Goal: Task Accomplishment & Management: Manage account settings

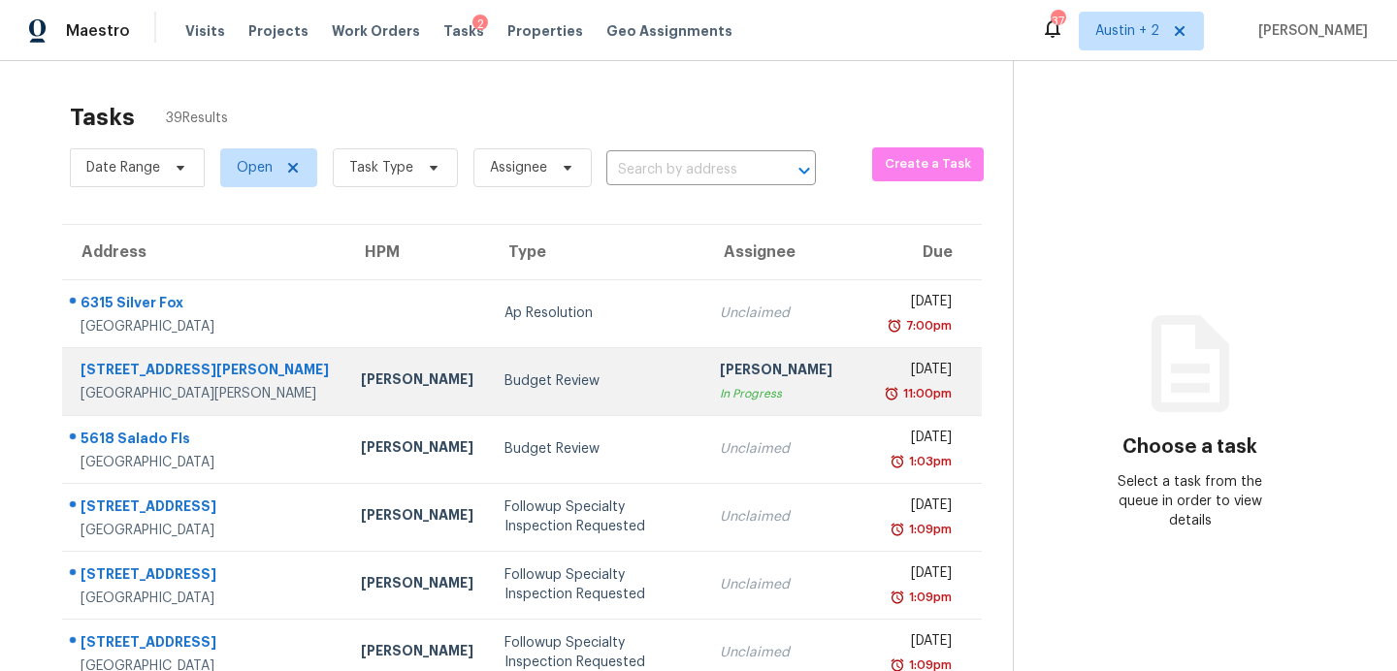
click at [489, 398] on td "Budget Review" at bounding box center [596, 381] width 215 height 68
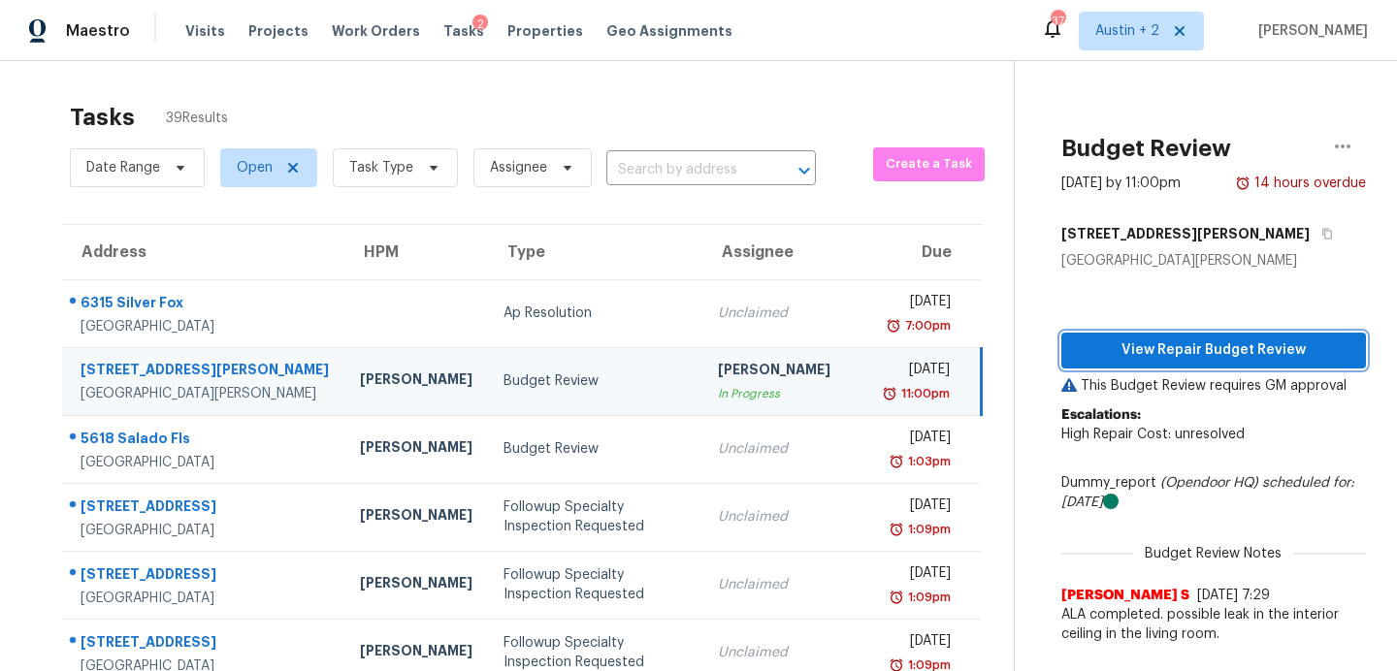
click at [1183, 366] on button "View Repair Budget Review" at bounding box center [1213, 351] width 305 height 36
click at [371, 34] on span "Work Orders" at bounding box center [376, 30] width 88 height 19
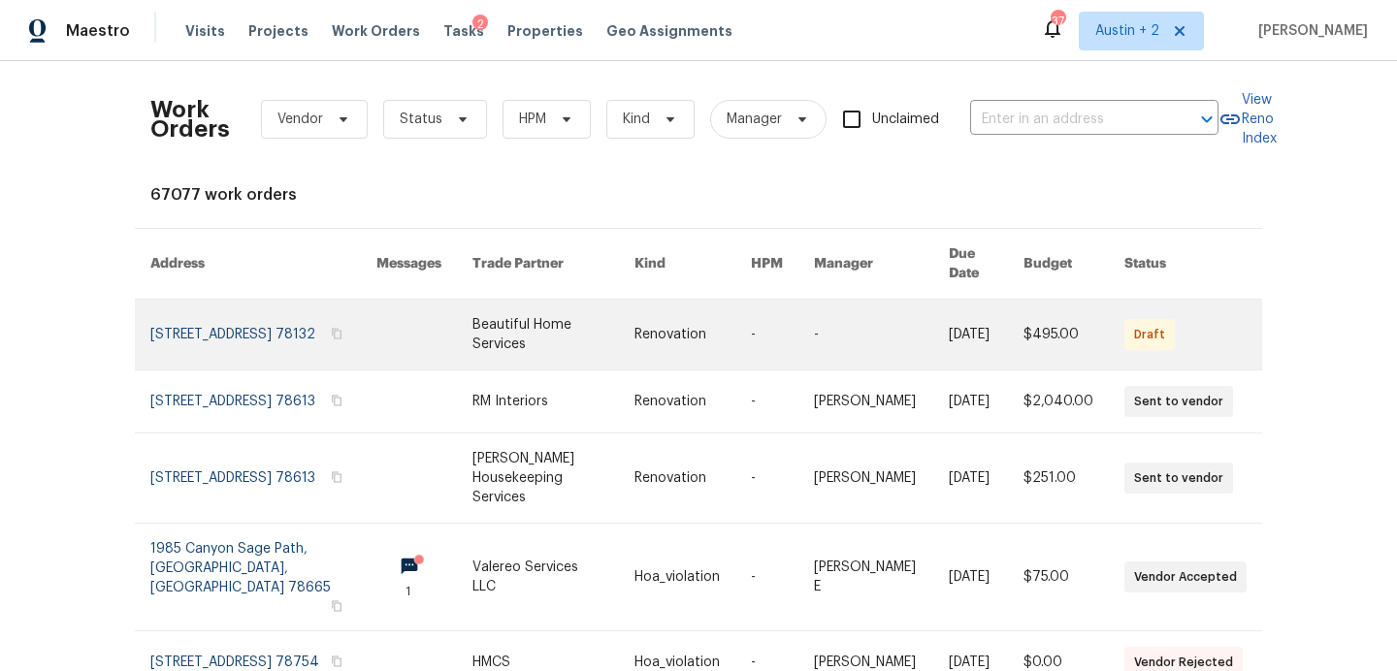
click at [525, 327] on link at bounding box center [553, 335] width 162 height 70
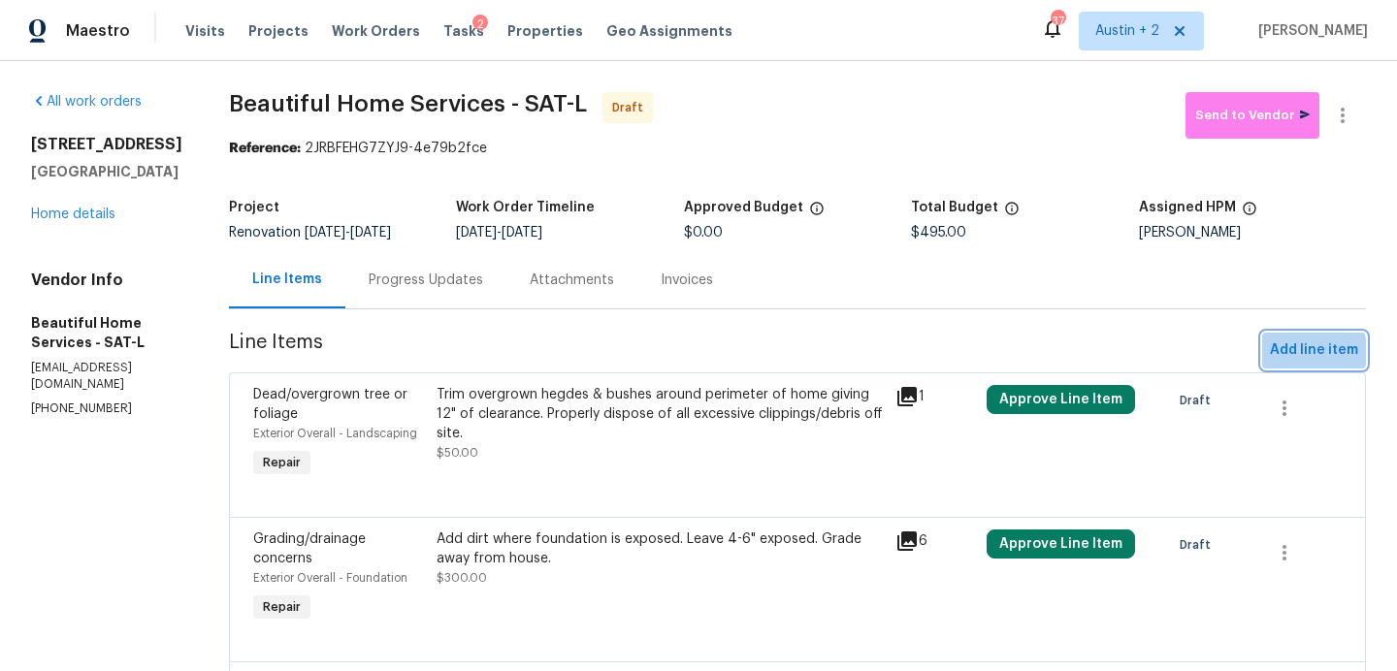
click at [1296, 351] on span "Add line item" at bounding box center [1314, 351] width 88 height 24
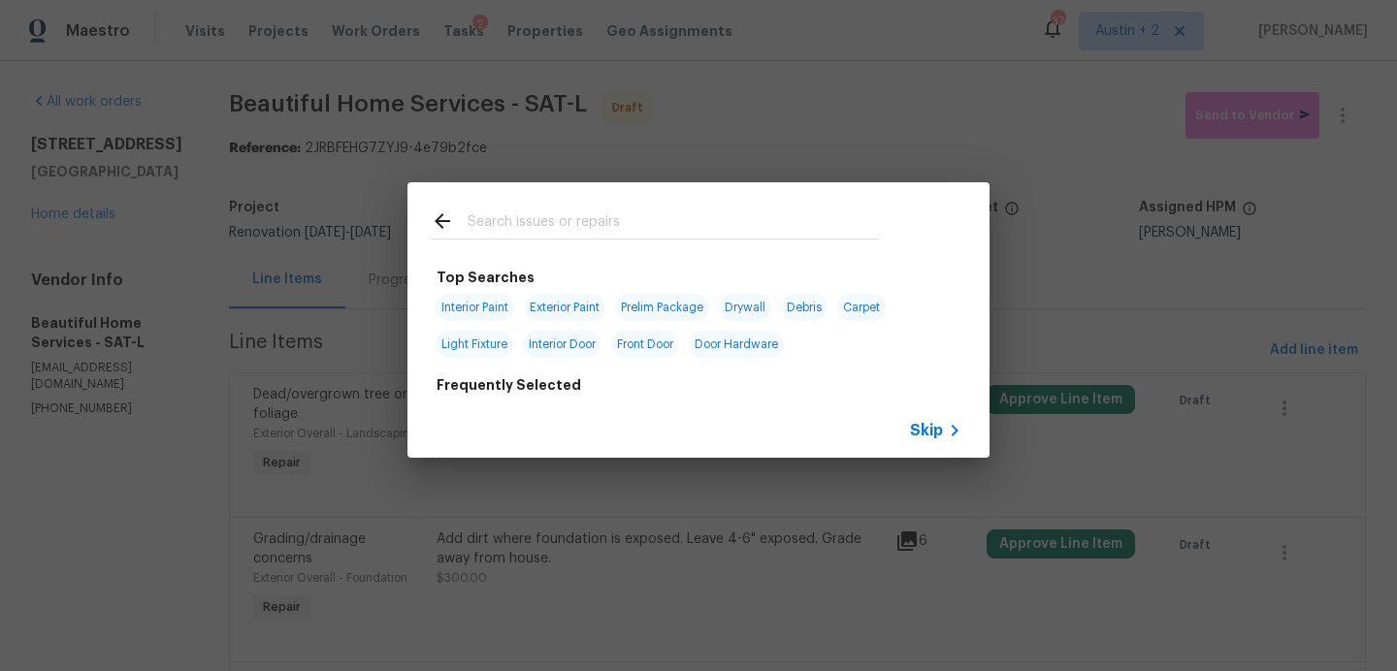
click at [592, 224] on input "text" at bounding box center [673, 224] width 411 height 29
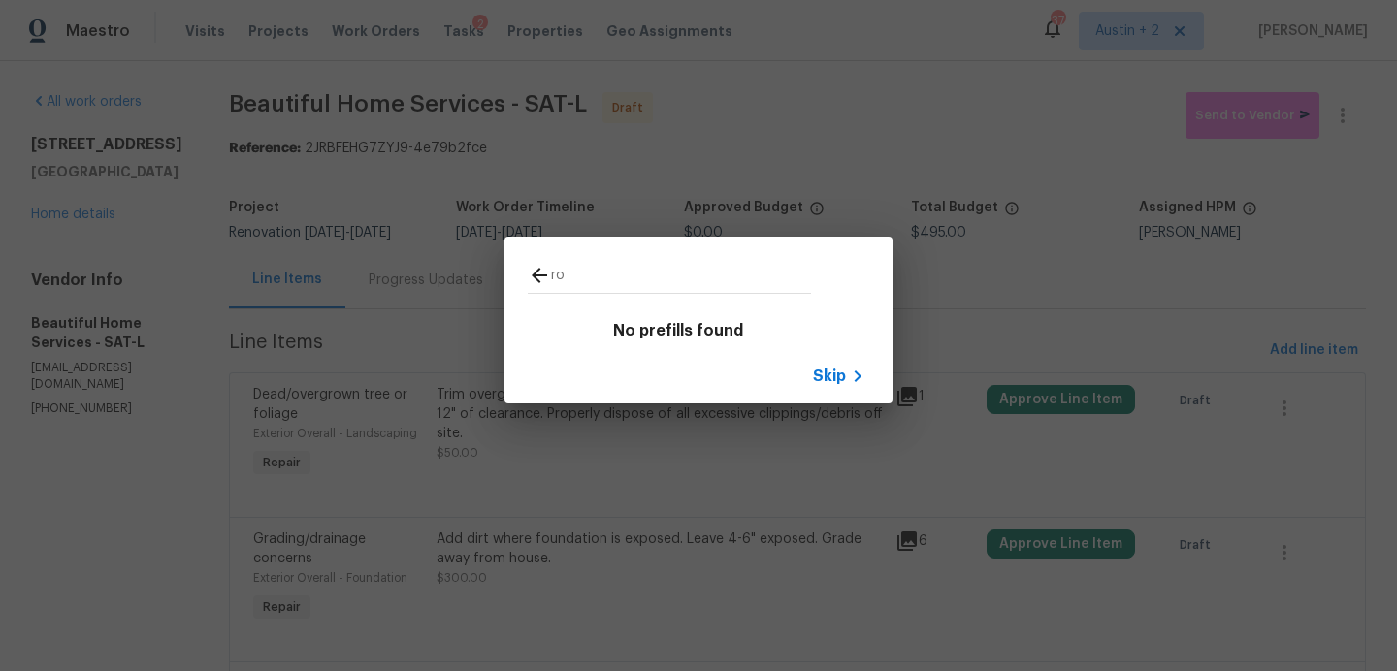
type input "r"
type input "acq"
click at [709, 138] on div "acq No prefills found Skip" at bounding box center [698, 320] width 1397 height 640
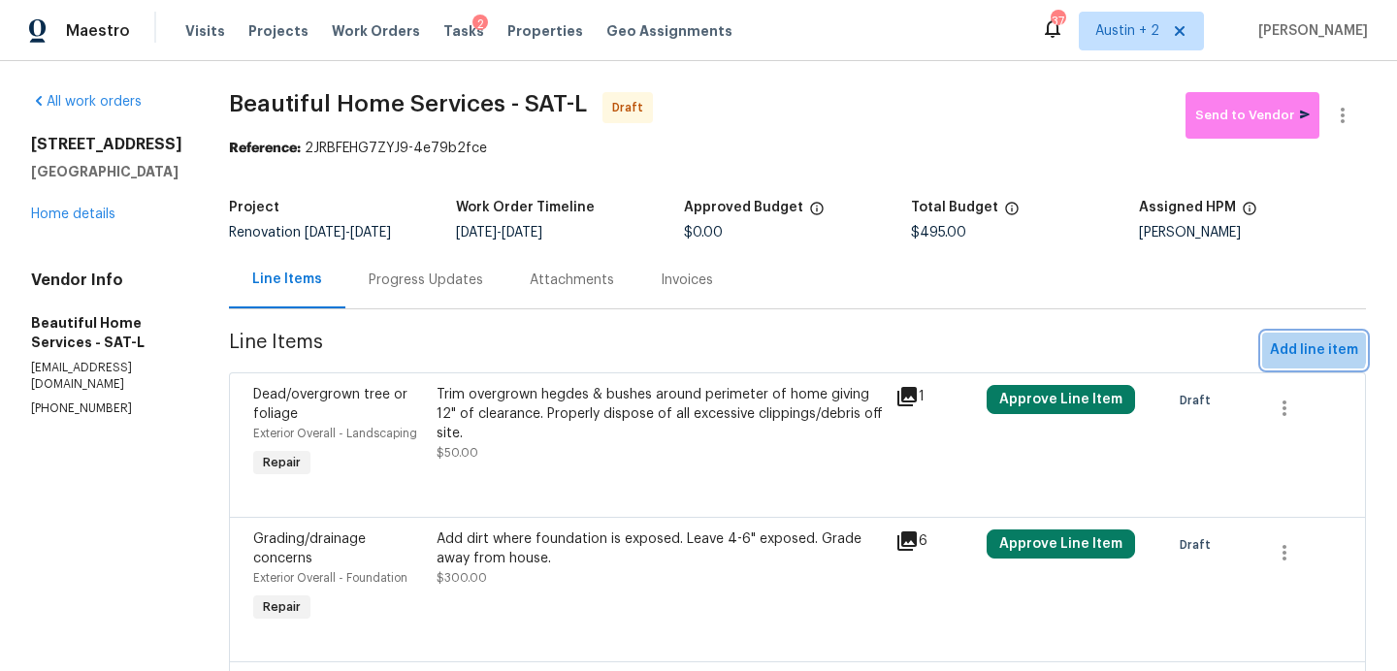
click at [1285, 340] on span "Add line item" at bounding box center [1314, 351] width 88 height 24
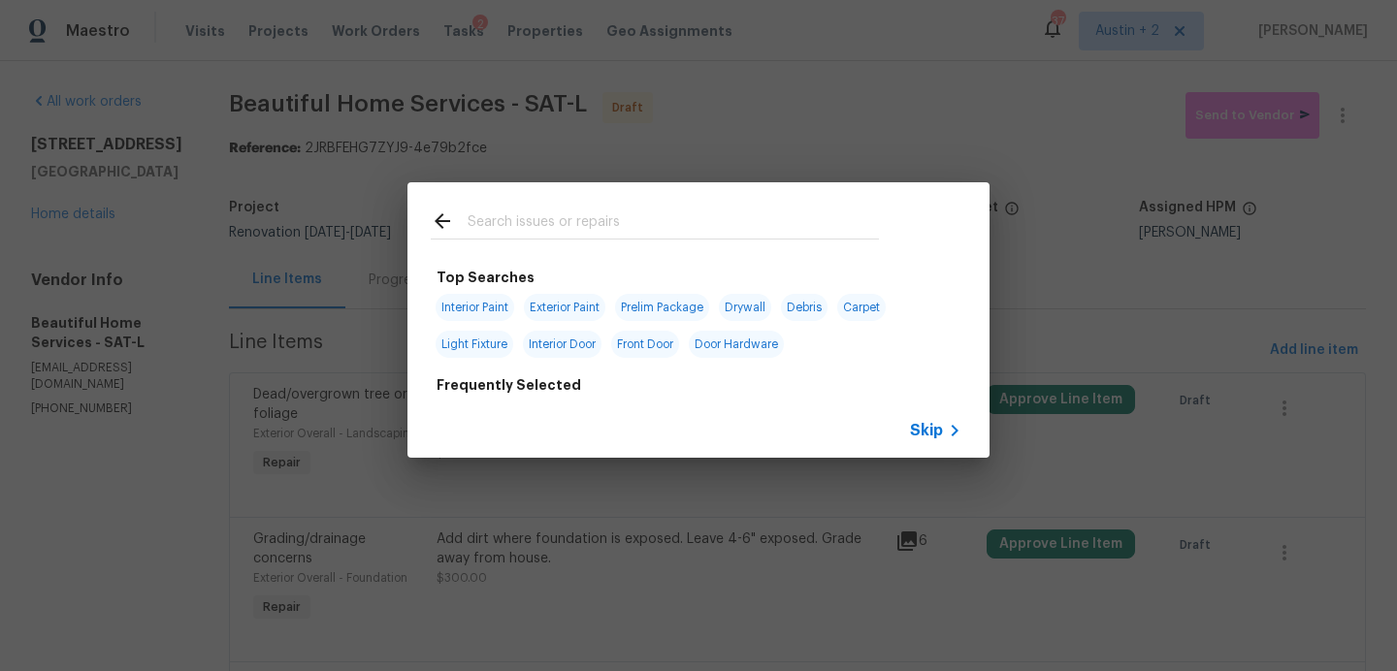
click at [445, 223] on icon at bounding box center [442, 221] width 23 height 23
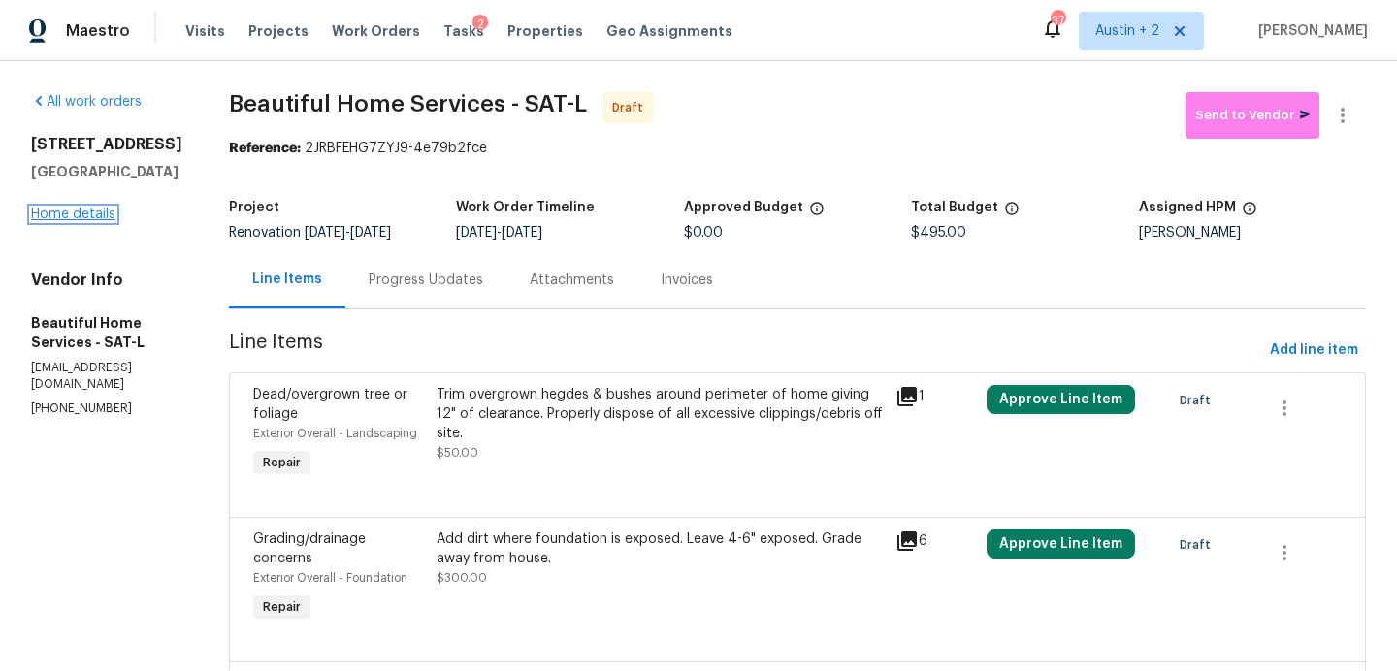
click at [75, 221] on link "Home details" at bounding box center [73, 215] width 84 height 14
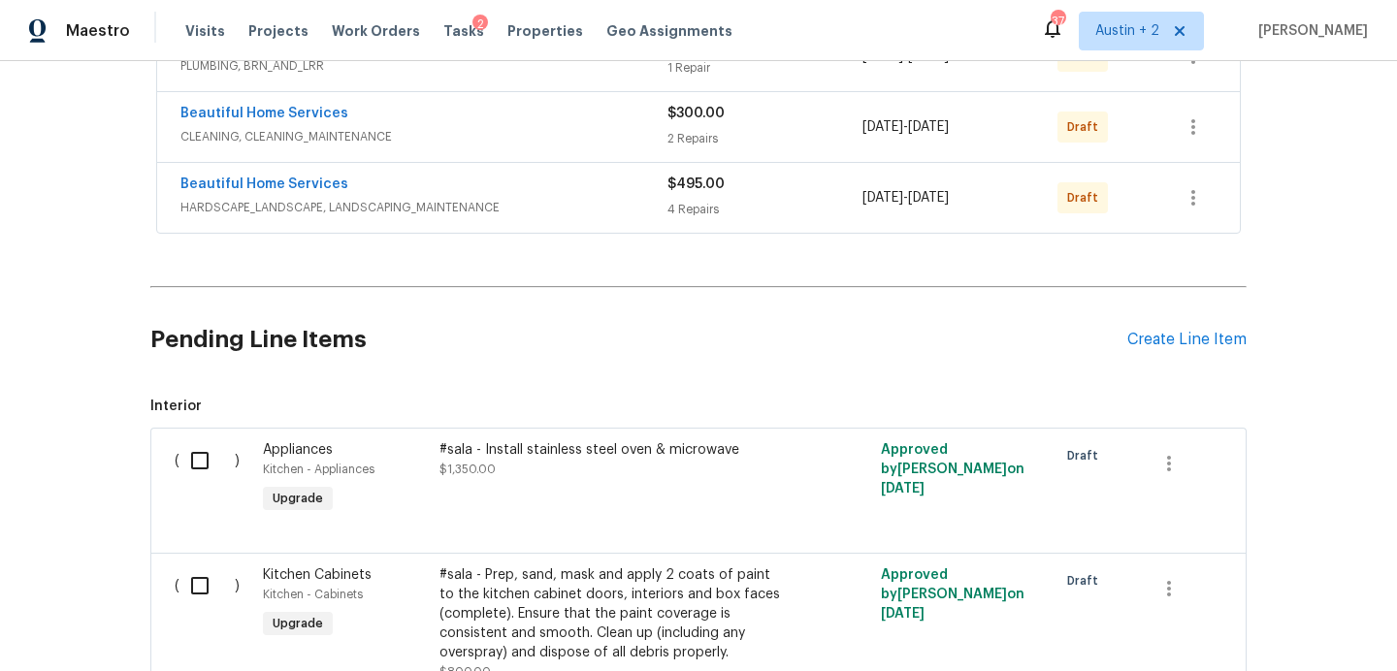
scroll to position [759, 0]
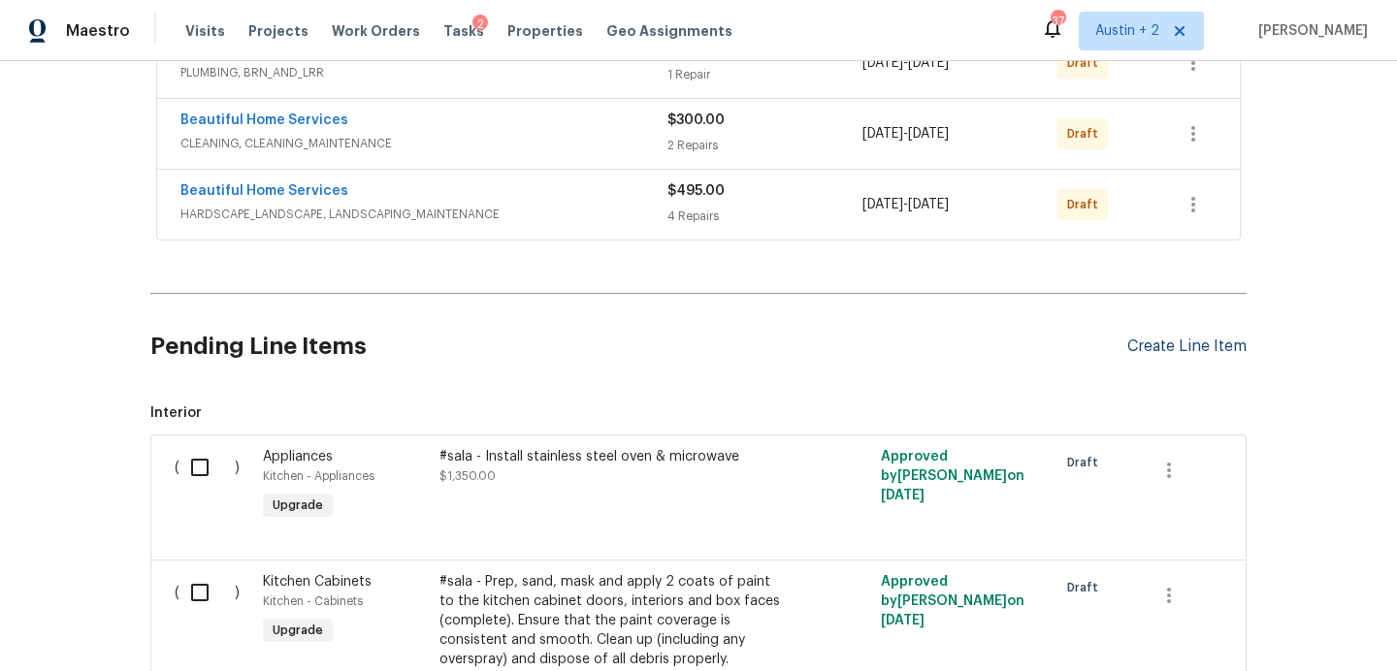
click at [1188, 343] on div "Create Line Item" at bounding box center [1186, 347] width 119 height 18
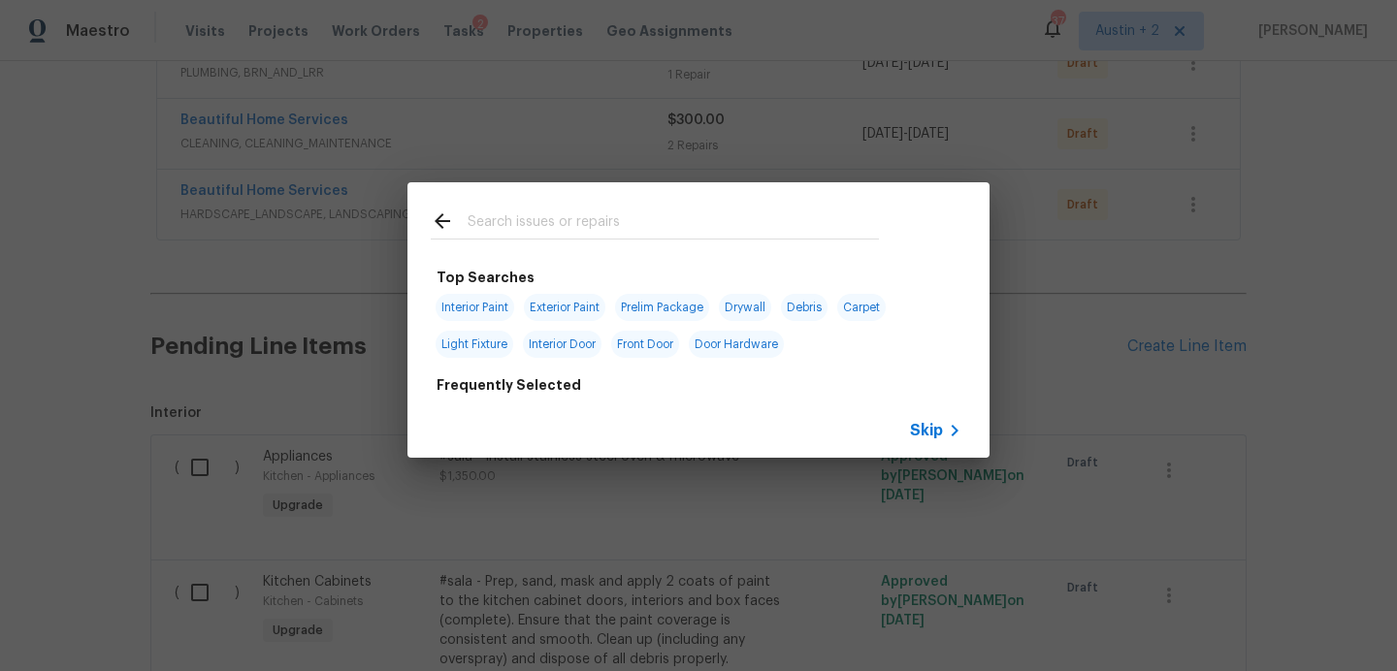
click at [498, 214] on input "text" at bounding box center [673, 224] width 411 height 29
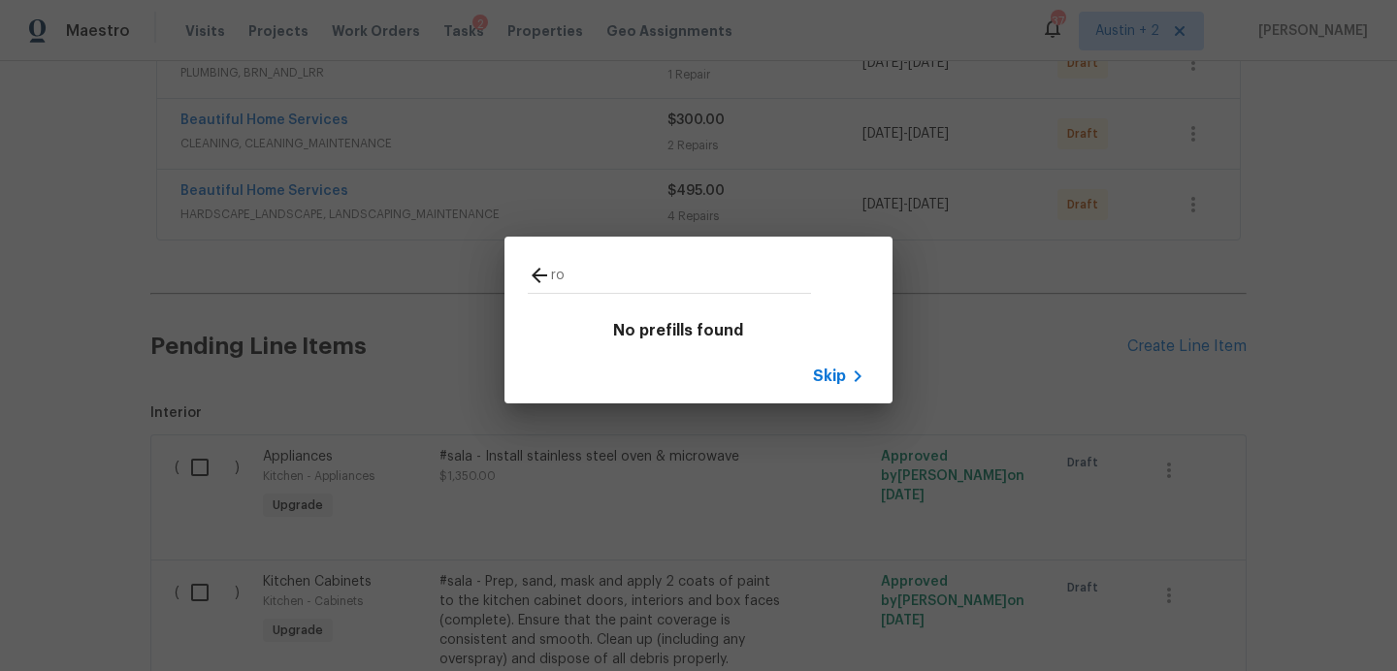
type input "r"
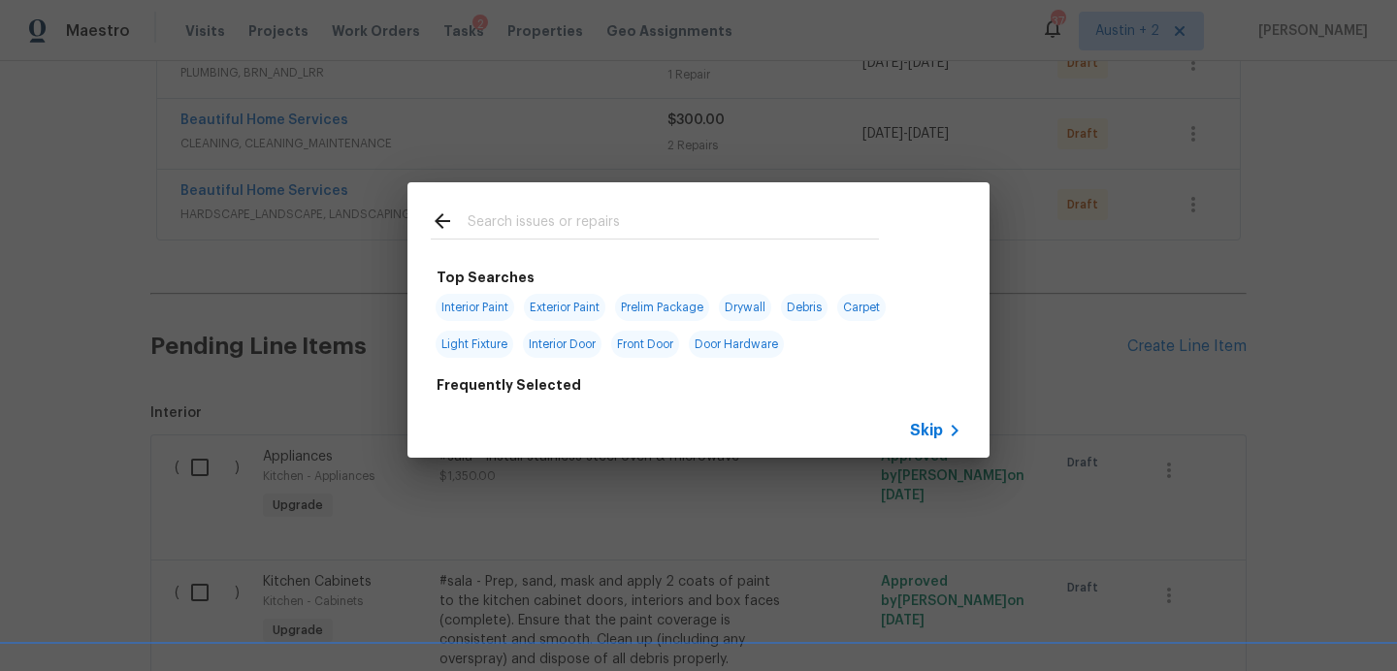
click at [1077, 329] on div "Top Searches Interior Paint Exterior Paint Prelim Package Drywall Debris Carpet…" at bounding box center [698, 320] width 1397 height 640
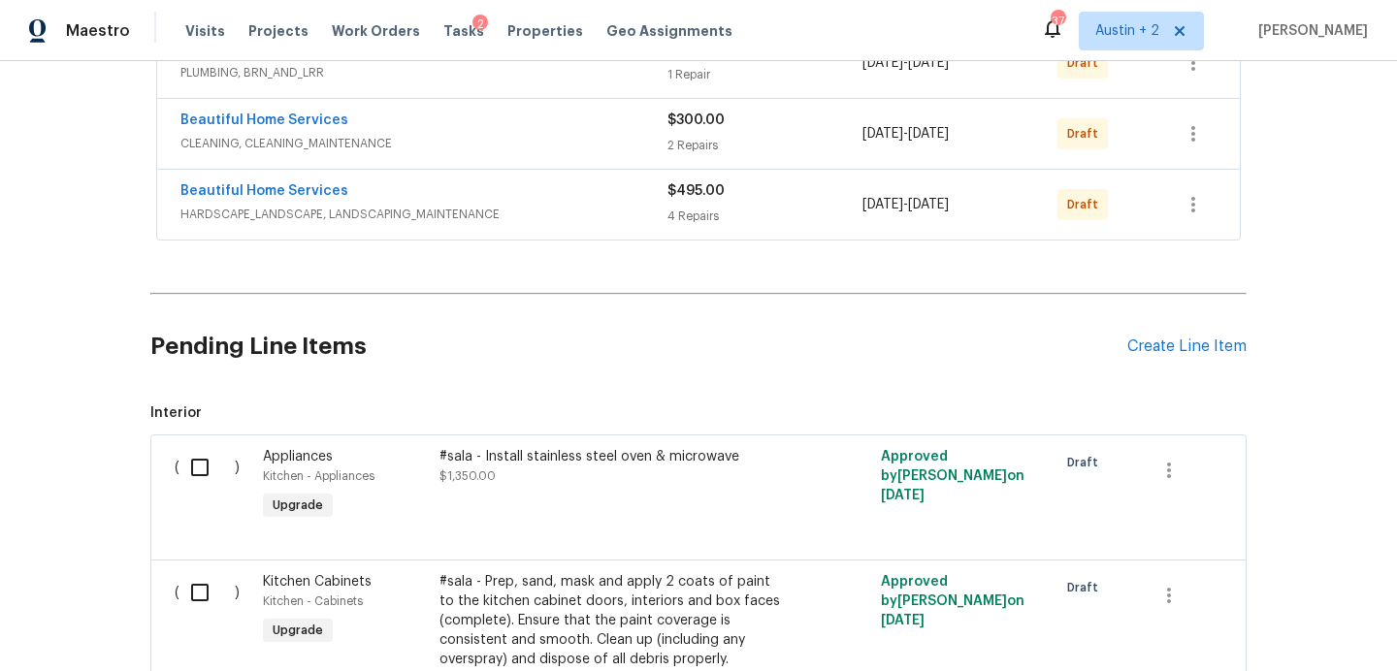
scroll to position [0, 0]
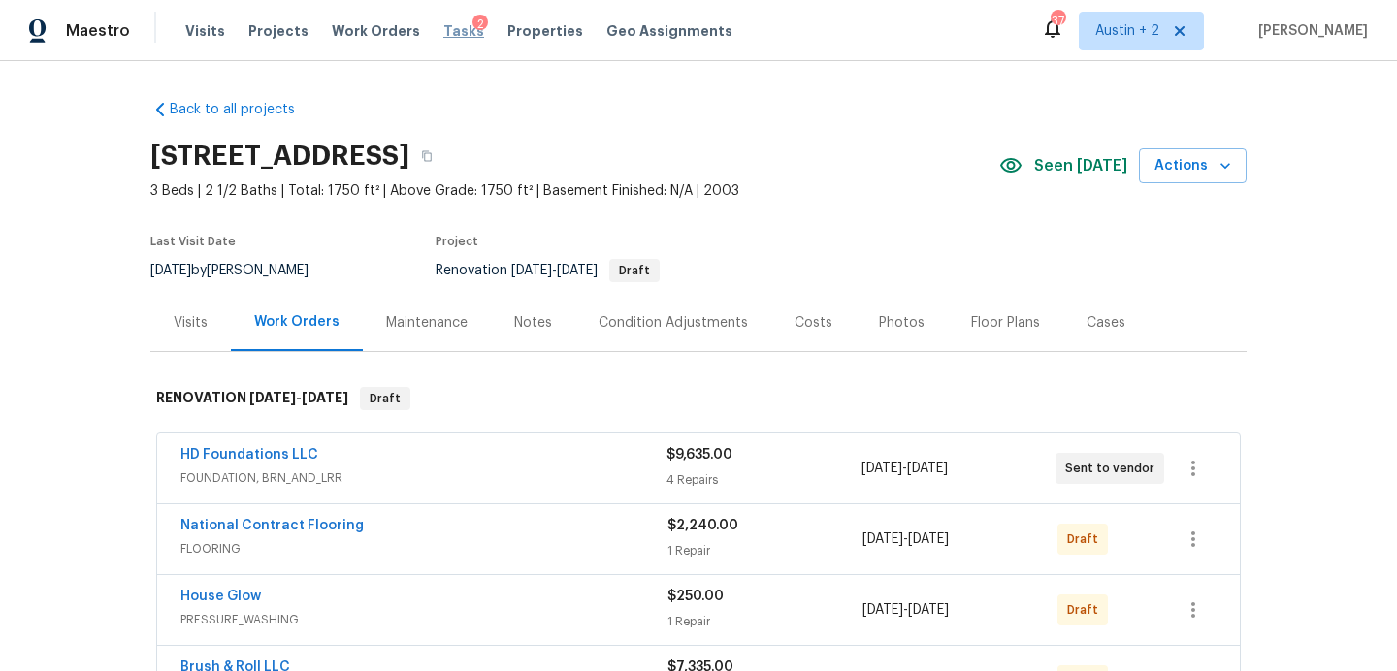
click at [449, 36] on span "Tasks" at bounding box center [463, 31] width 41 height 14
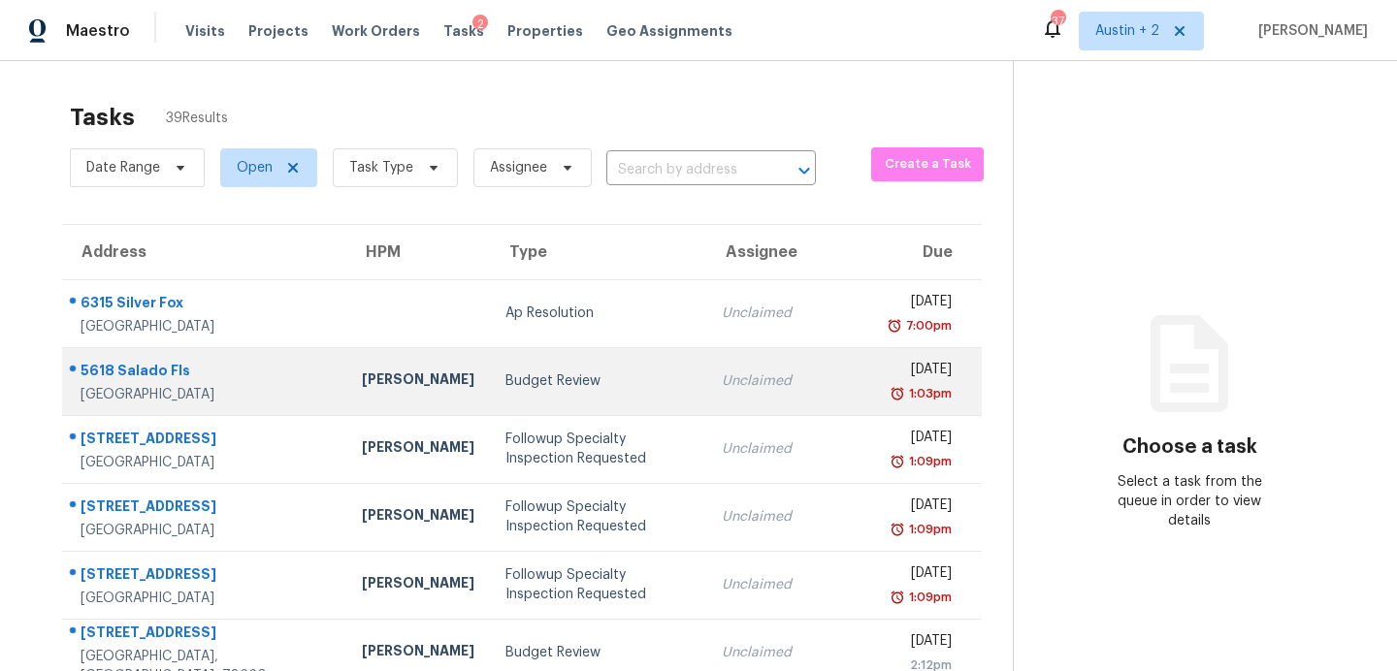
click at [505, 386] on div "Budget Review" at bounding box center [597, 380] width 185 height 19
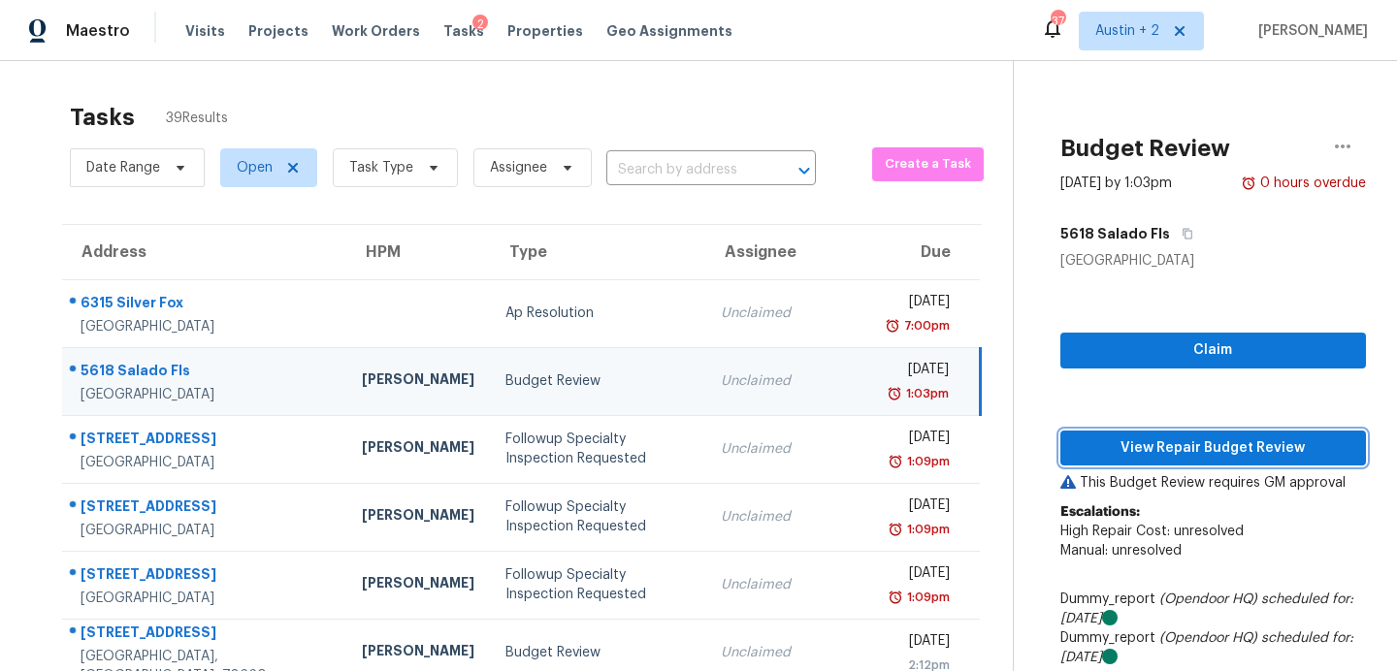
click at [1213, 452] on span "View Repair Budget Review" at bounding box center [1213, 448] width 274 height 24
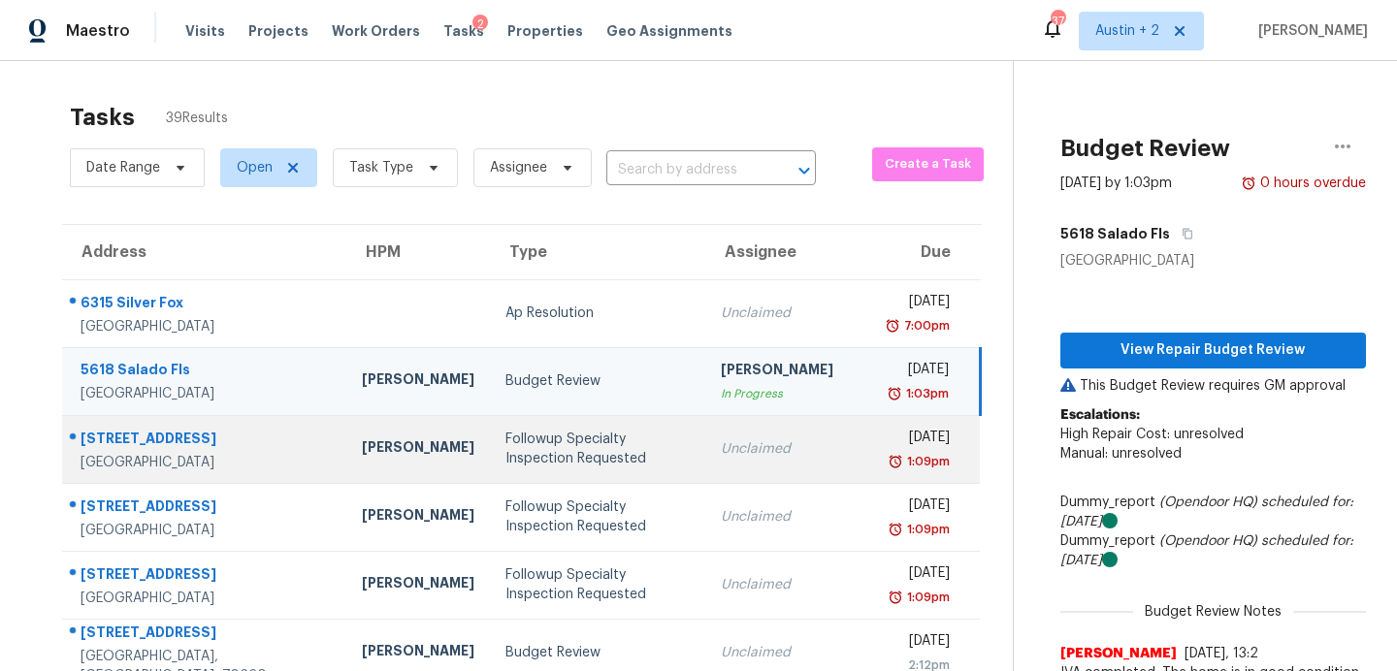
click at [505, 437] on div "Followup Specialty Inspection Requested" at bounding box center [597, 449] width 184 height 39
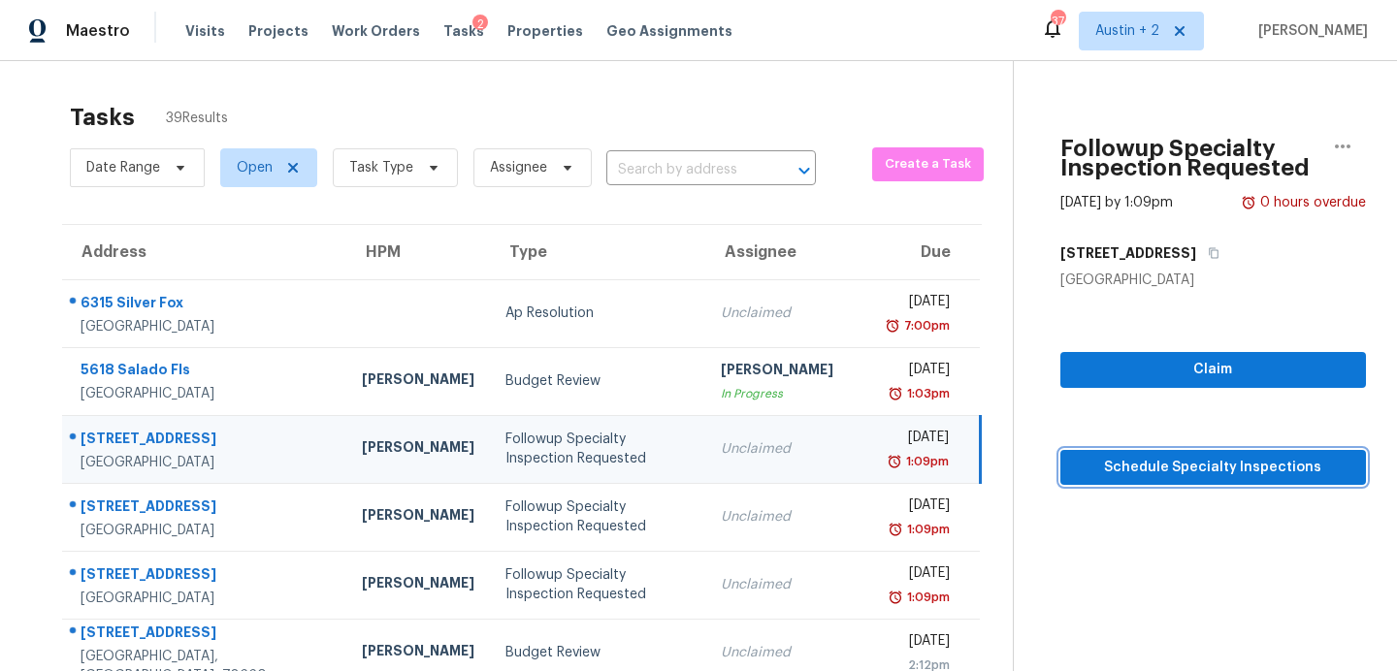
click at [1076, 466] on span "Schedule Specialty Inspections" at bounding box center [1213, 468] width 274 height 24
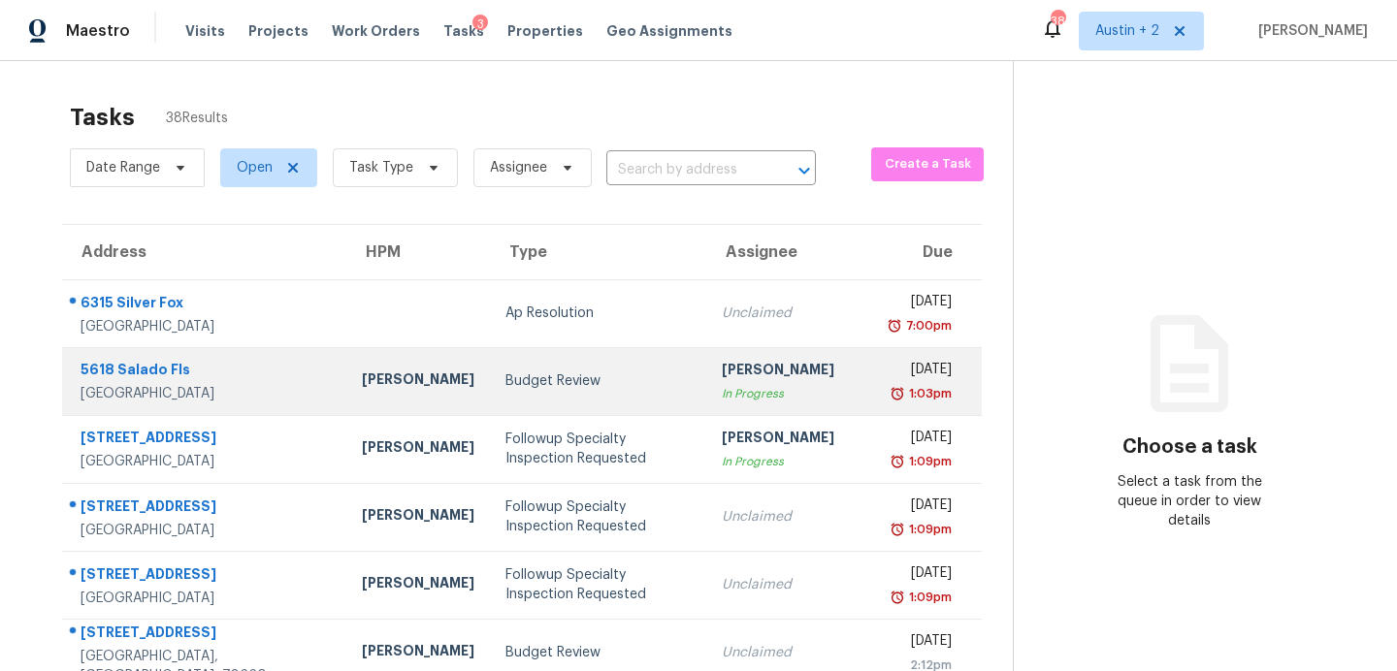
click at [490, 393] on td "Budget Review" at bounding box center [598, 381] width 216 height 68
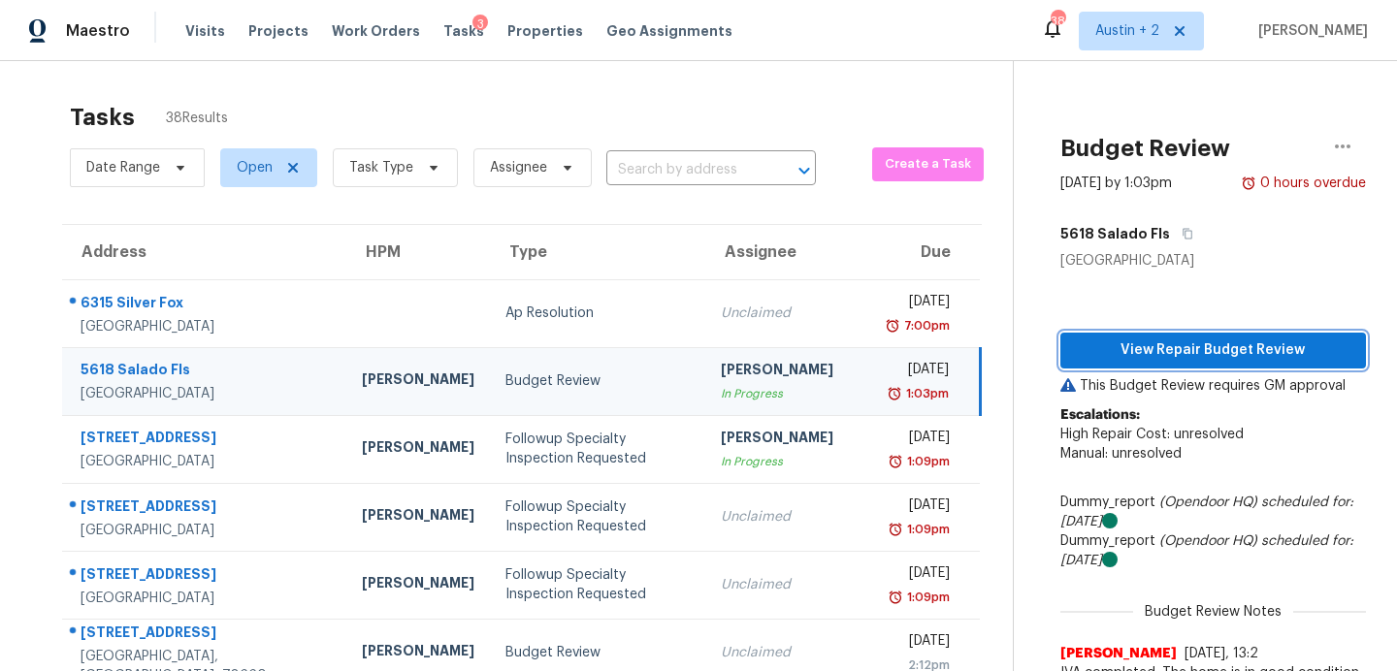
click at [1088, 350] on span "View Repair Budget Review" at bounding box center [1213, 351] width 274 height 24
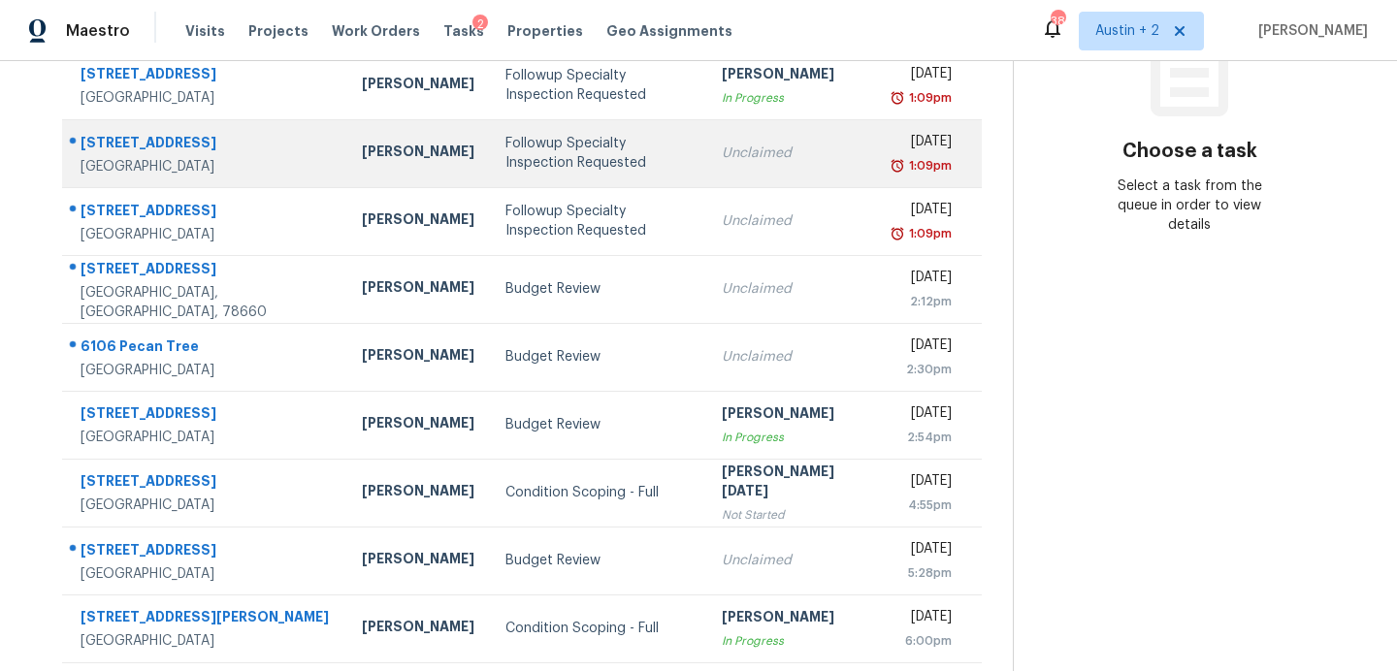
scroll to position [93, 0]
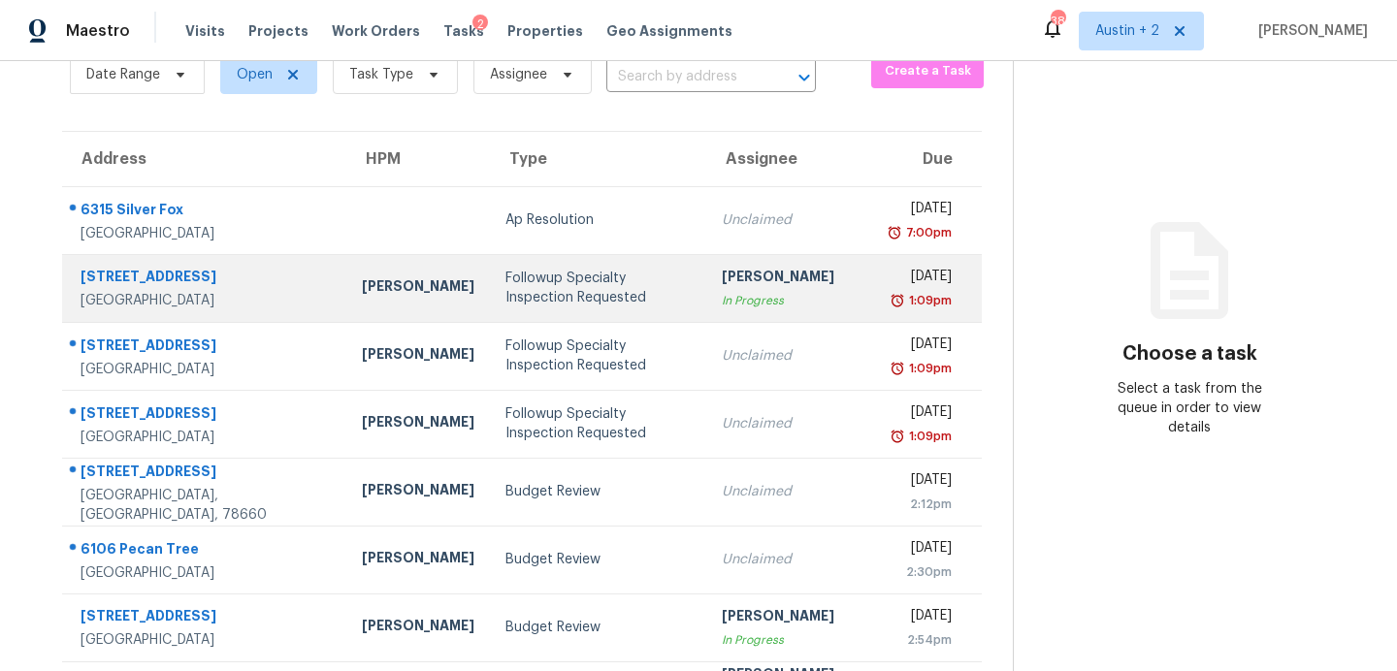
click at [505, 298] on div "Followup Specialty Inspection Requested" at bounding box center [597, 288] width 185 height 39
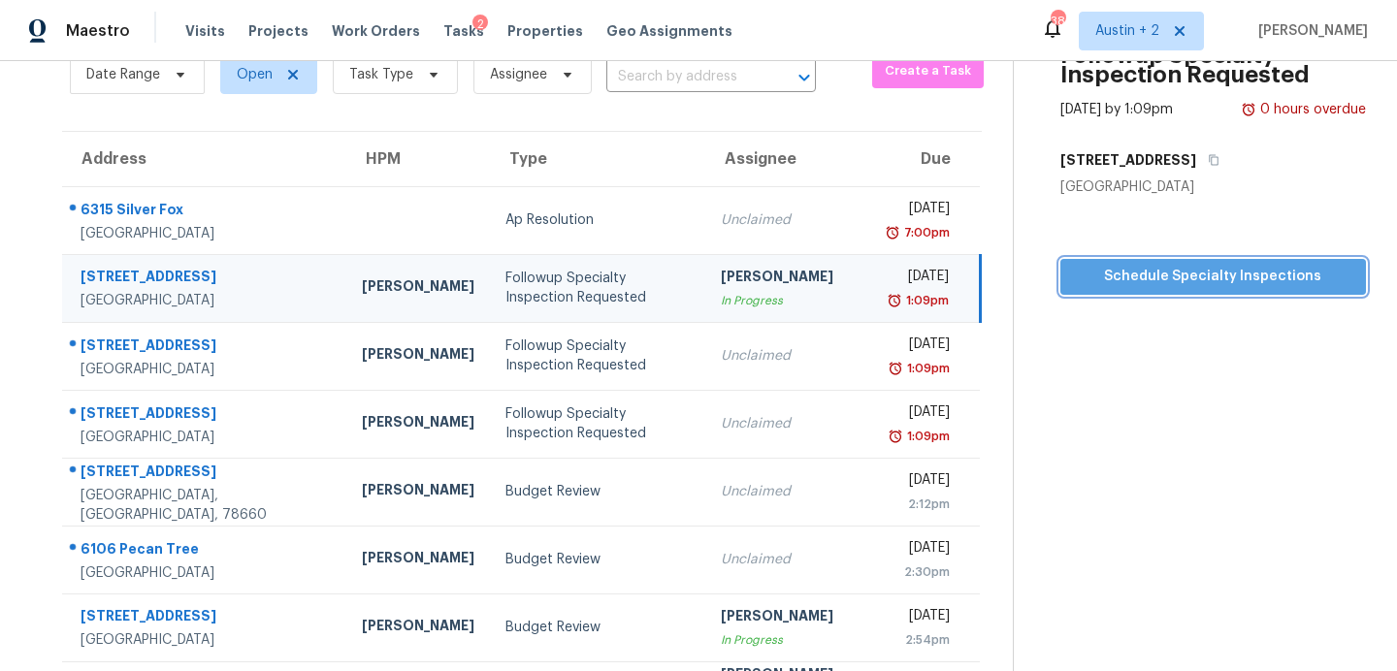
click at [1100, 283] on span "Schedule Specialty Inspections" at bounding box center [1213, 277] width 274 height 24
click at [357, 26] on span "Work Orders" at bounding box center [376, 30] width 88 height 19
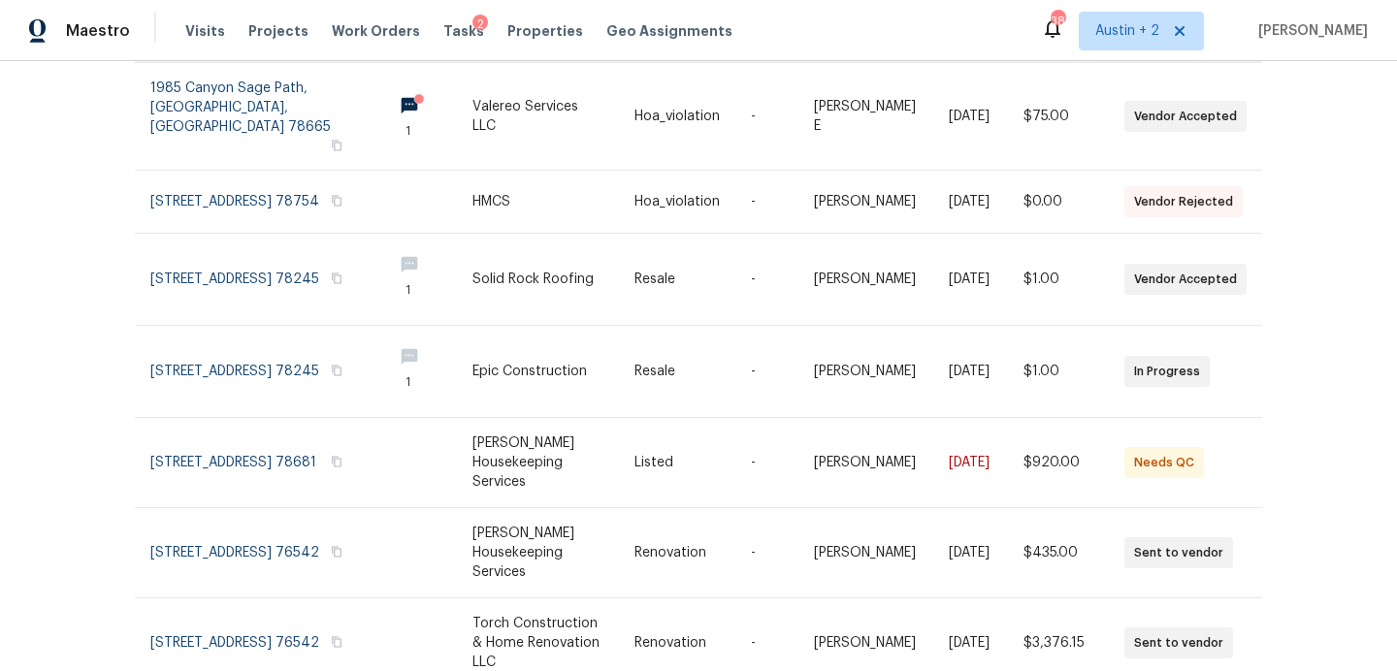
scroll to position [469, 0]
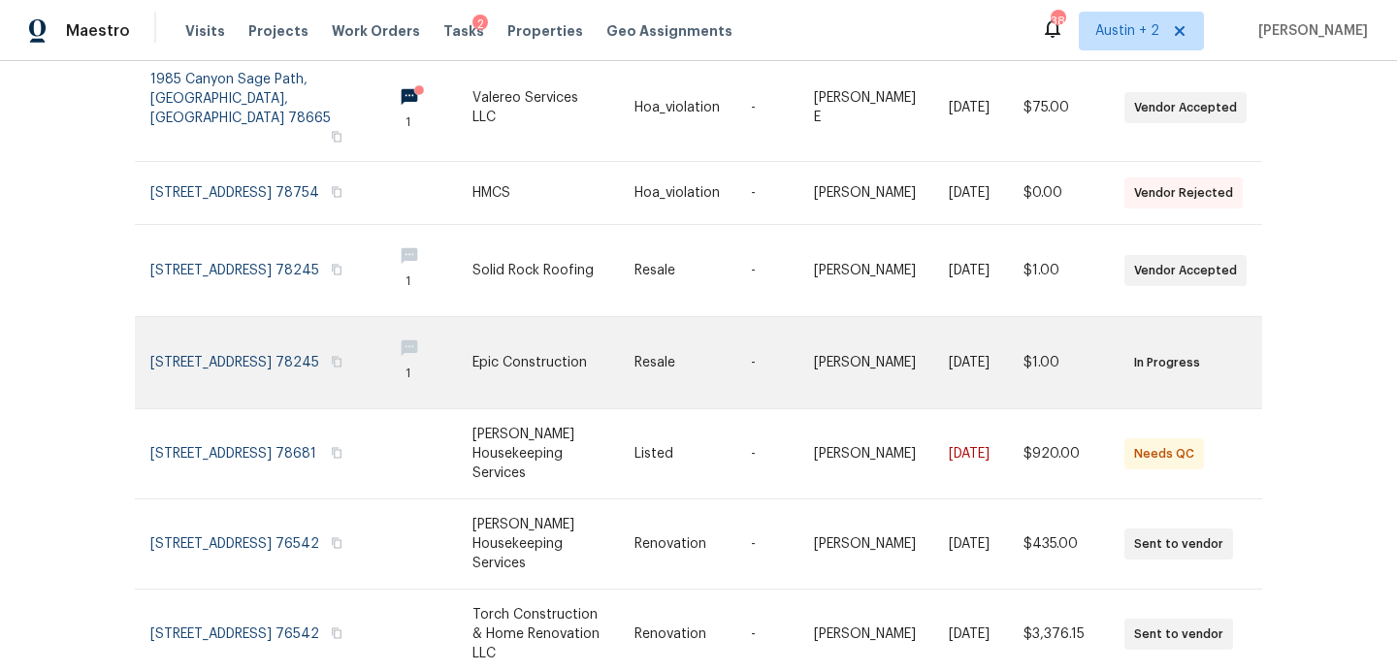
click at [491, 347] on link at bounding box center [553, 362] width 162 height 91
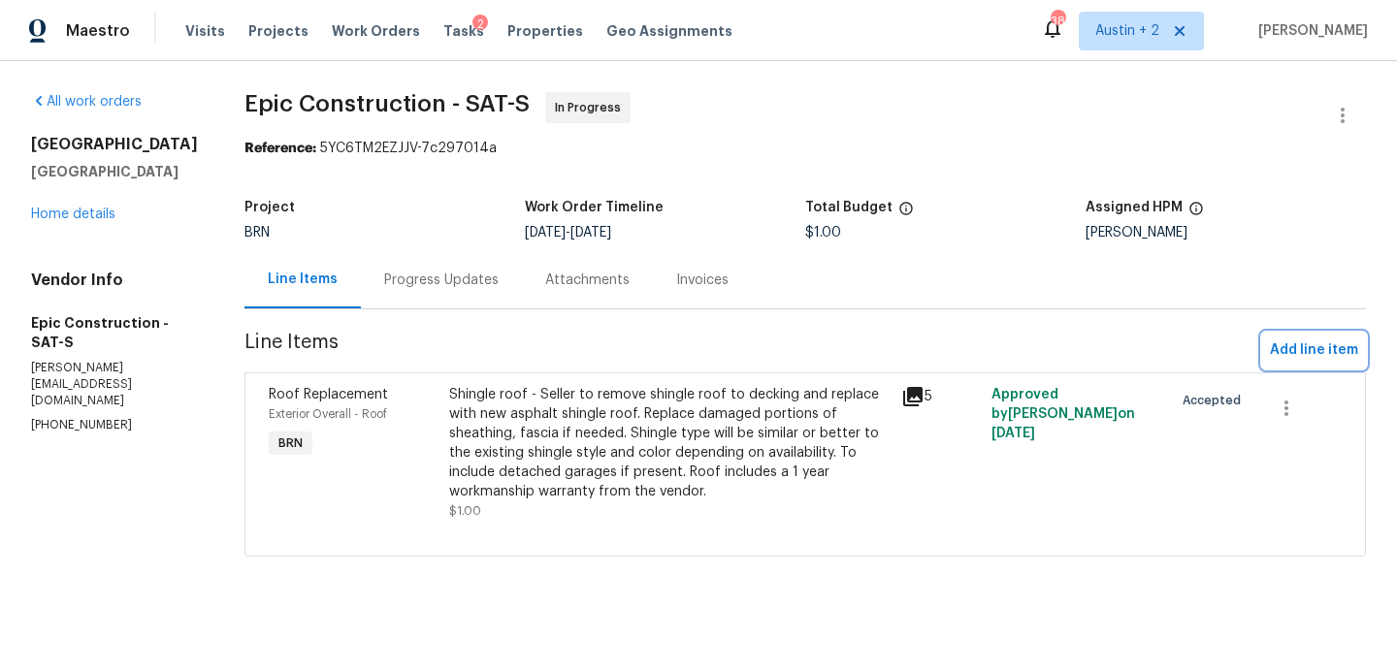
click at [1320, 340] on span "Add line item" at bounding box center [1314, 351] width 88 height 24
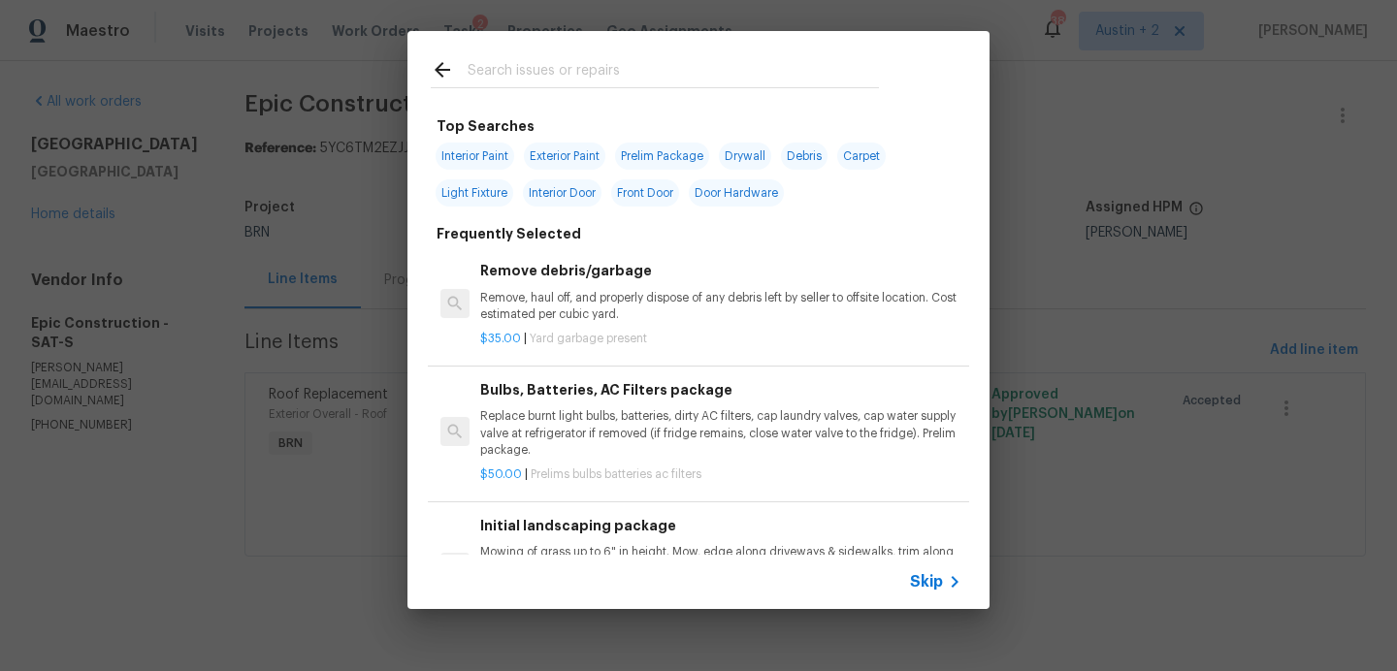
click at [716, 52] on div at bounding box center [654, 69] width 495 height 77
click at [688, 60] on input "text" at bounding box center [673, 72] width 411 height 29
type input "roof"
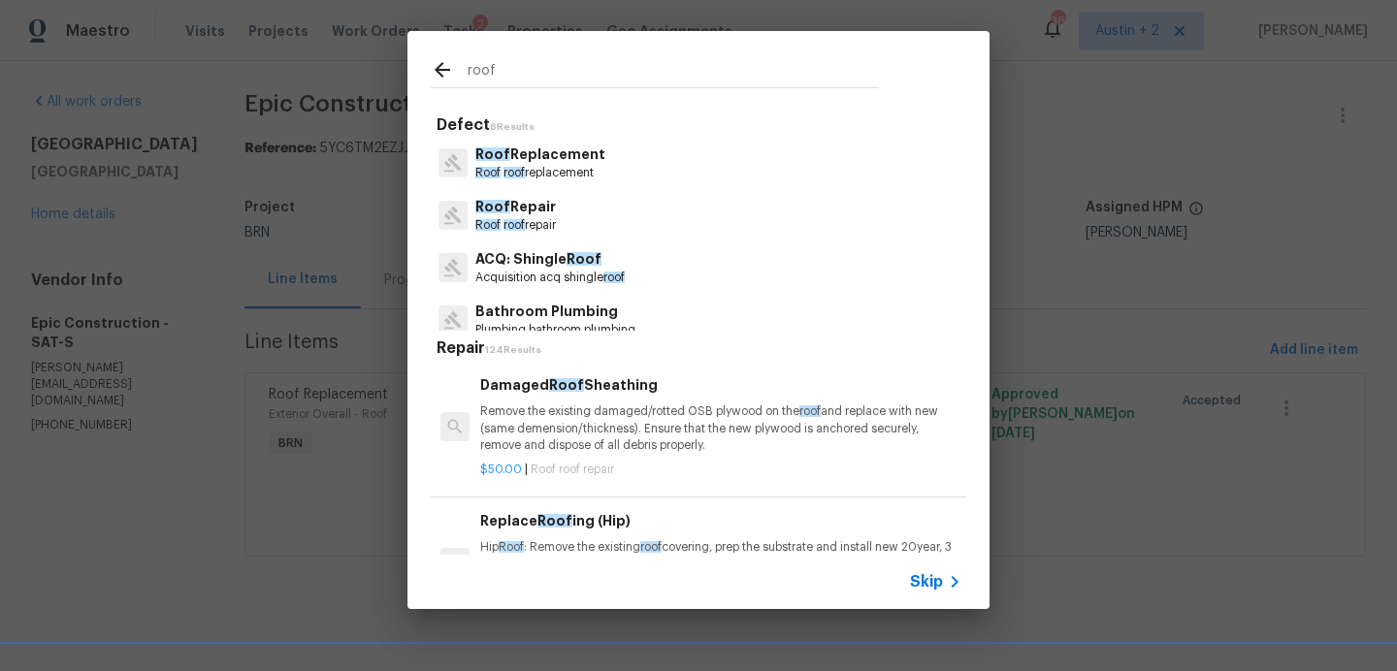
click at [549, 263] on p "ACQ: Shingle Roof" at bounding box center [549, 259] width 149 height 20
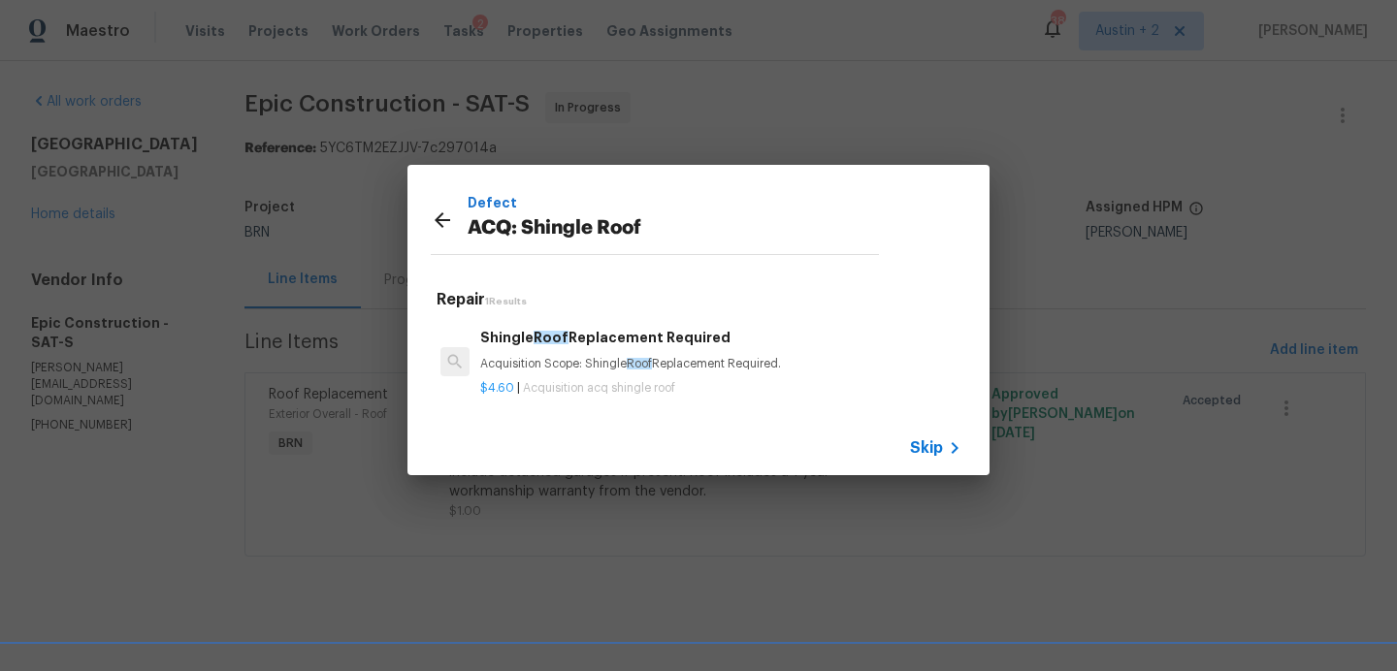
drag, startPoint x: 793, startPoint y: 362, endPoint x: 482, endPoint y: 360, distance: 311.4
click at [482, 360] on p "Acquisition Scope: Shingle Roof Replacement Required." at bounding box center [720, 364] width 481 height 16
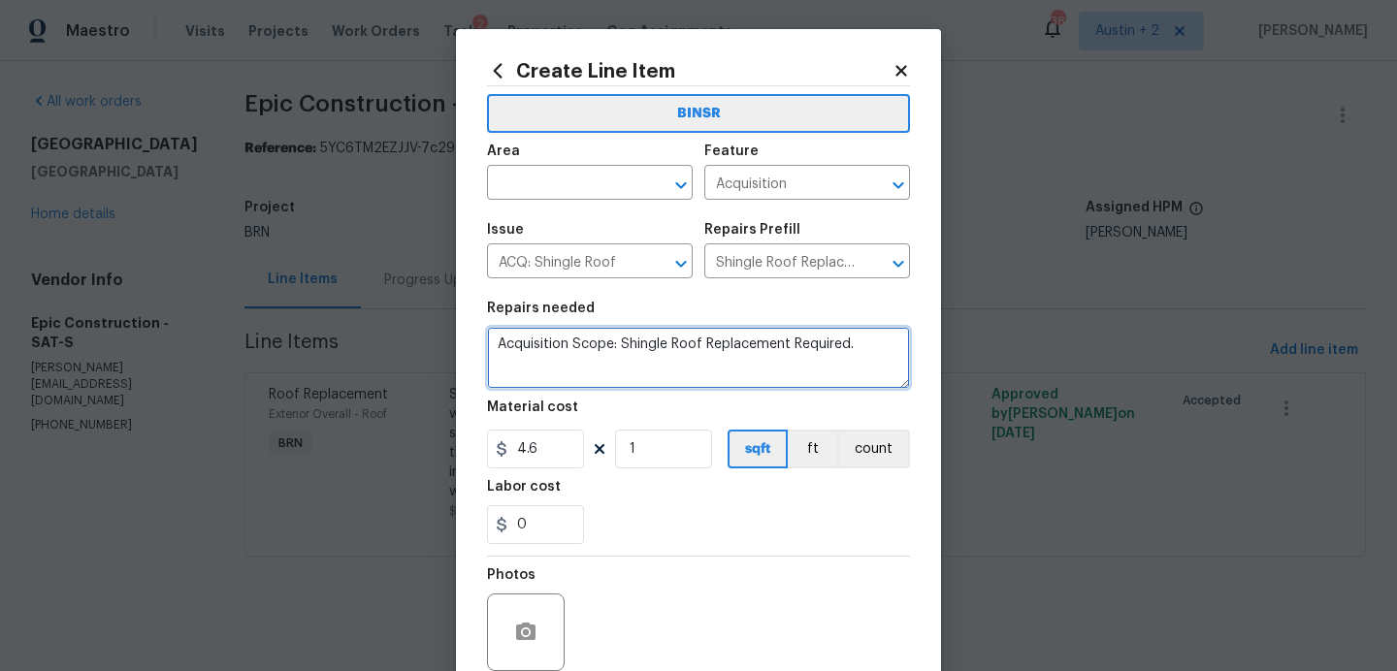
drag, startPoint x: 883, startPoint y: 357, endPoint x: 397, endPoint y: 344, distance: 486.1
click at [397, 344] on div "Create Line Item BINSR Area ​ Feature Acquisition ​ Issue ACQ: Shingle Roof ​ R…" at bounding box center [698, 335] width 1397 height 671
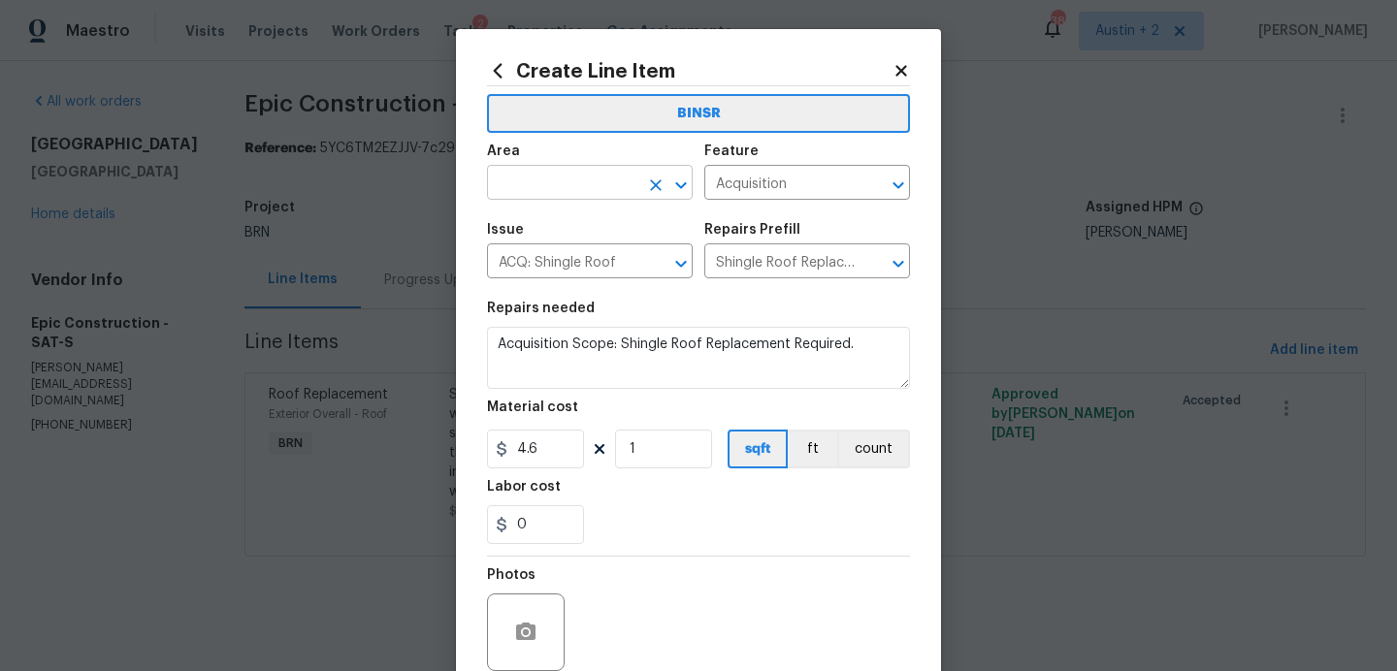
click at [596, 181] on input "text" at bounding box center [562, 185] width 151 height 30
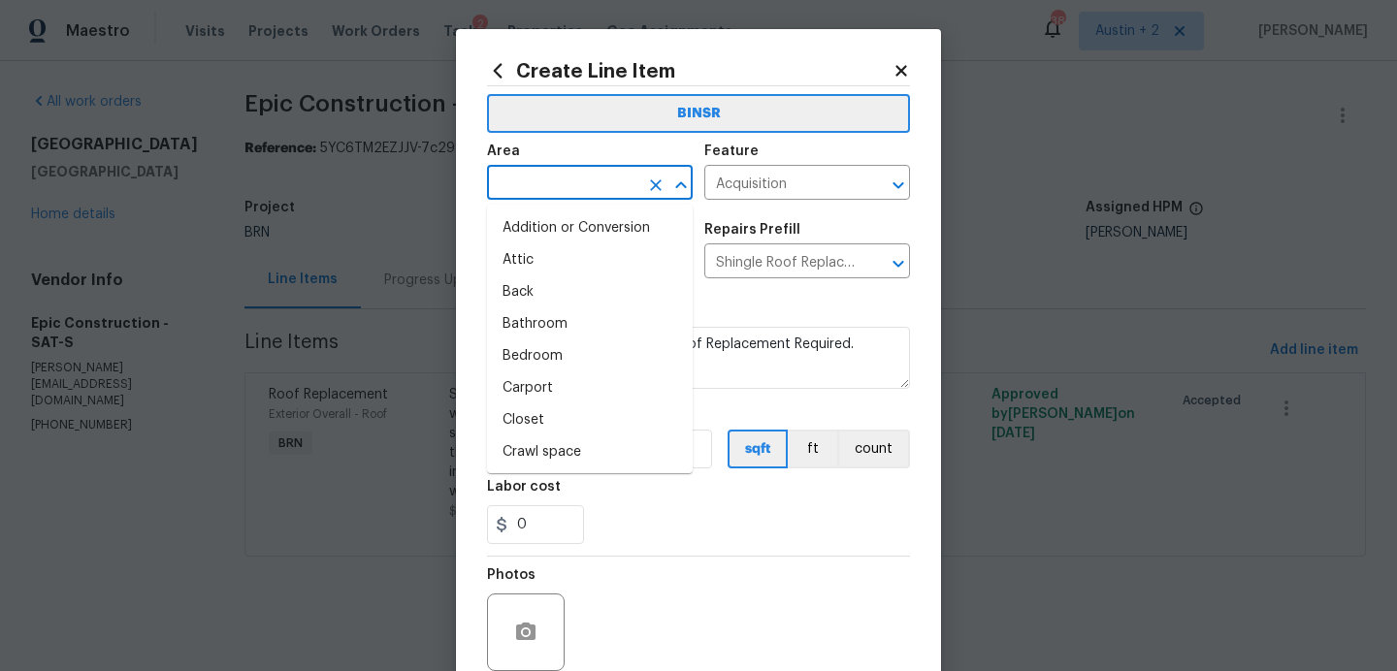
click at [895, 65] on icon at bounding box center [900, 70] width 17 height 17
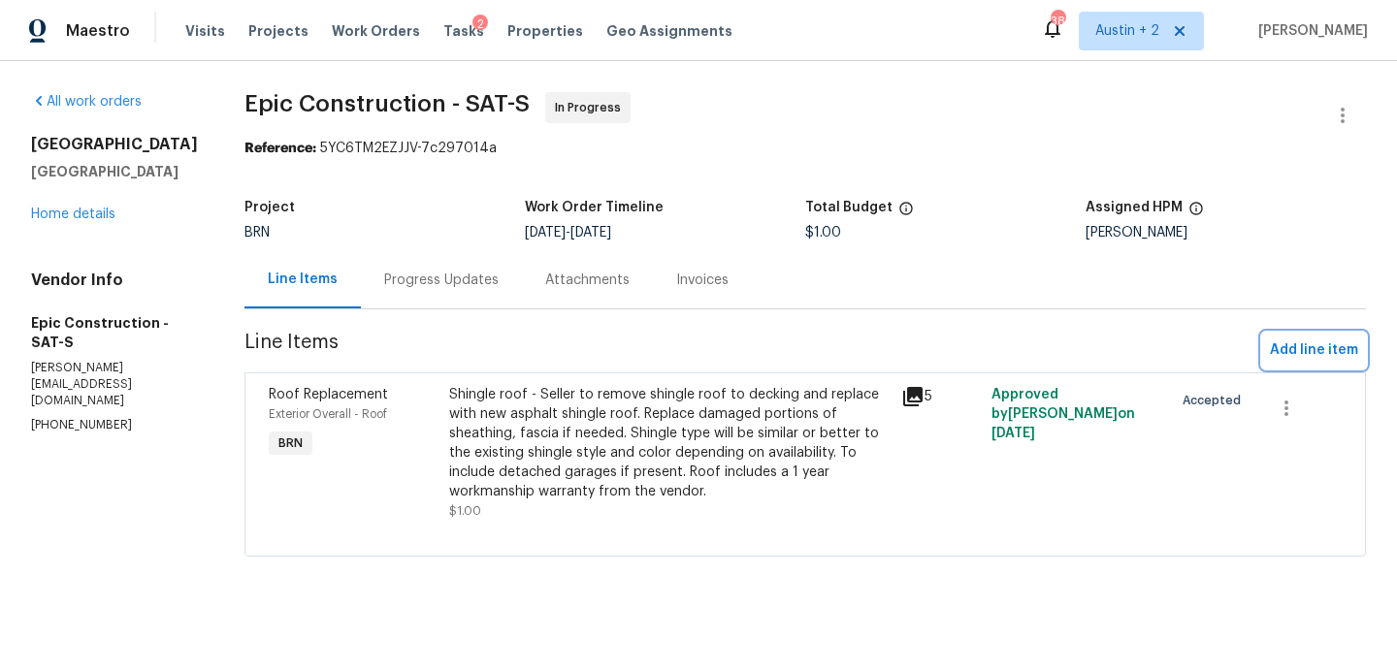
click at [1322, 343] on span "Add line item" at bounding box center [1314, 351] width 88 height 24
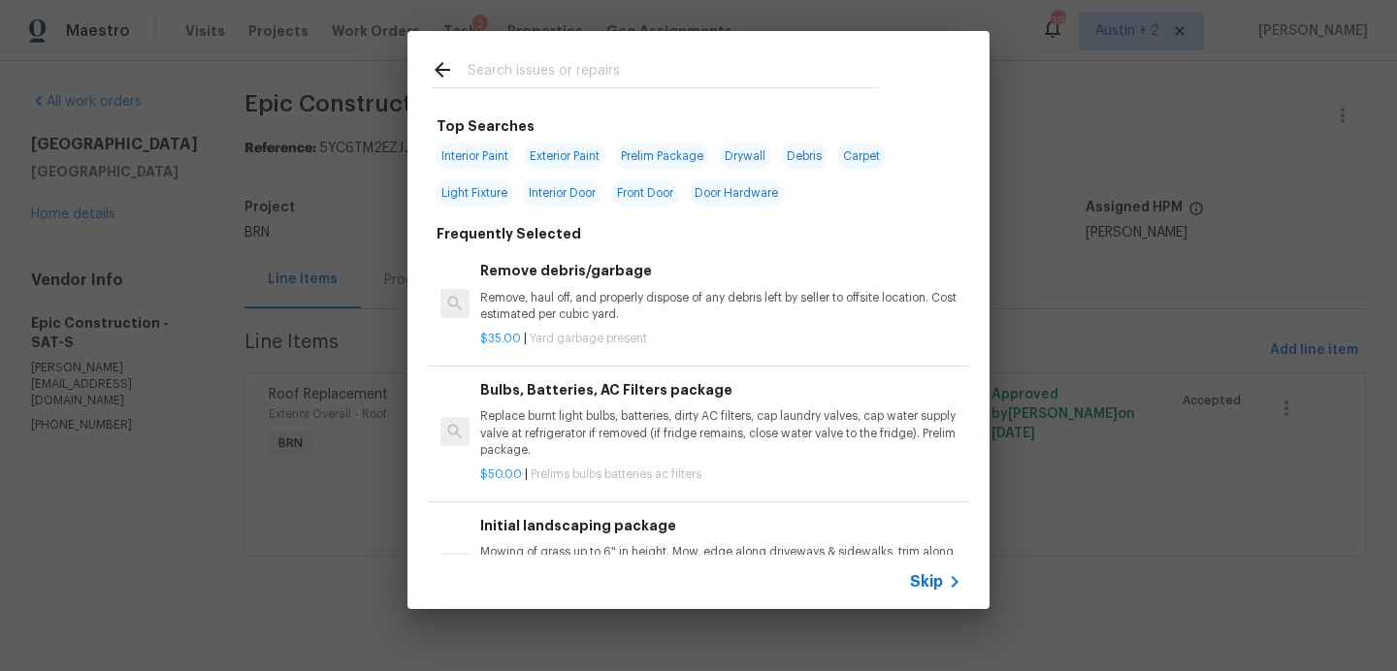
click at [607, 77] on input "text" at bounding box center [673, 72] width 411 height 29
type input "flatwork"
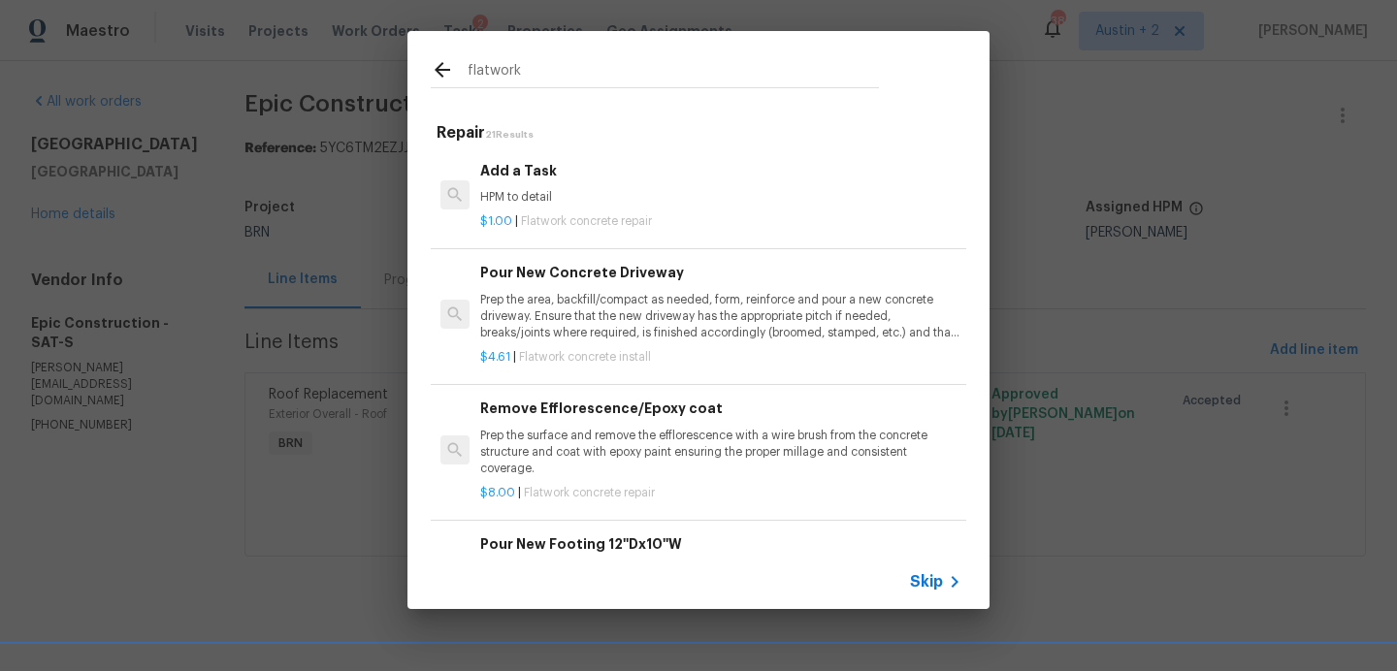
click at [639, 303] on p "Prep the area, backfill/compact as needed, form, reinforce and pour a new concr…" at bounding box center [720, 316] width 481 height 49
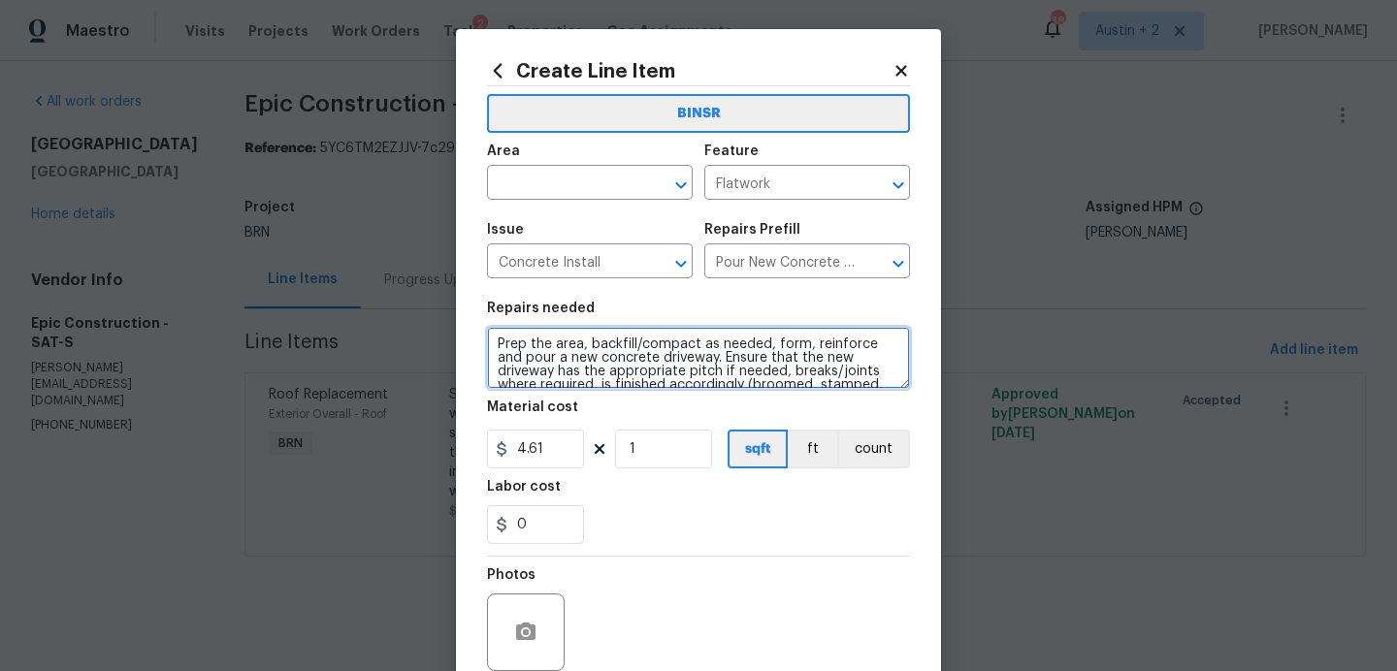
scroll to position [27, 0]
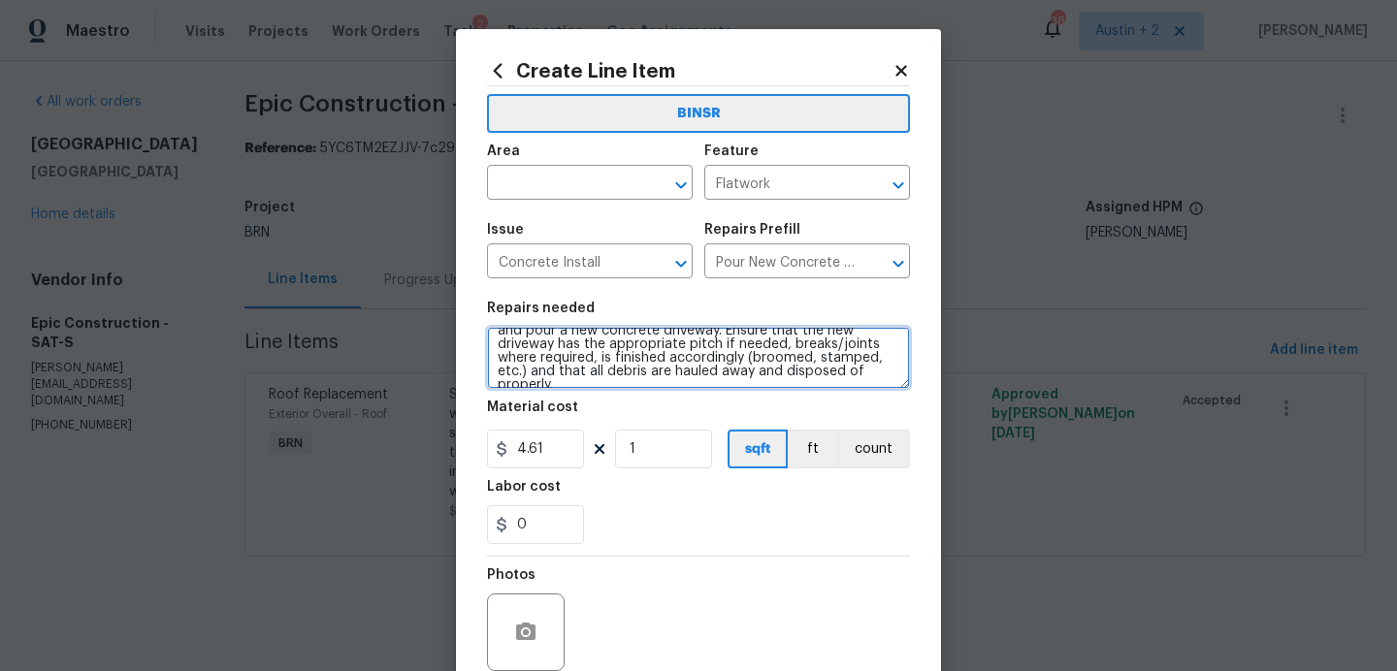
drag, startPoint x: 498, startPoint y: 340, endPoint x: 544, endPoint y: 480, distance: 147.2
click at [544, 480] on section "Repairs needed Prep the area, backfill/compact as needed, form, reinforce and p…" at bounding box center [698, 423] width 423 height 266
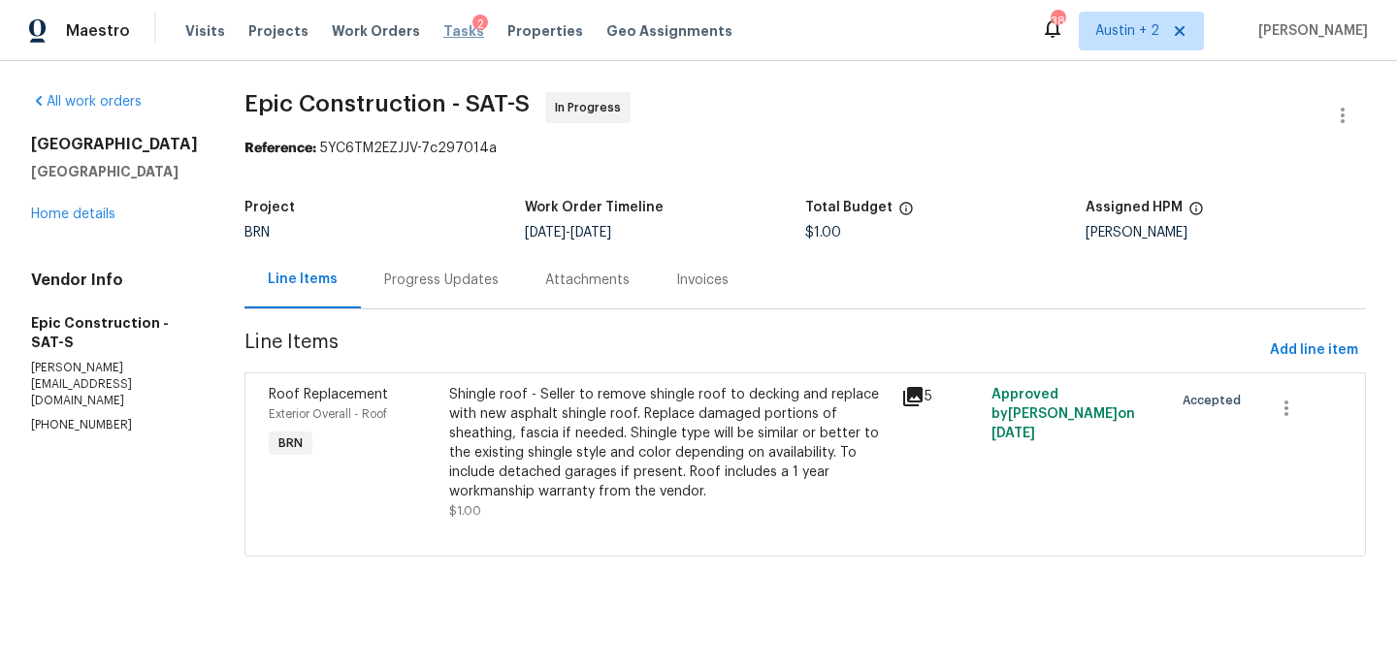
click at [443, 33] on span "Tasks" at bounding box center [463, 31] width 41 height 14
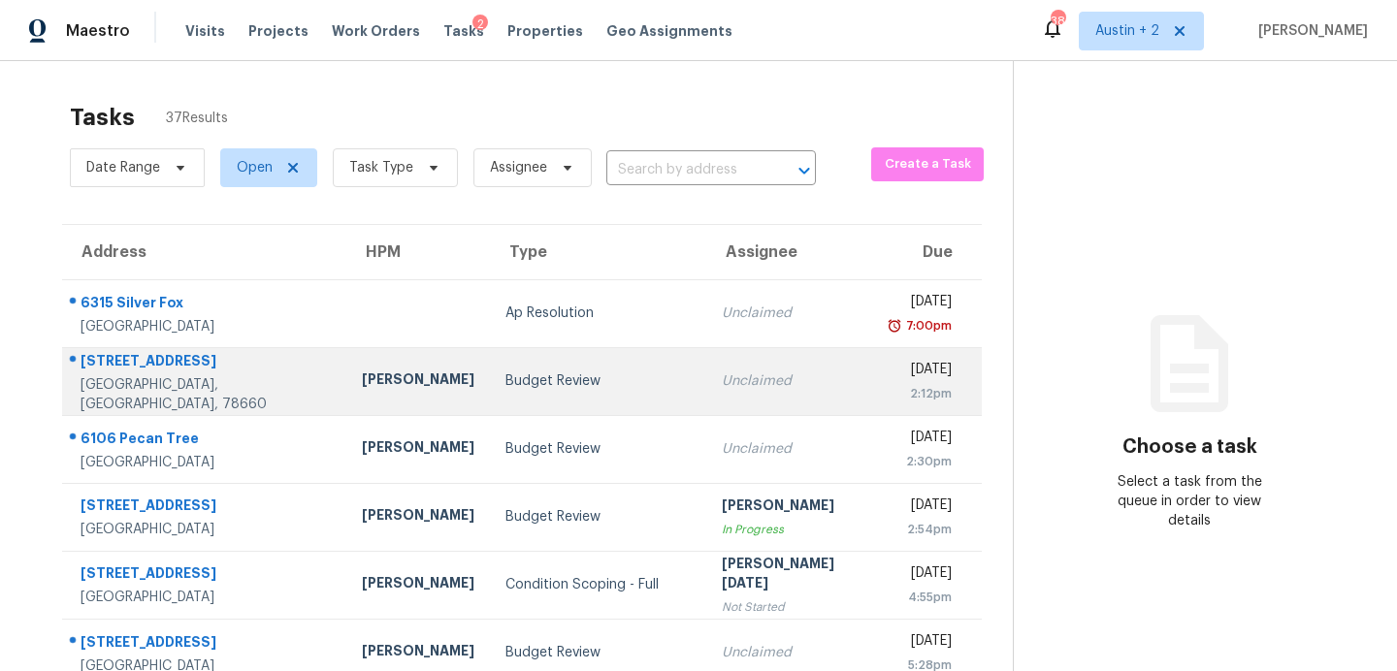
click at [505, 379] on div "Budget Review" at bounding box center [597, 380] width 185 height 19
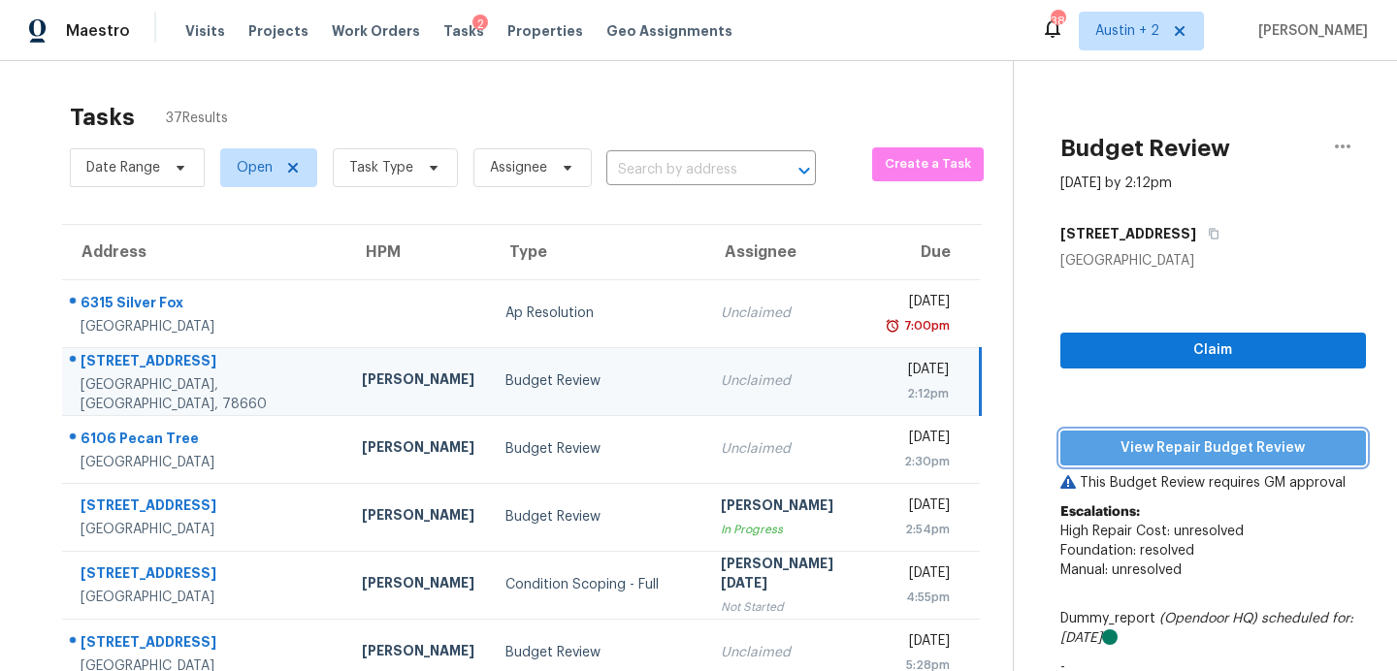
click at [1178, 451] on span "View Repair Budget Review" at bounding box center [1213, 448] width 274 height 24
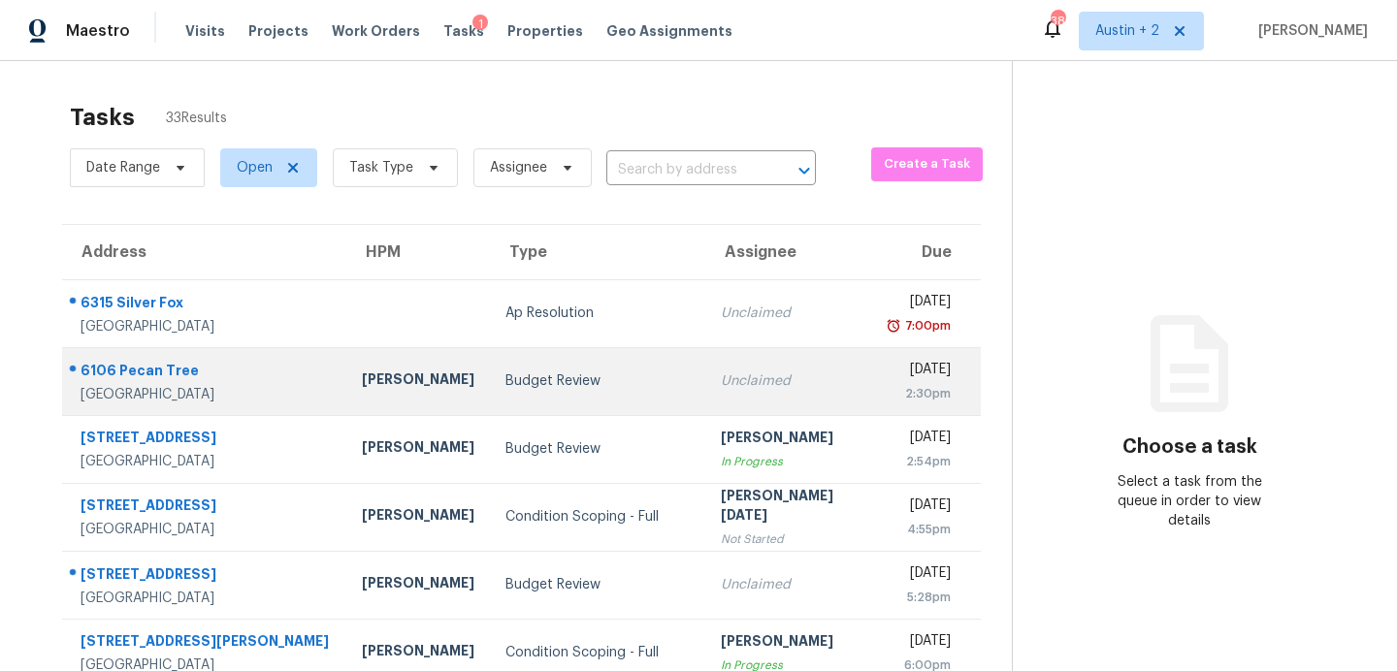
click at [526, 390] on div "Budget Review" at bounding box center [597, 380] width 185 height 19
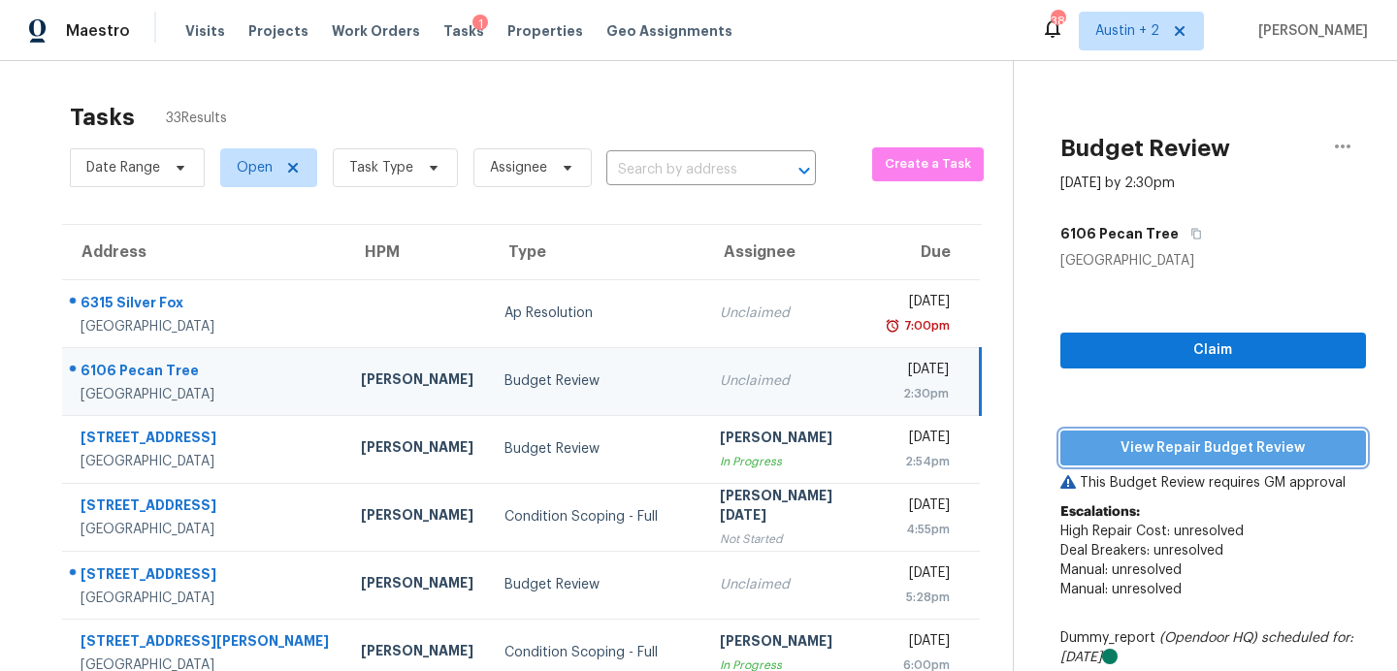
click at [1184, 447] on span "View Repair Budget Review" at bounding box center [1213, 448] width 274 height 24
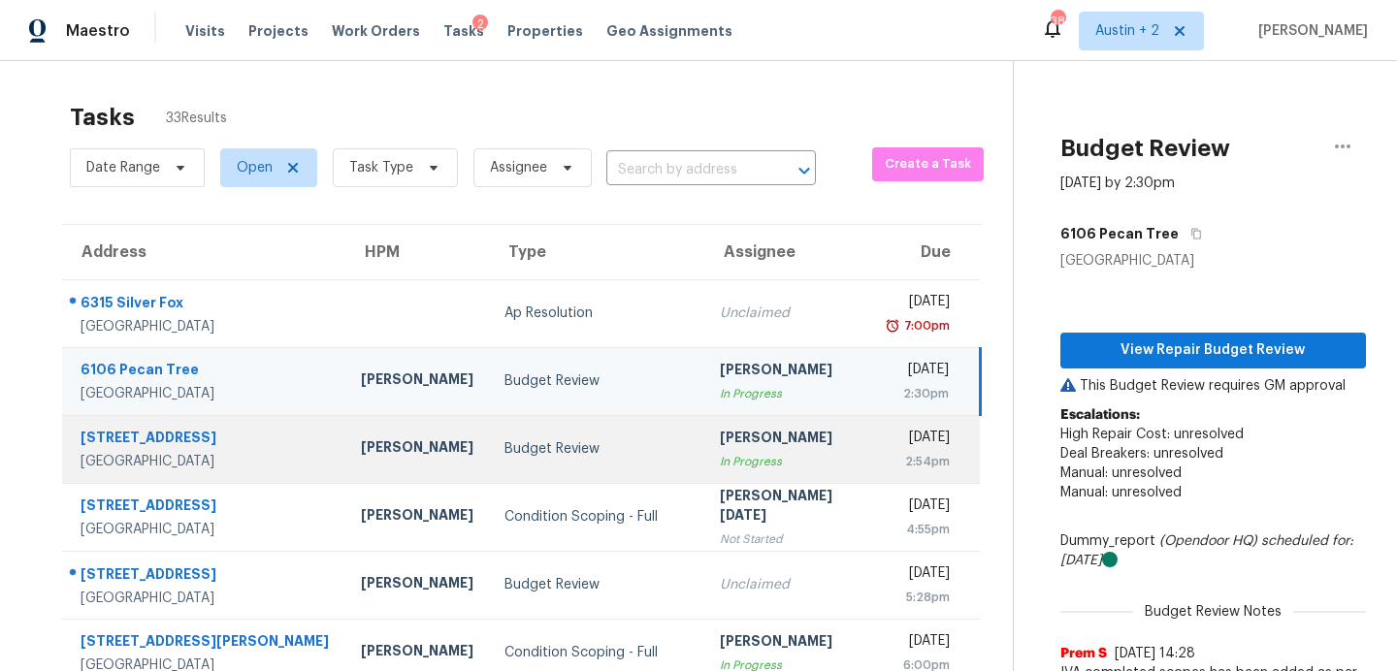
click at [504, 449] on div "Budget Review" at bounding box center [596, 448] width 184 height 19
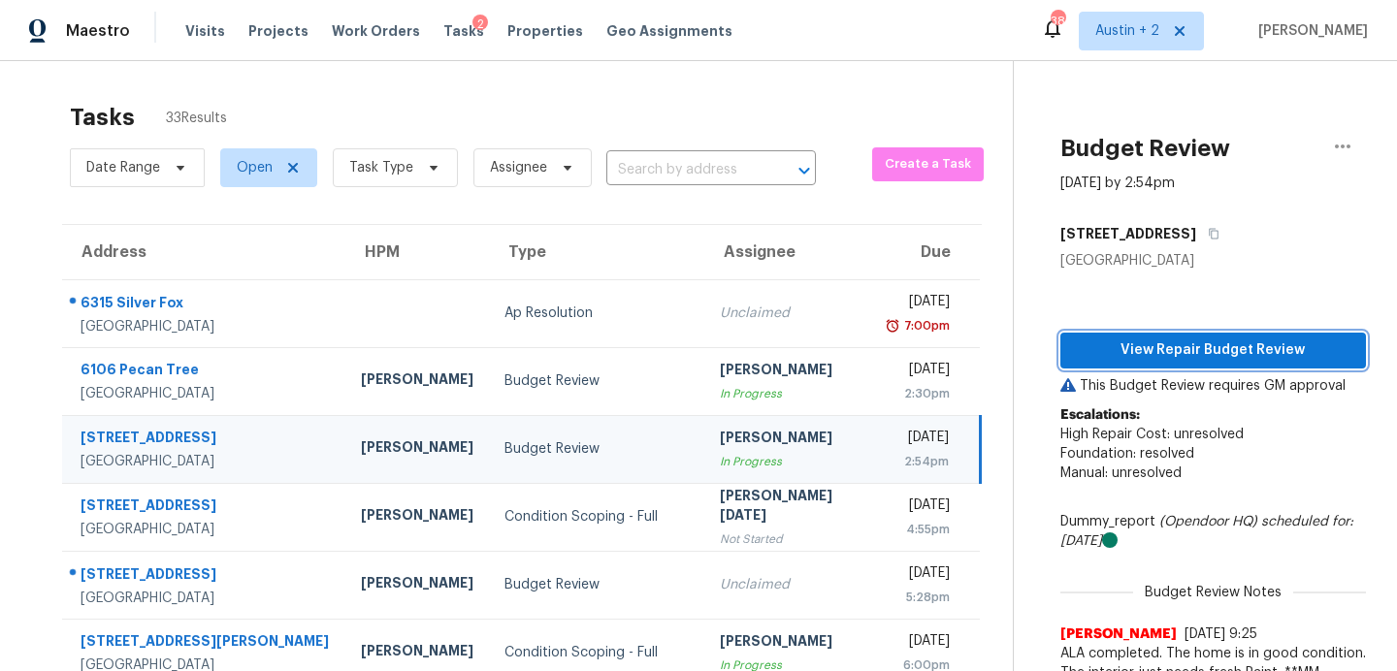
click at [1128, 354] on span "View Repair Budget Review" at bounding box center [1213, 351] width 274 height 24
click at [380, 42] on div "Visits Projects Work Orders Tasks 2 Properties Geo Assignments" at bounding box center [470, 31] width 570 height 39
click at [380, 30] on span "Work Orders" at bounding box center [376, 30] width 88 height 19
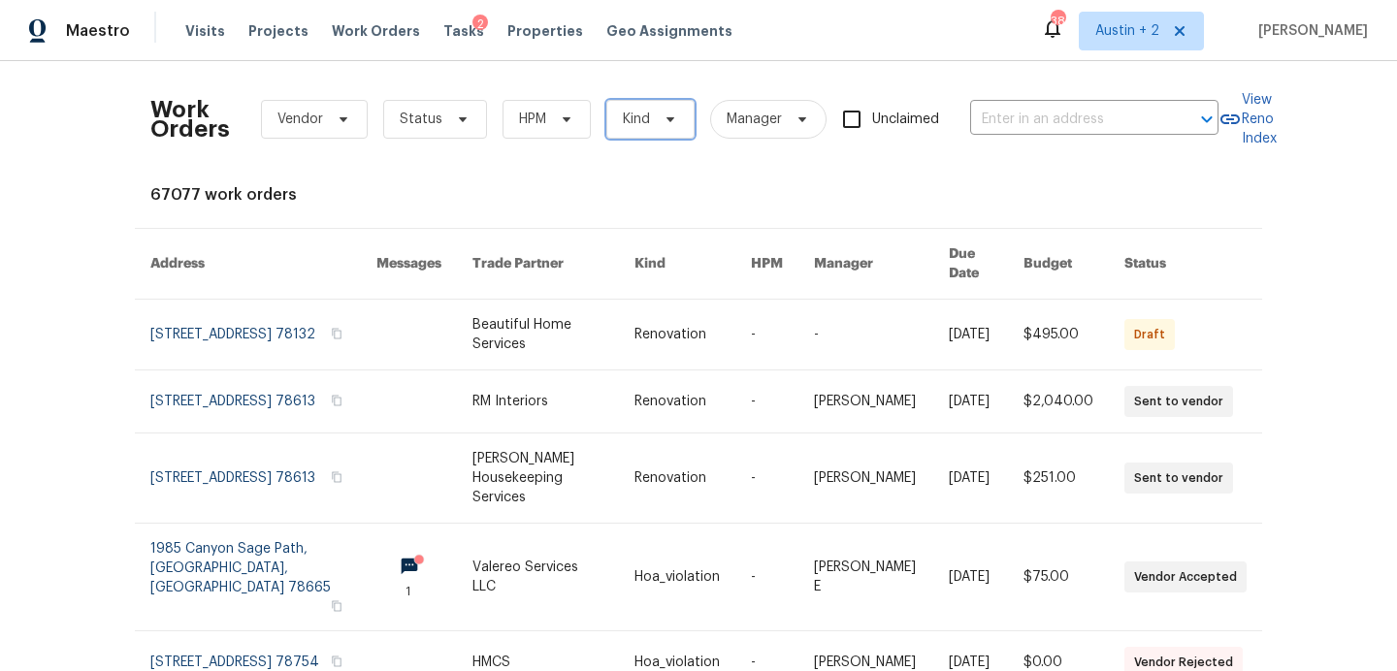
click at [637, 126] on span "Kind" at bounding box center [636, 119] width 27 height 19
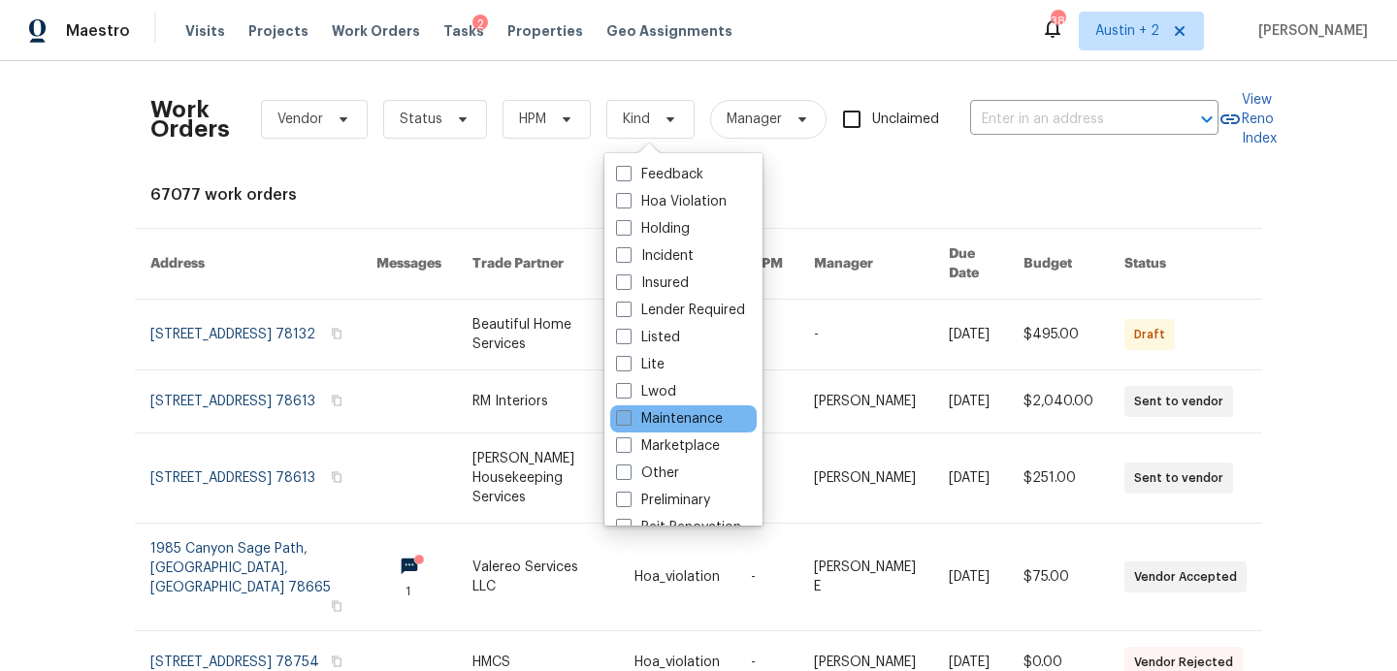
scroll to position [159, 0]
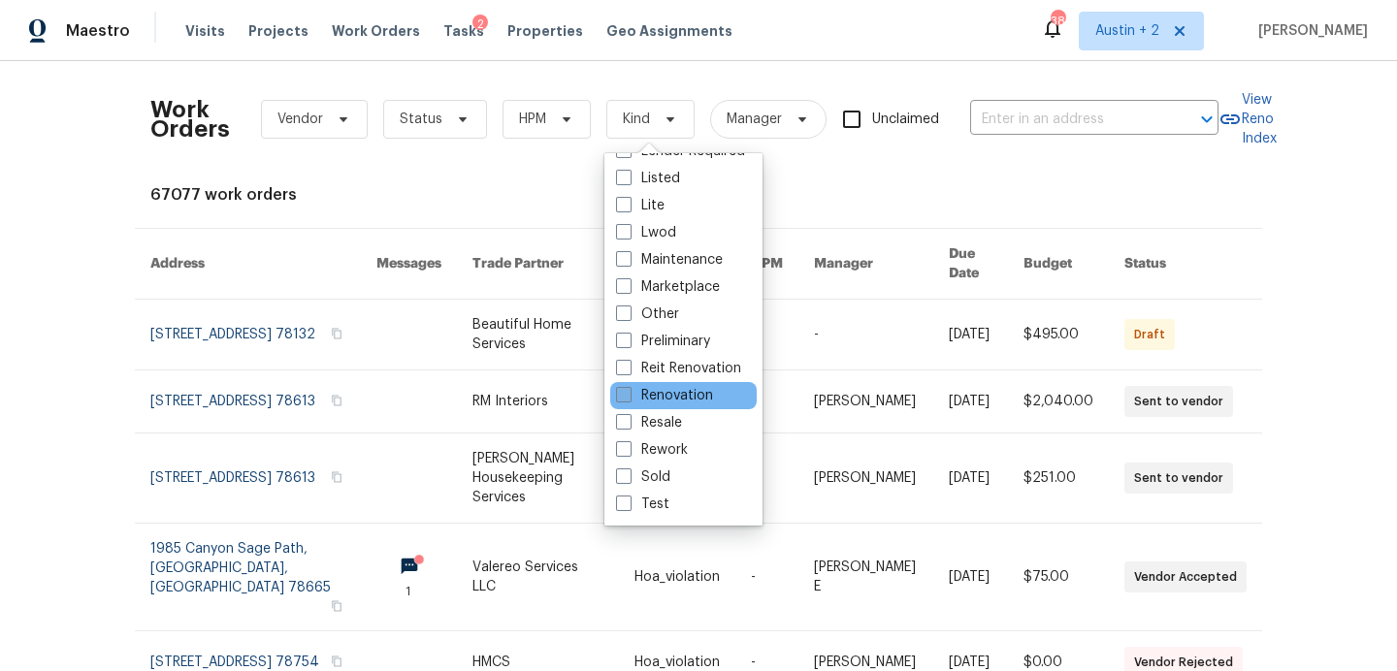
click at [674, 396] on label "Renovation" at bounding box center [664, 395] width 97 height 19
click at [629, 396] on input "Renovation" at bounding box center [622, 392] width 13 height 13
checkbox input "true"
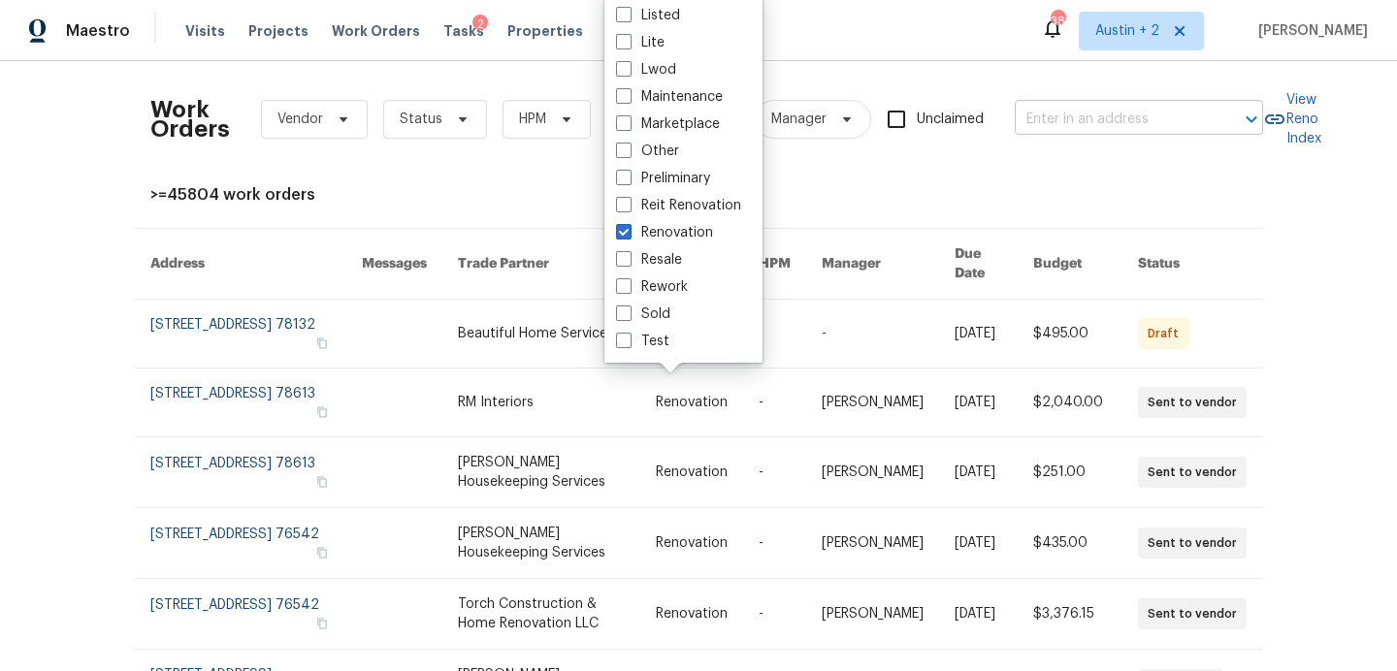
click at [1073, 115] on input "text" at bounding box center [1112, 120] width 194 height 30
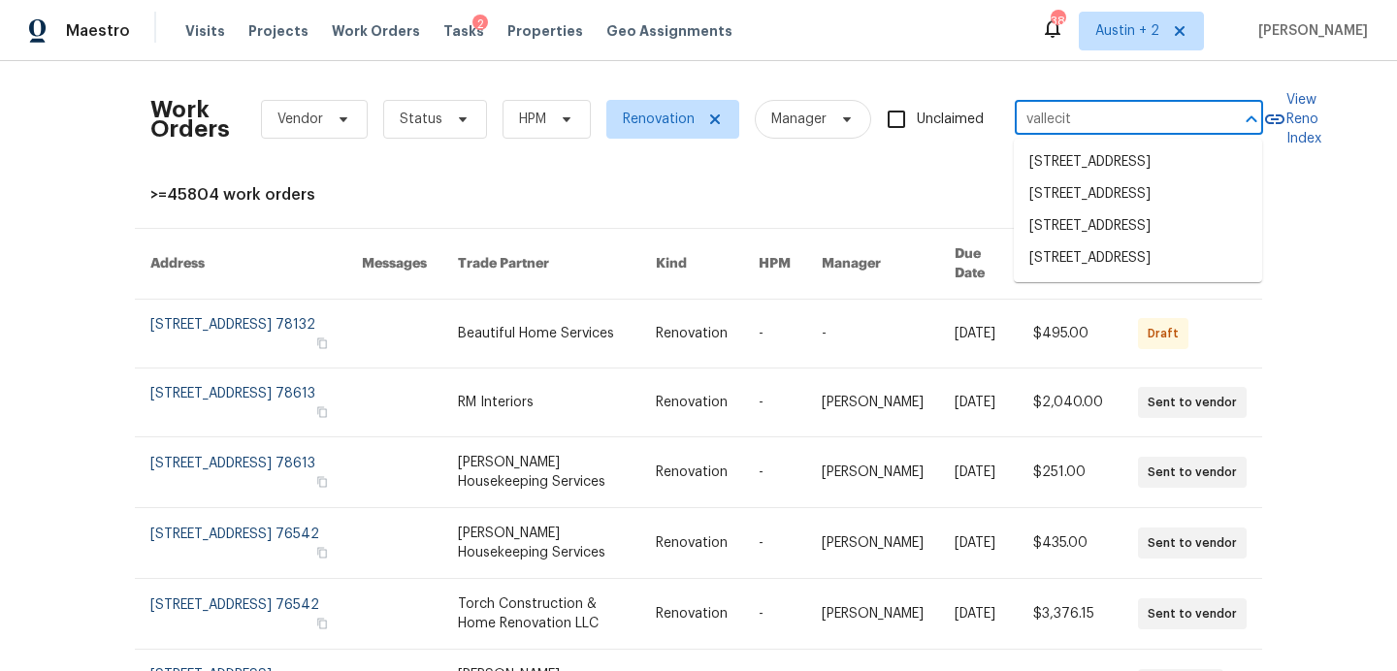
type input "vallecito"
click at [1107, 274] on li "238 Vallecito Dr, Georgetown, TX 78626" at bounding box center [1138, 258] width 248 height 32
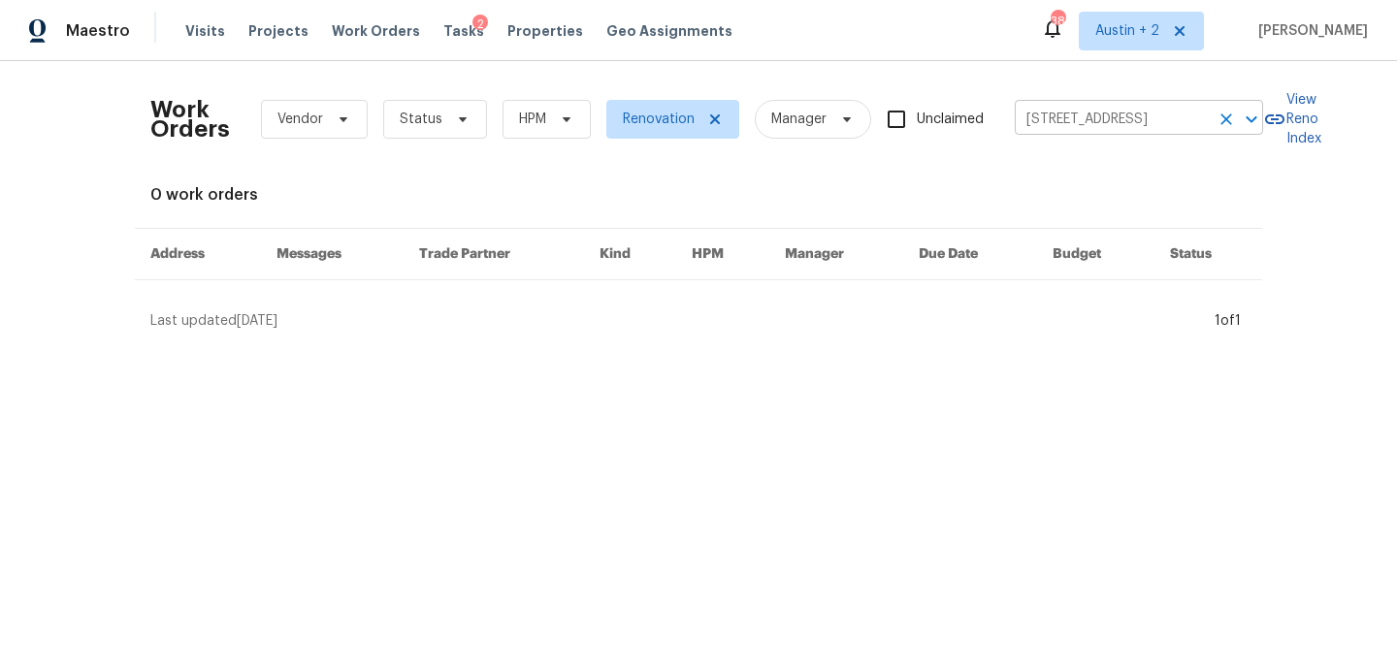
click at [1037, 121] on input "238 Vallecito Dr, Georgetown, TX 78626" at bounding box center [1112, 120] width 194 height 30
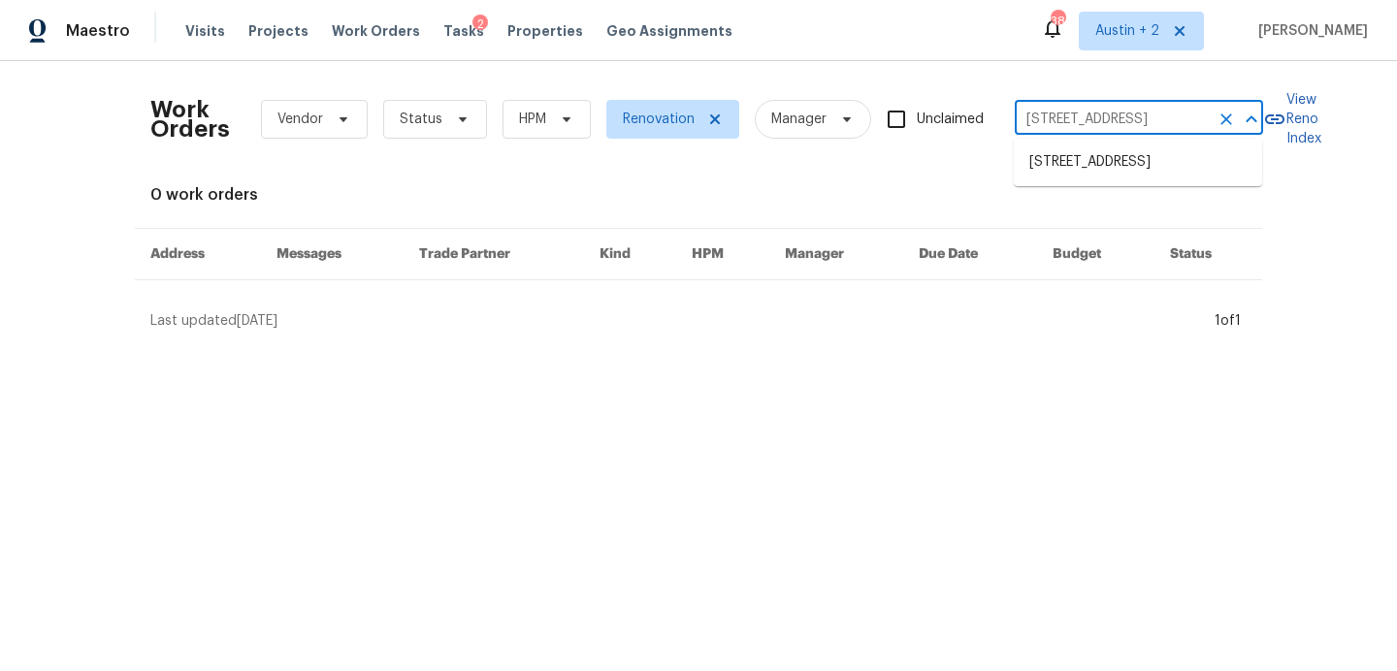
click at [1050, 118] on input "238 Vallecito Dr, Georgetown, TX 78626" at bounding box center [1112, 120] width 194 height 30
type input "222 Vallecito Dr, Georgetown, TX 78626"
click at [1047, 155] on li "222 Vallecito Dr, Georgetown, TX 78626" at bounding box center [1138, 162] width 248 height 32
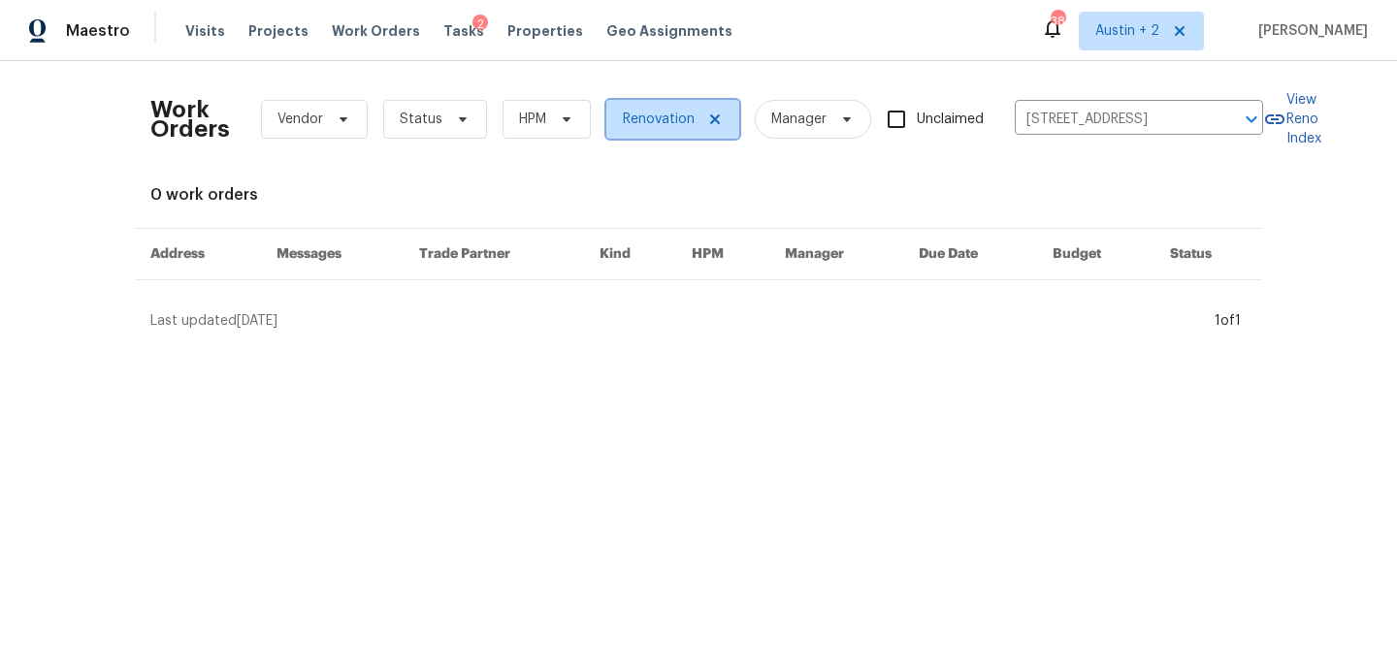
click at [711, 119] on icon at bounding box center [715, 119] width 10 height 10
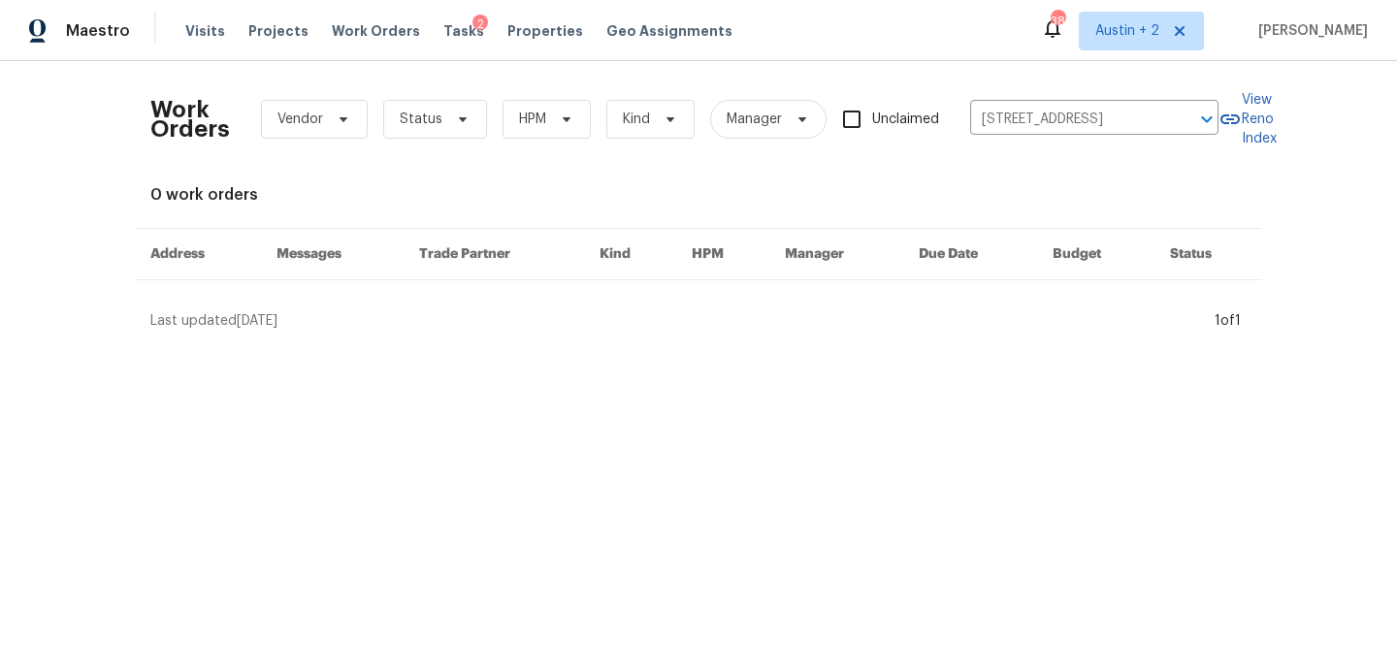
click at [472, 20] on div "2" at bounding box center [480, 24] width 16 height 19
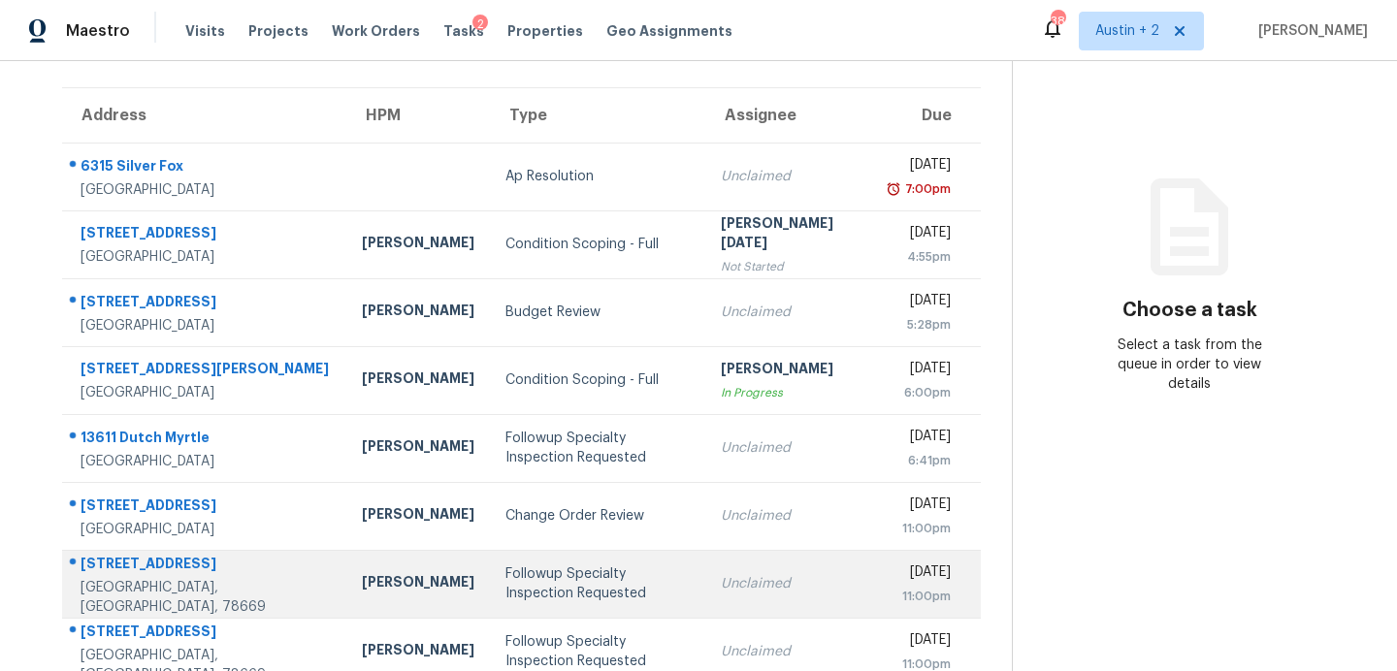
scroll to position [138, 0]
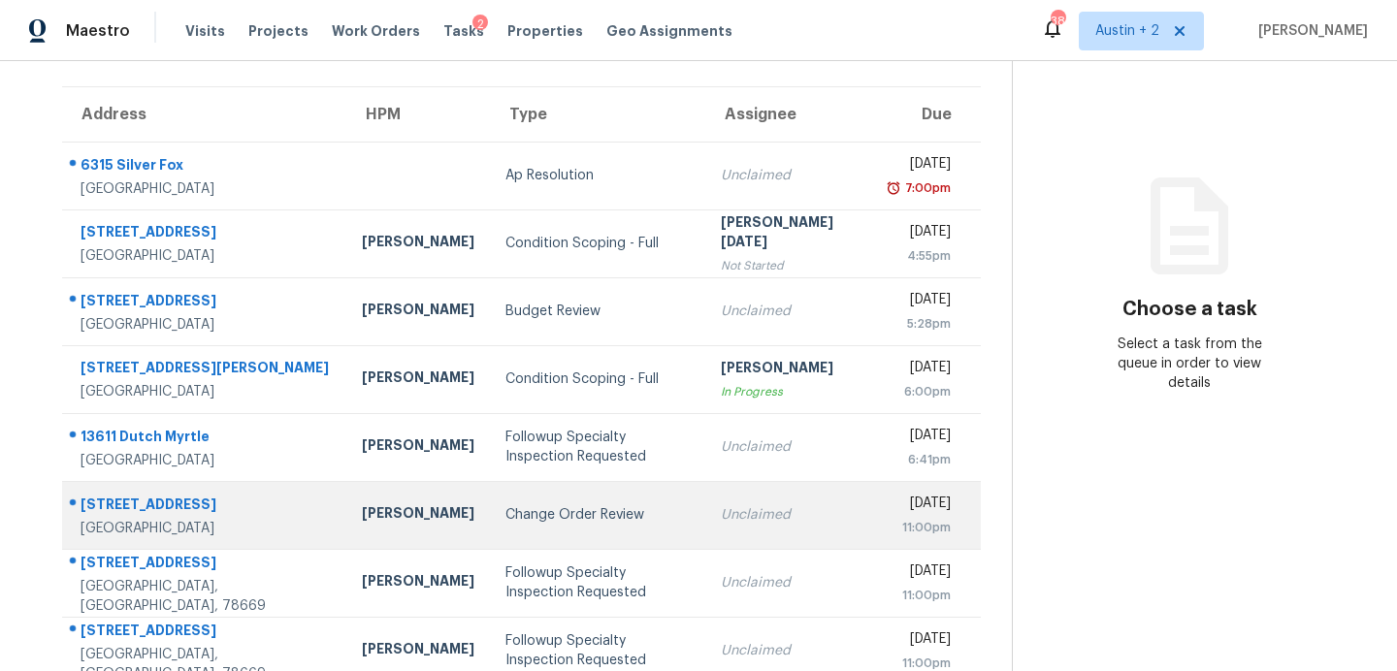
click at [490, 500] on td "Change Order Review" at bounding box center [598, 515] width 216 height 68
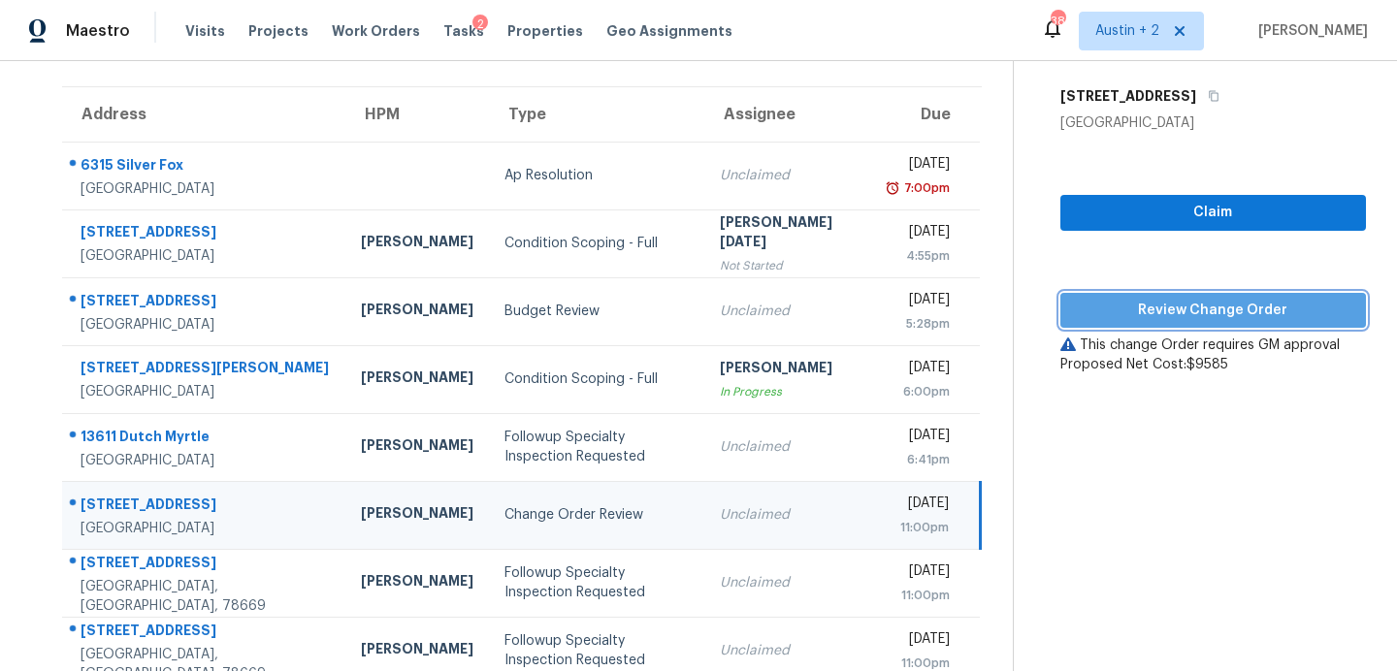
click at [1121, 318] on span "Review Change Order" at bounding box center [1213, 311] width 274 height 24
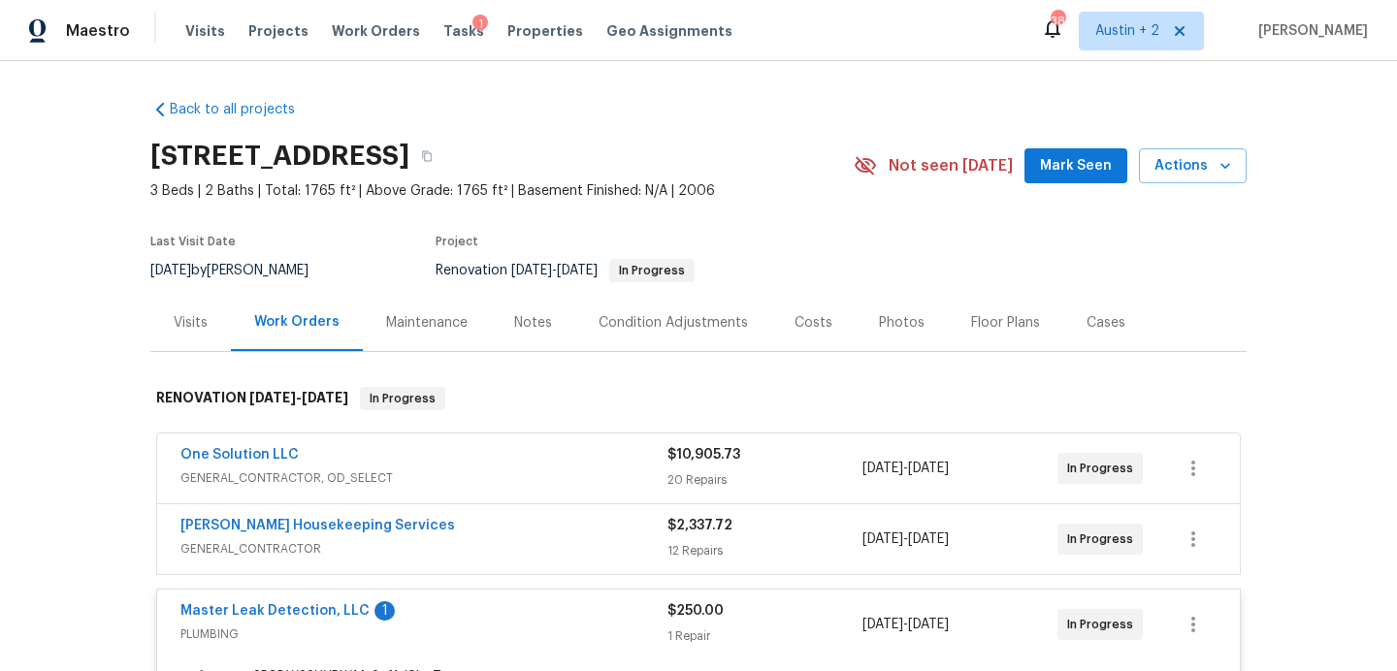
click at [1050, 172] on span "Mark Seen" at bounding box center [1076, 166] width 72 height 24
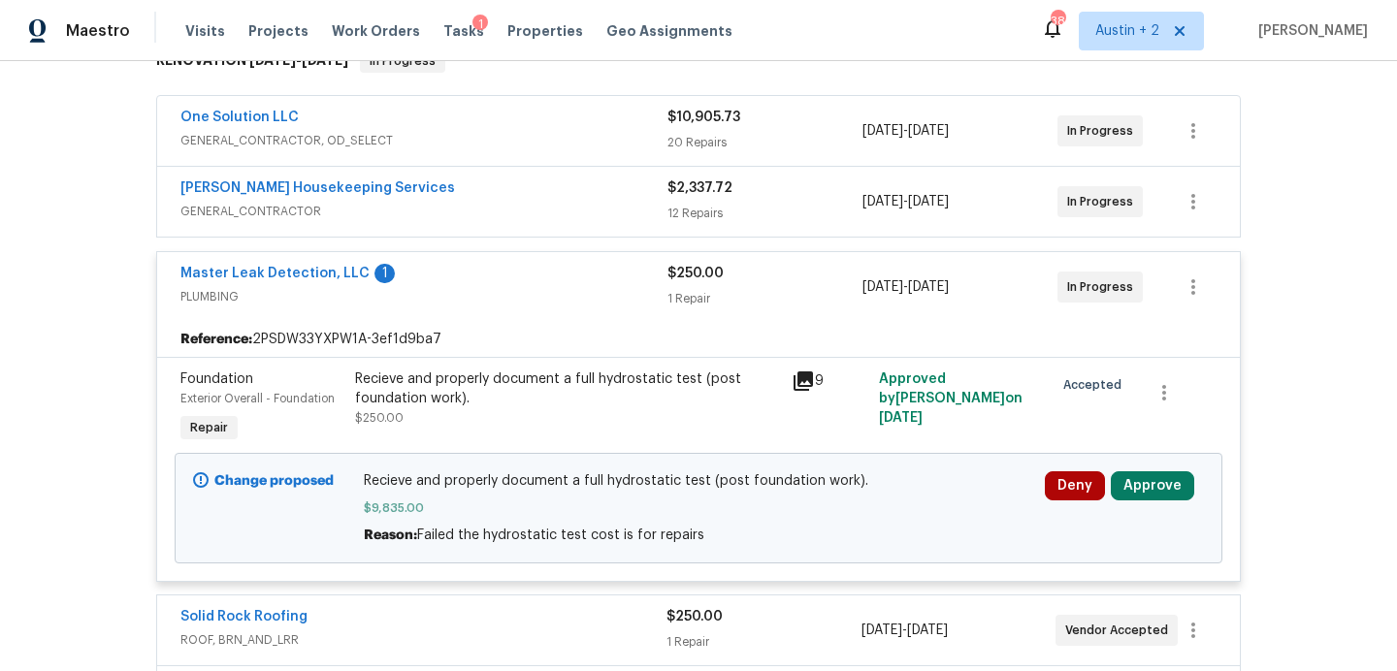
scroll to position [391, 0]
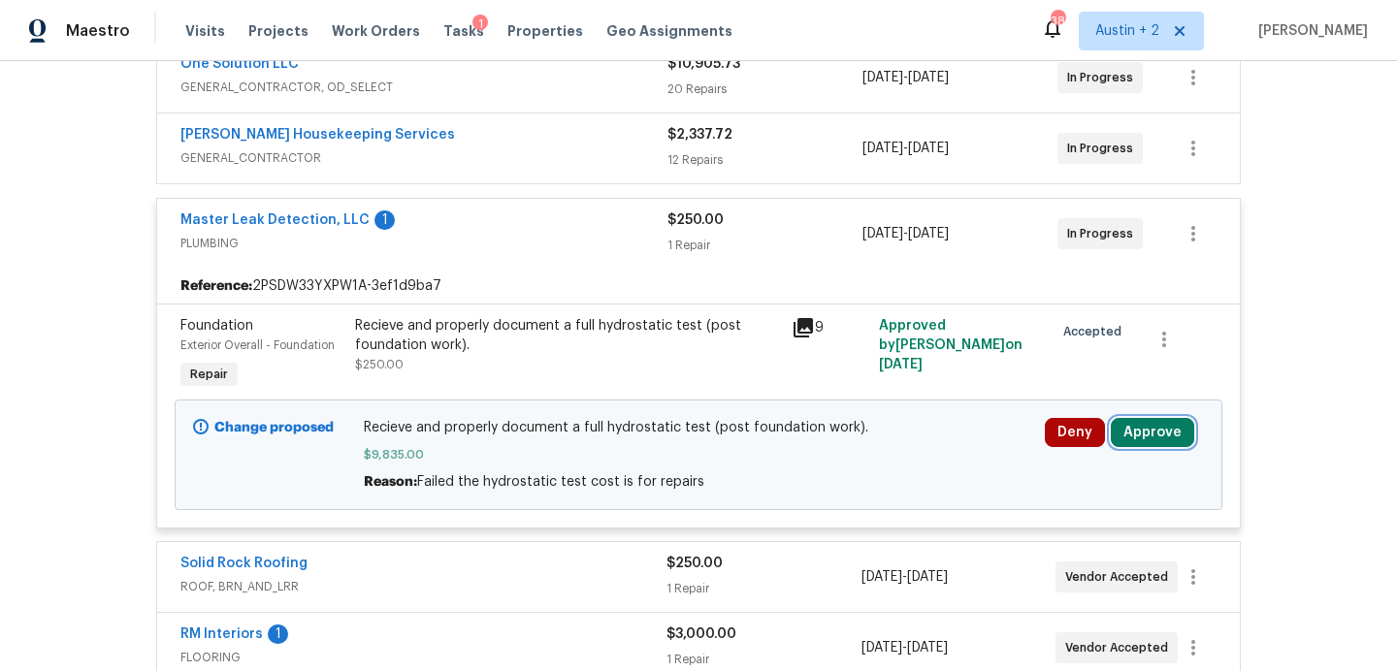
click at [1137, 436] on button "Approve" at bounding box center [1152, 432] width 83 height 29
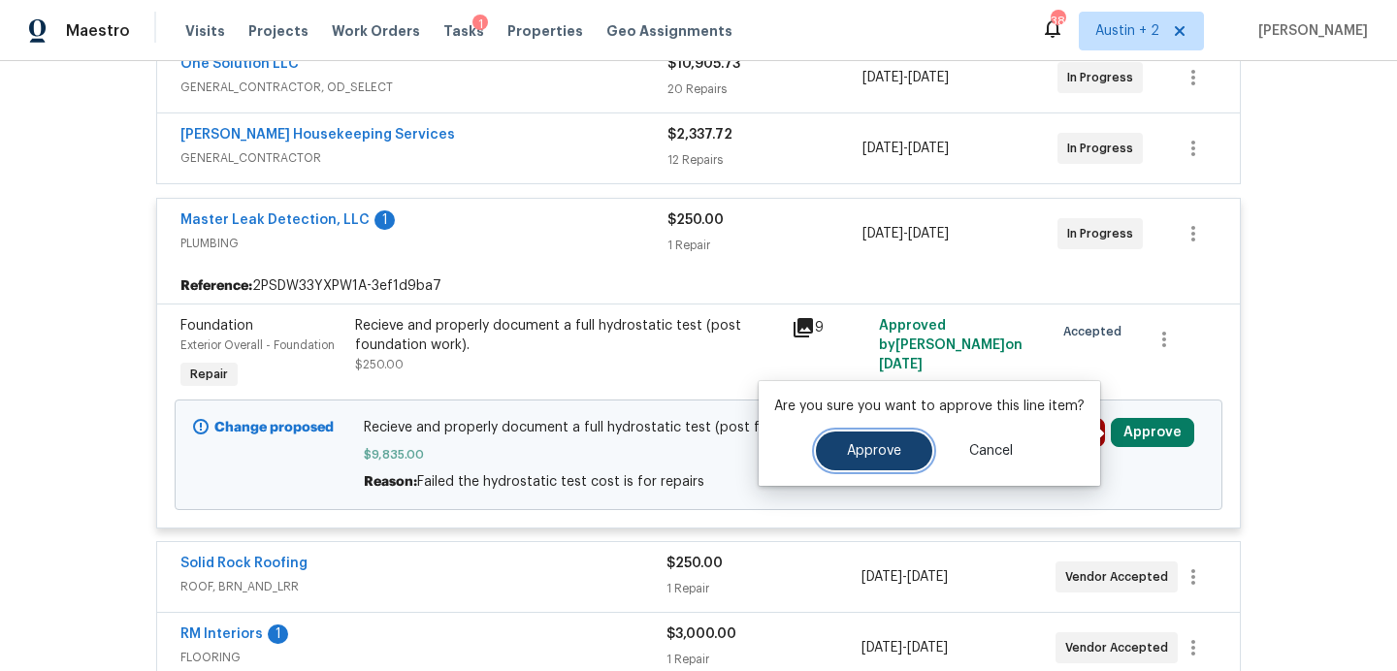
click at [862, 463] on button "Approve" at bounding box center [874, 451] width 116 height 39
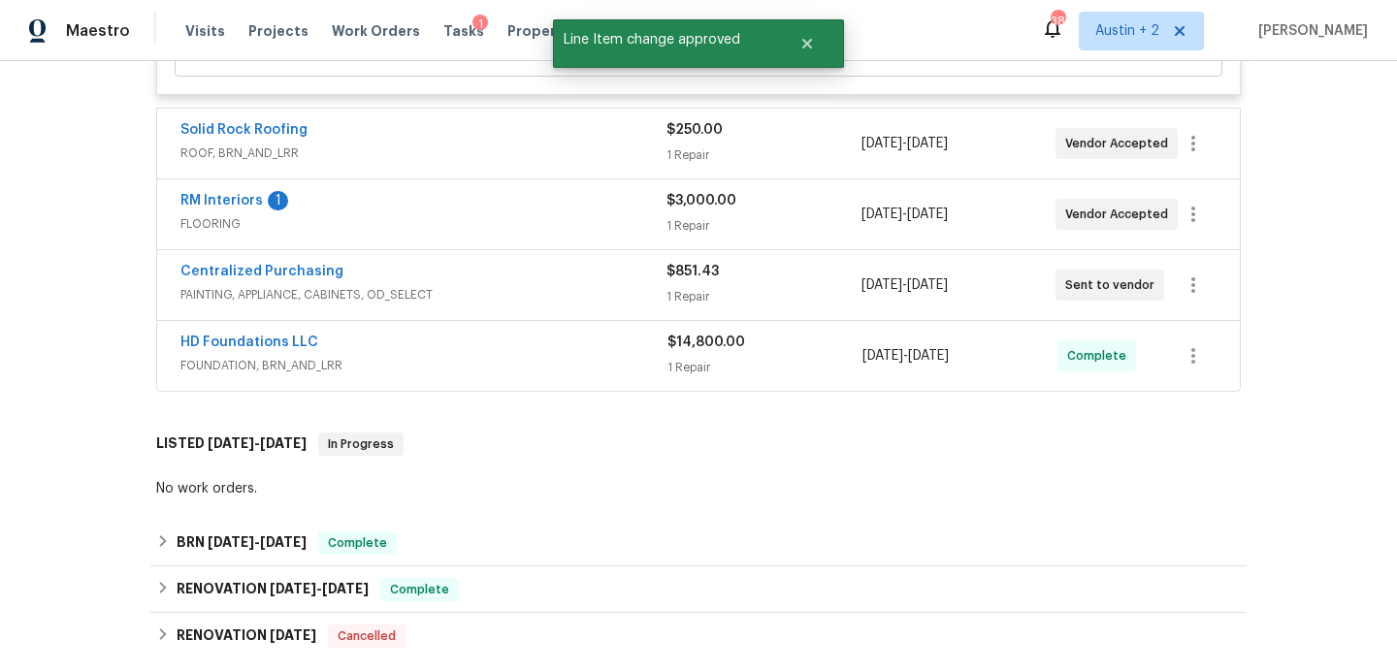
scroll to position [0, 0]
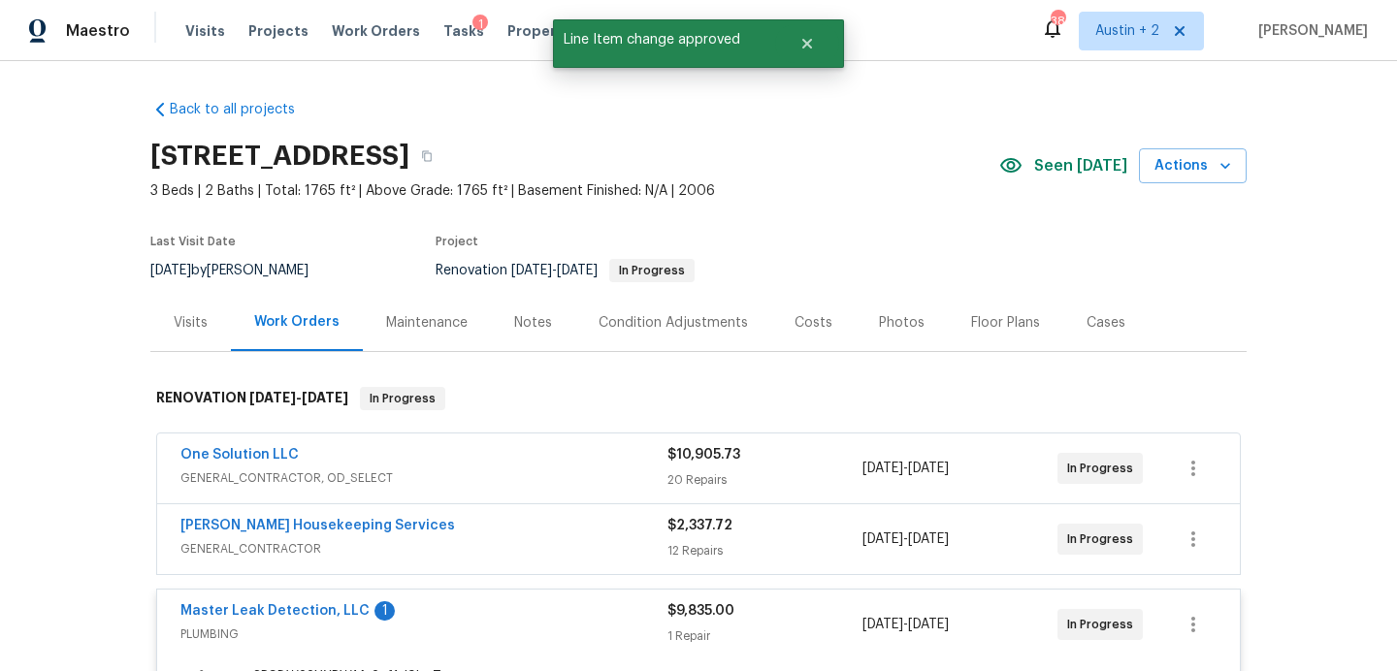
click at [443, 23] on div "Tasks 1" at bounding box center [463, 31] width 41 height 20
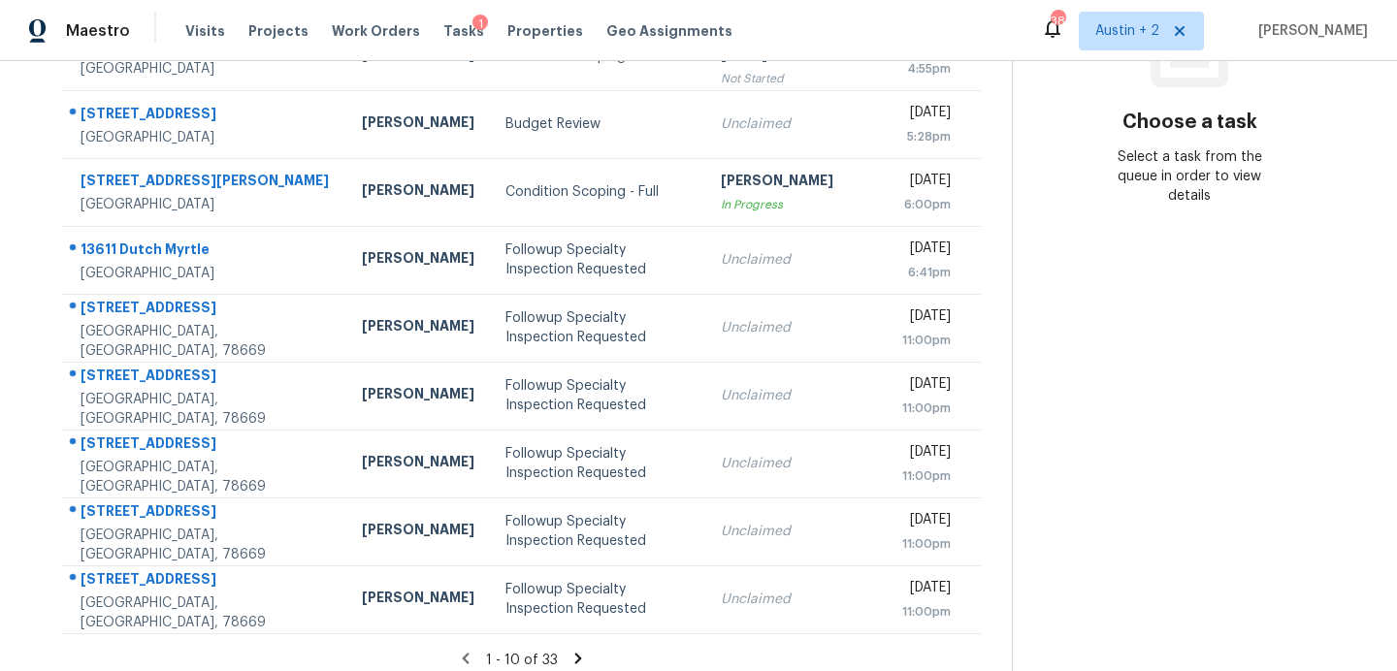
scroll to position [339, 0]
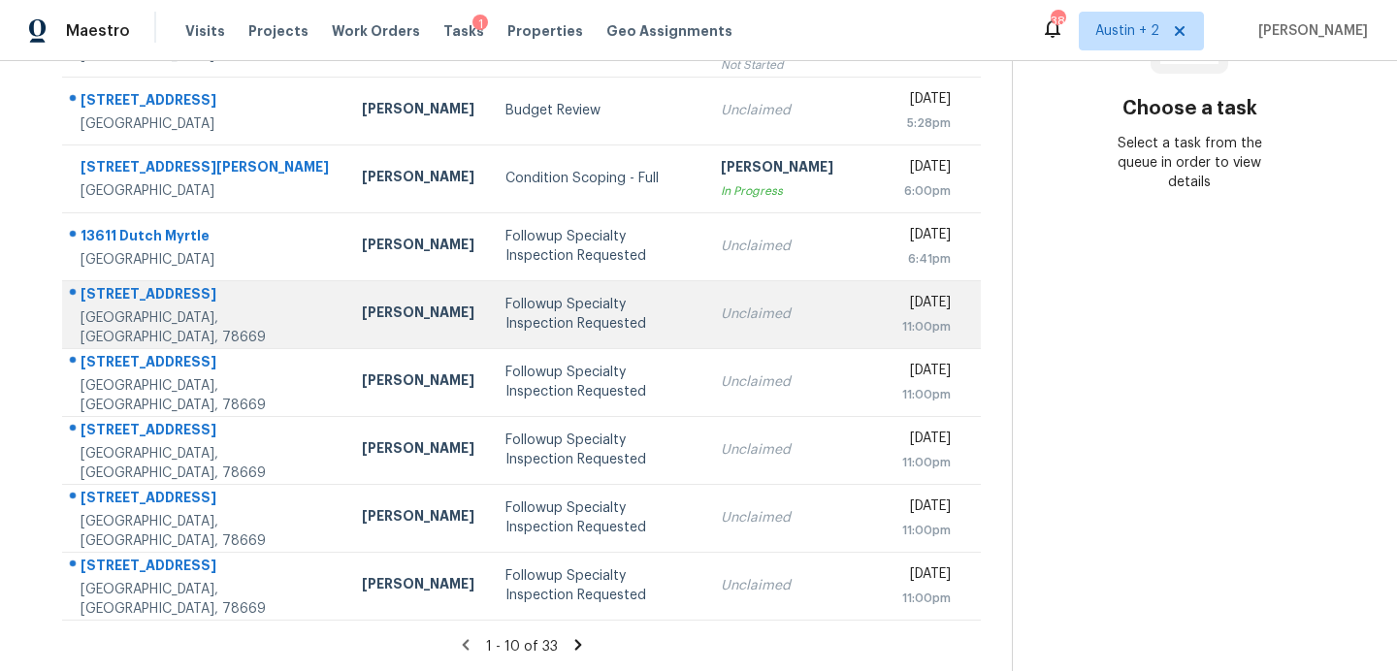
click at [506, 323] on div "Followup Specialty Inspection Requested" at bounding box center [597, 314] width 185 height 39
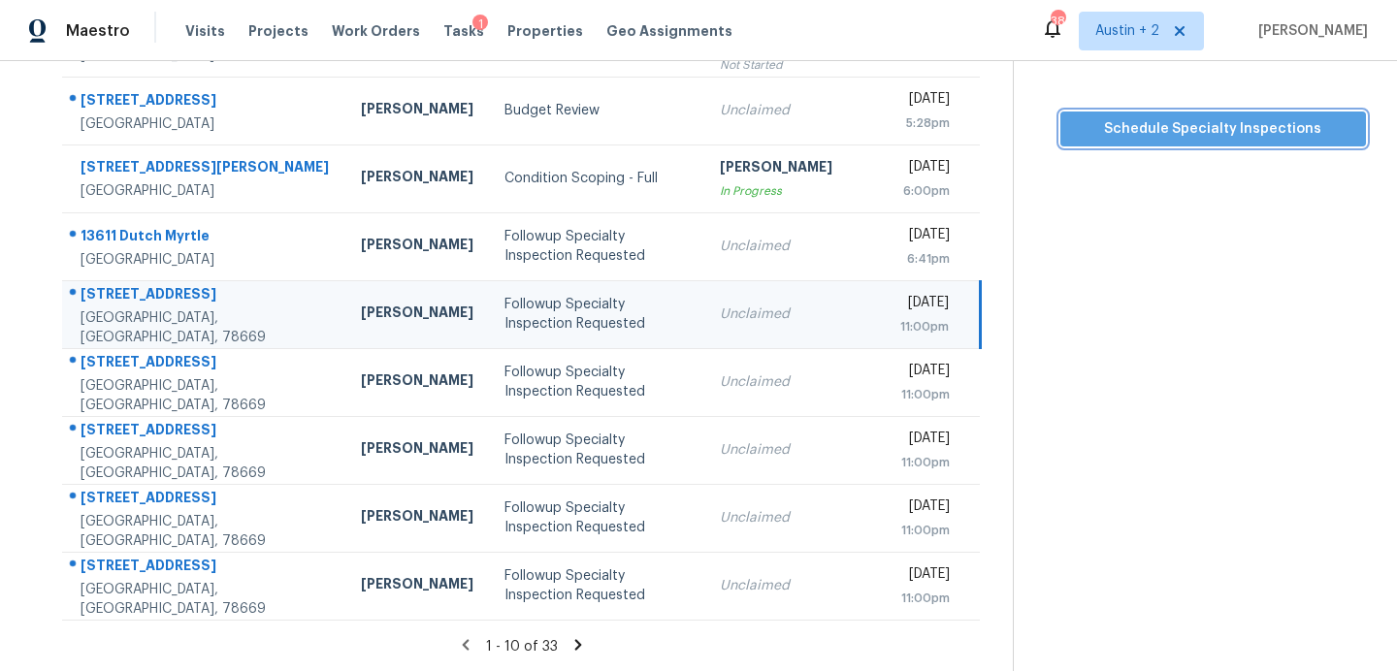
click at [1166, 129] on span "Schedule Specialty Inspections" at bounding box center [1213, 129] width 274 height 24
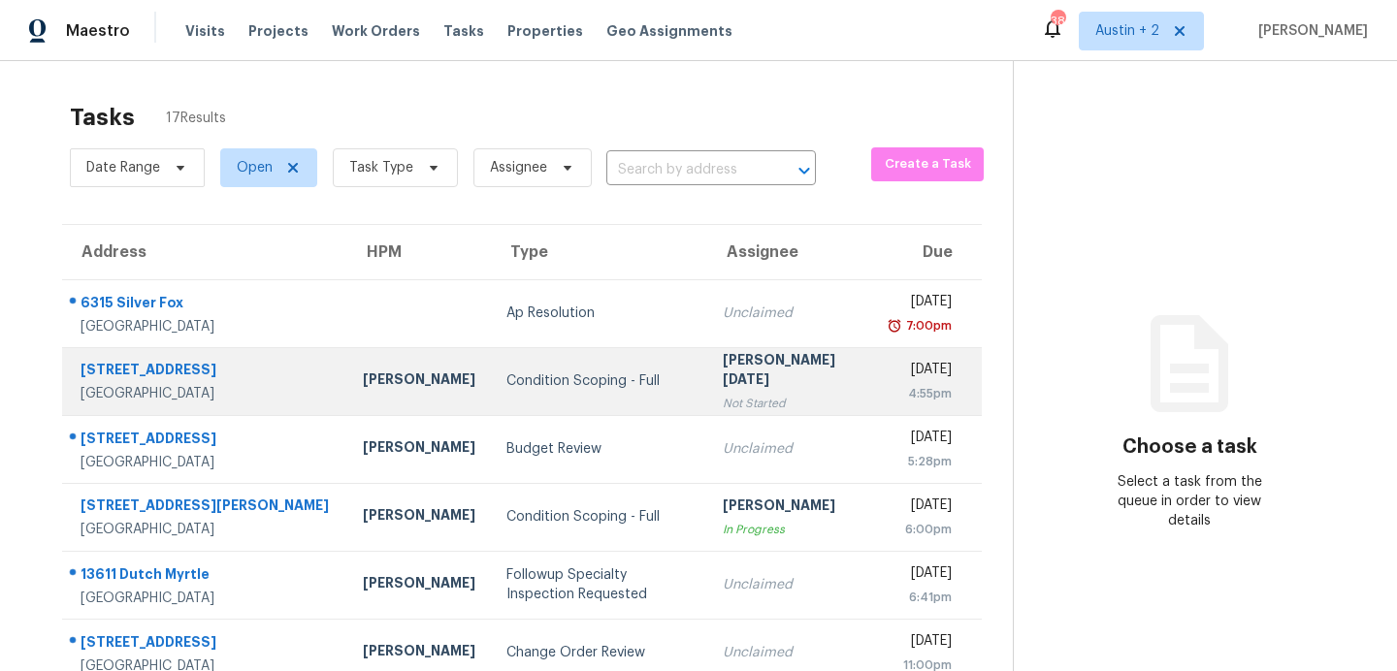
scroll to position [358, 0]
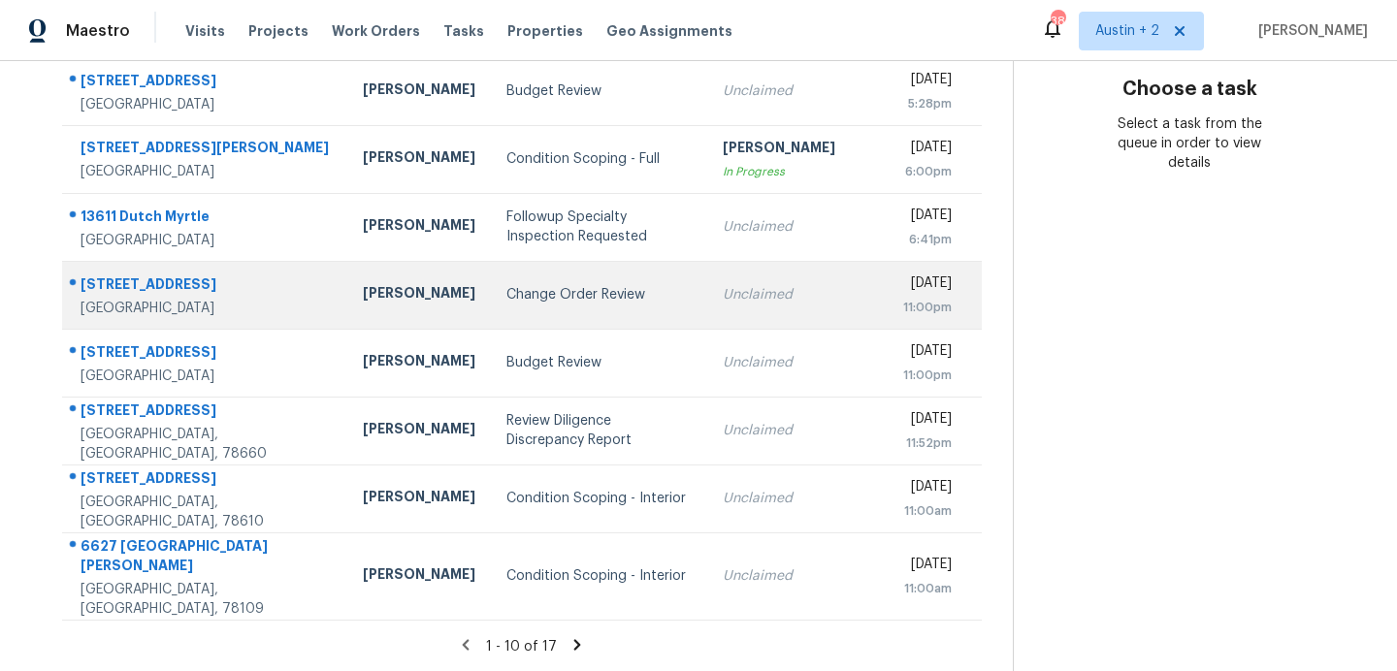
click at [534, 296] on div "Change Order Review" at bounding box center [598, 294] width 185 height 19
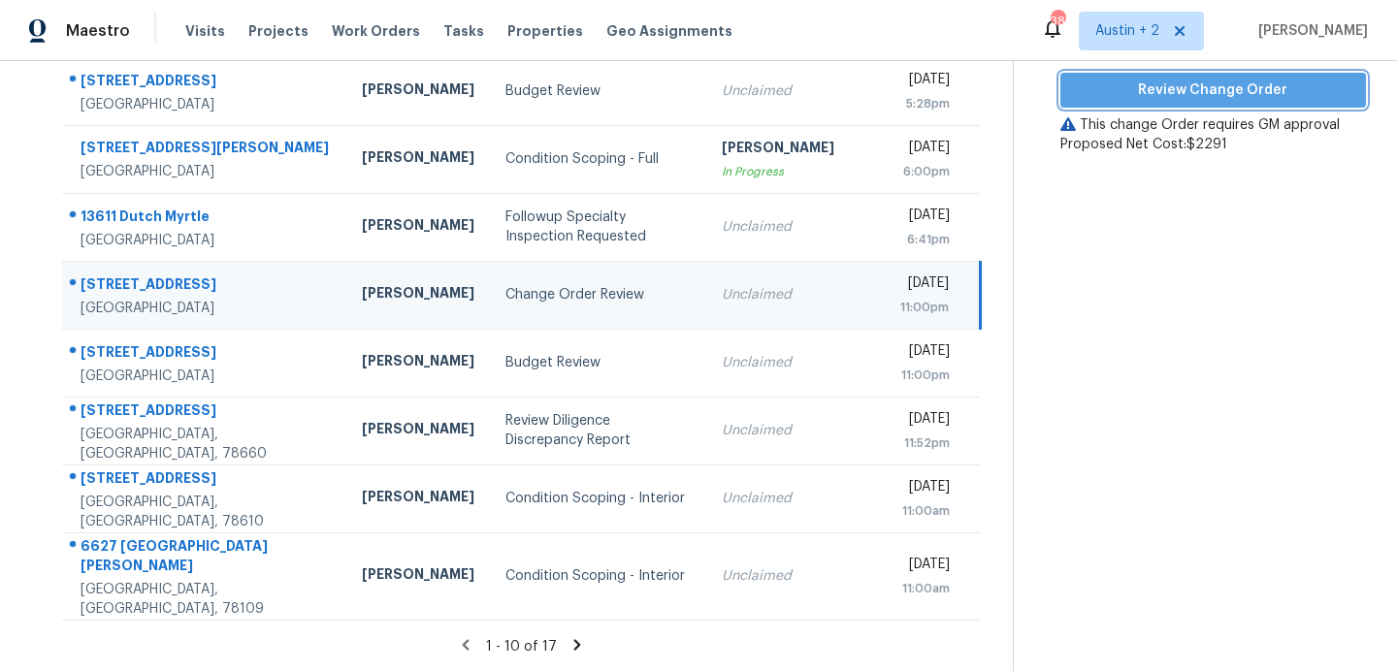
click at [1103, 84] on span "Review Change Order" at bounding box center [1213, 91] width 274 height 24
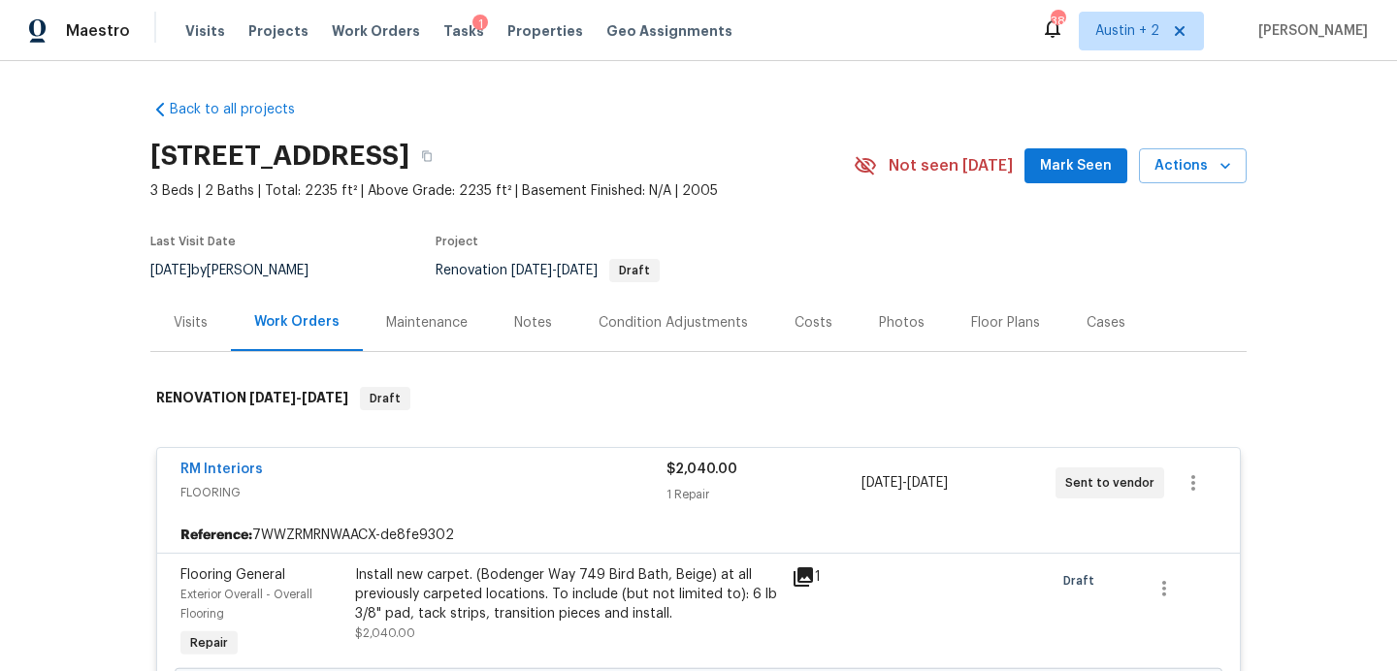
click at [1074, 159] on span "Mark Seen" at bounding box center [1076, 166] width 72 height 24
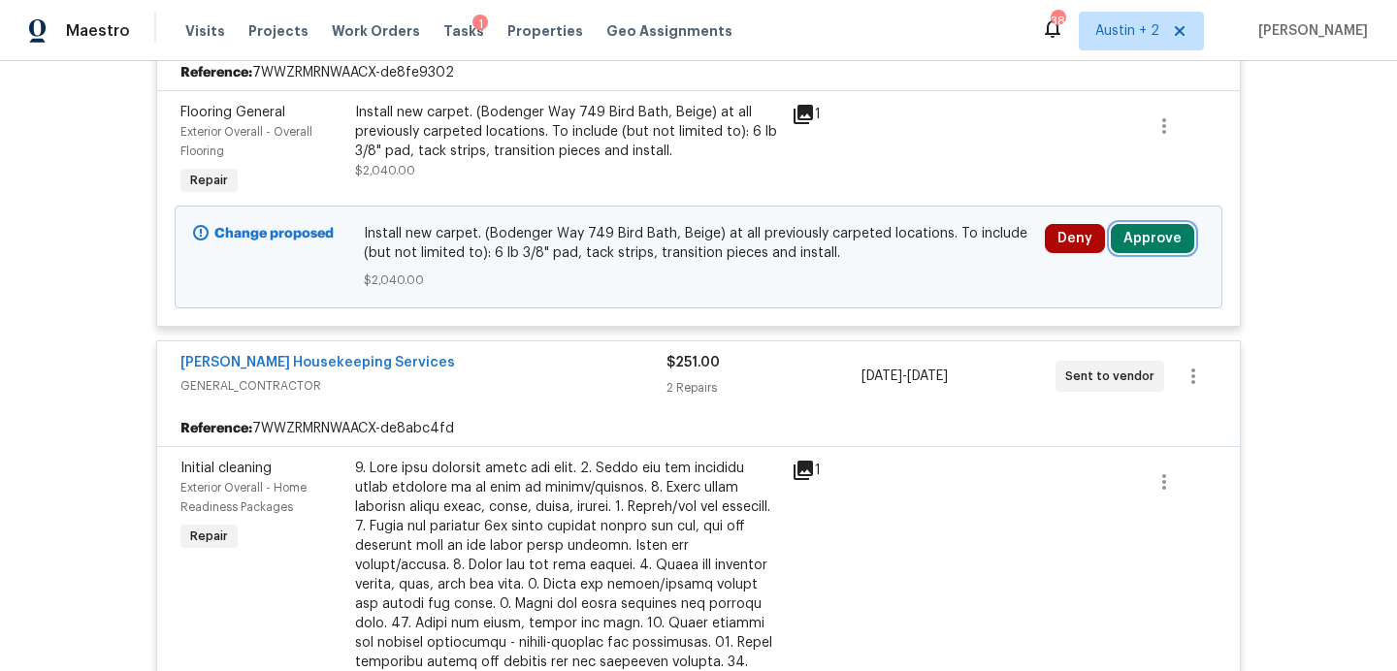
click at [1172, 233] on button "Approve" at bounding box center [1152, 238] width 83 height 29
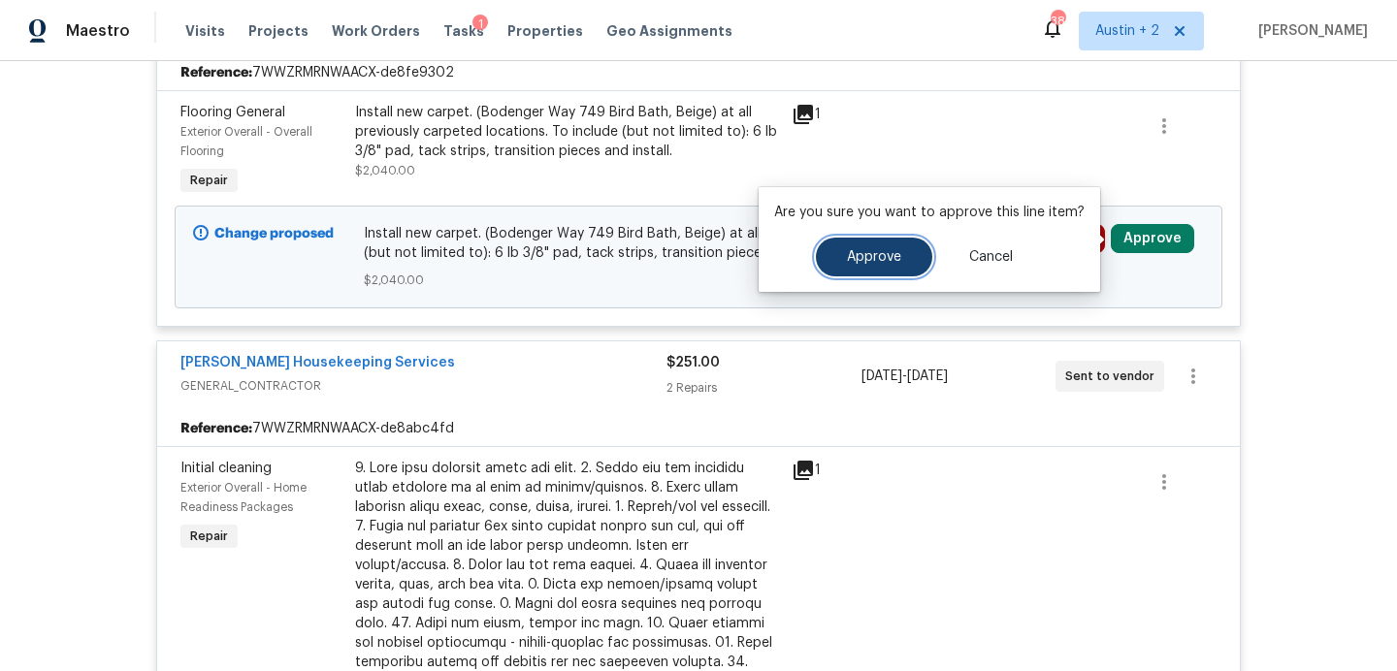
click at [874, 258] on span "Approve" at bounding box center [874, 257] width 54 height 15
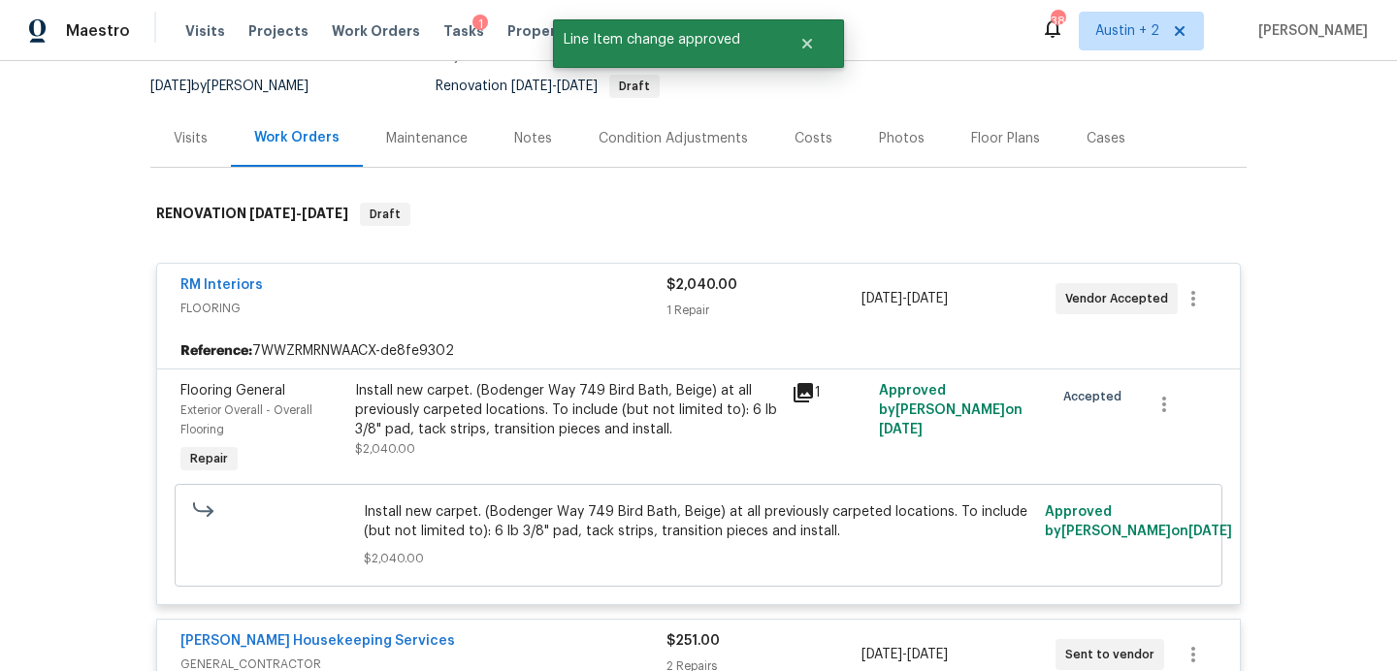
scroll to position [0, 0]
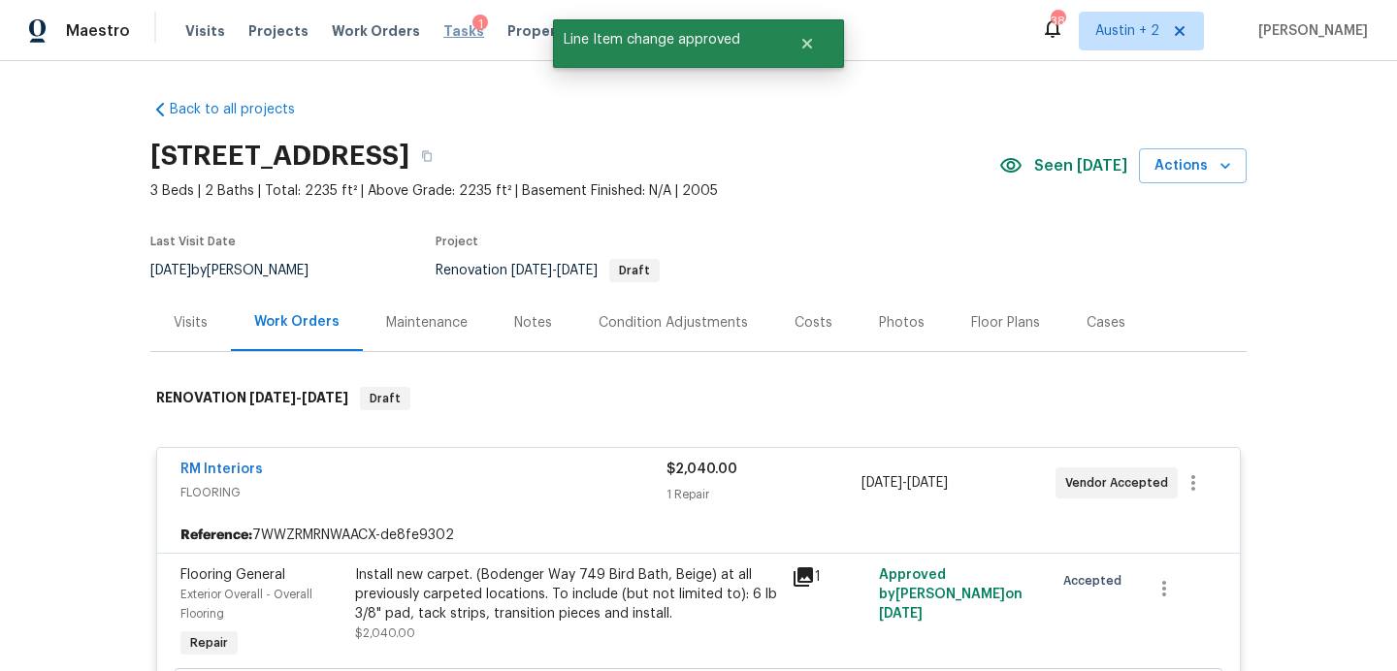
click at [444, 36] on span "Tasks" at bounding box center [463, 31] width 41 height 14
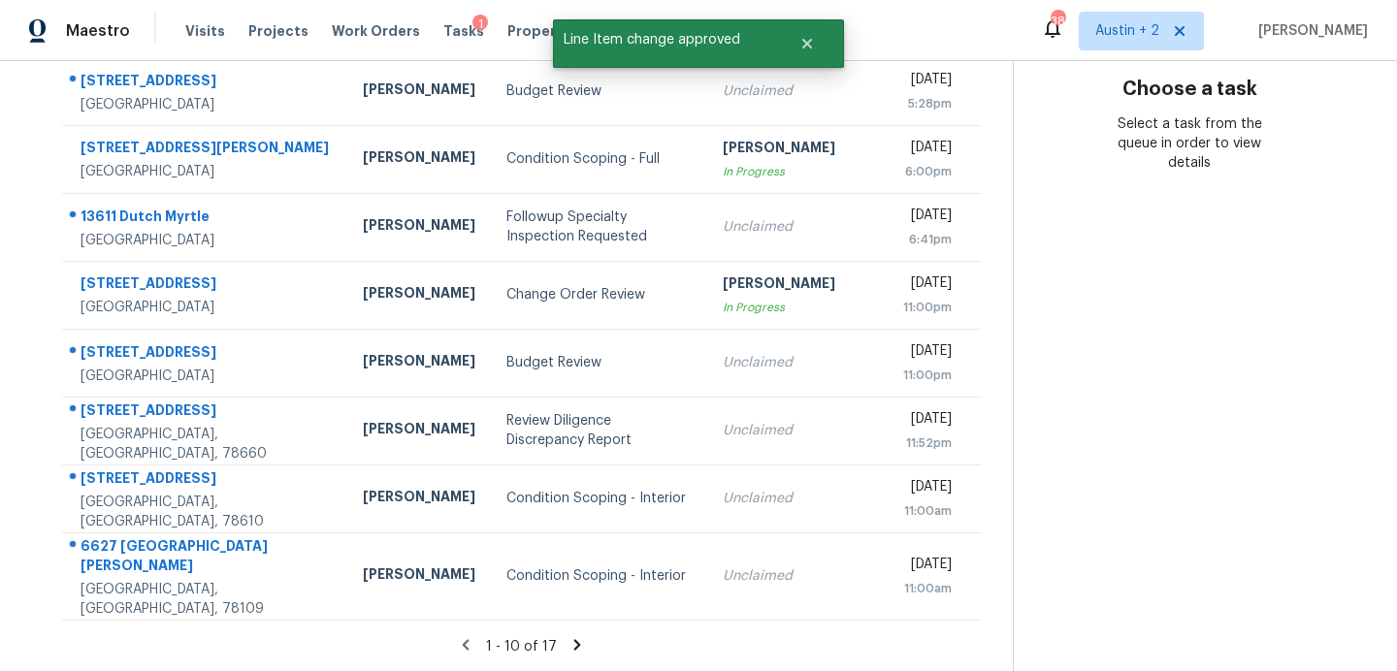
scroll to position [76, 0]
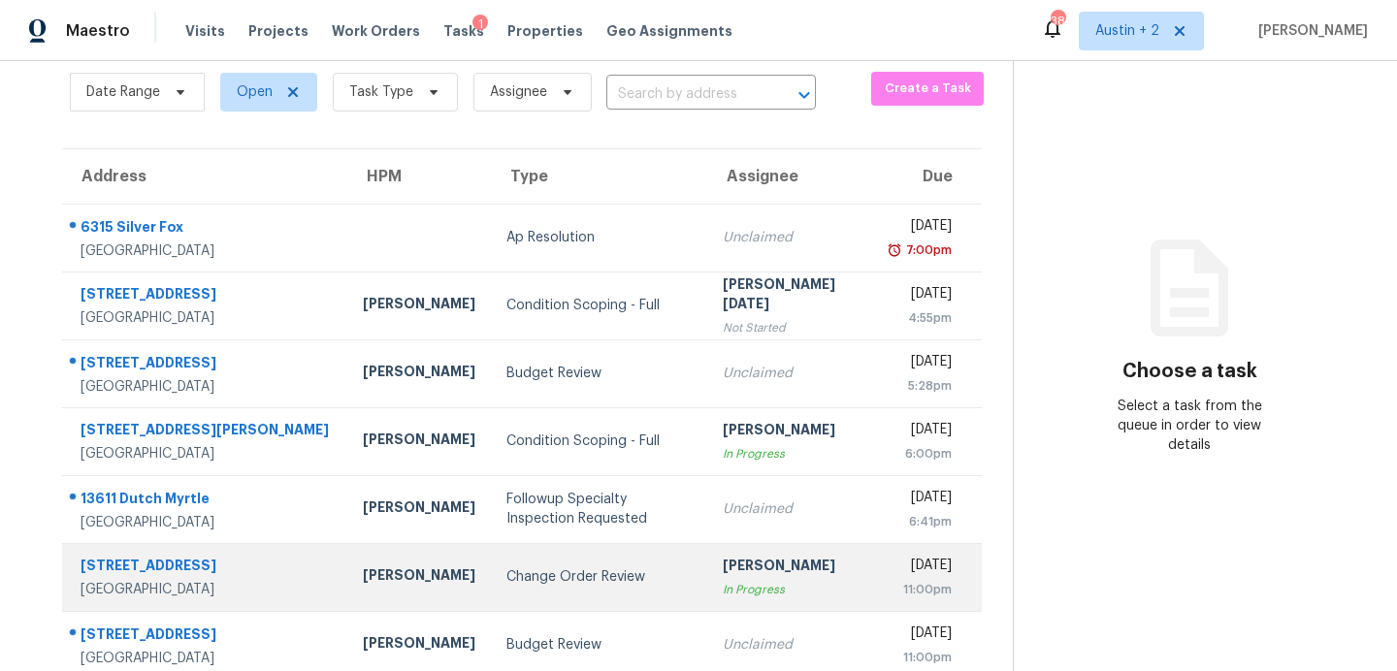
click at [541, 581] on div "Change Order Review" at bounding box center [598, 576] width 185 height 19
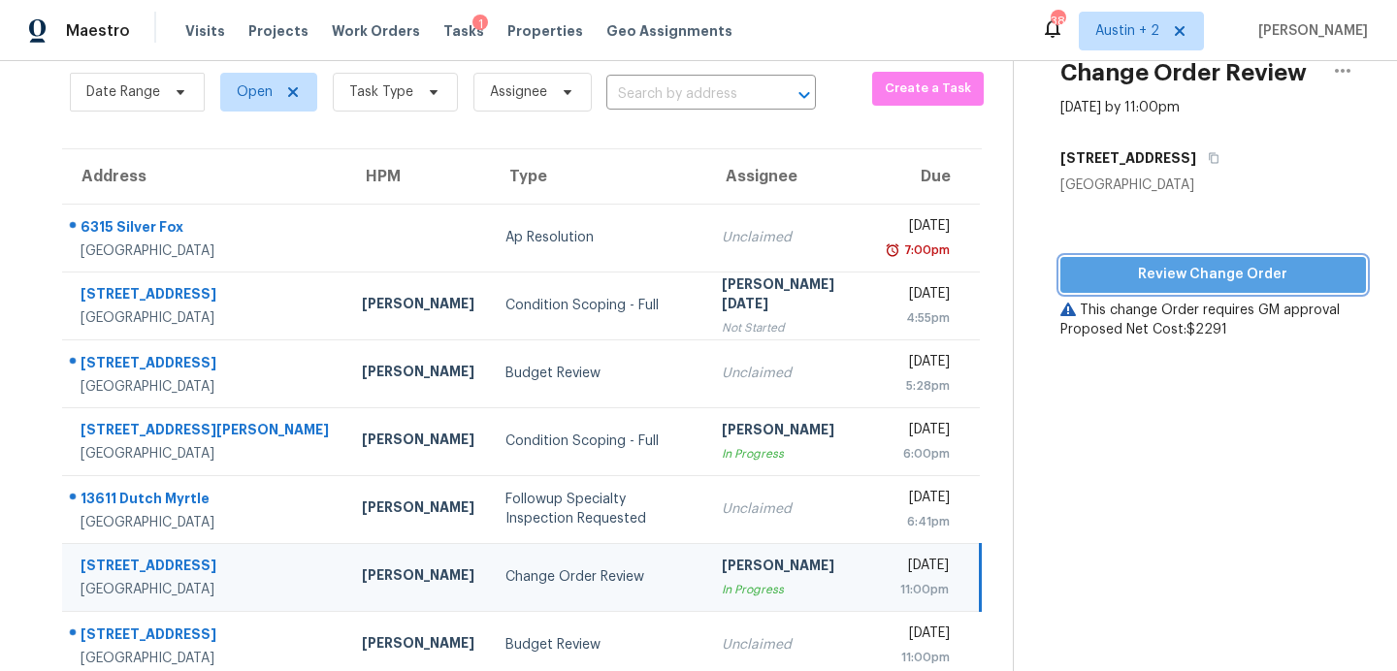
click at [1177, 264] on span "Review Change Order" at bounding box center [1213, 275] width 274 height 24
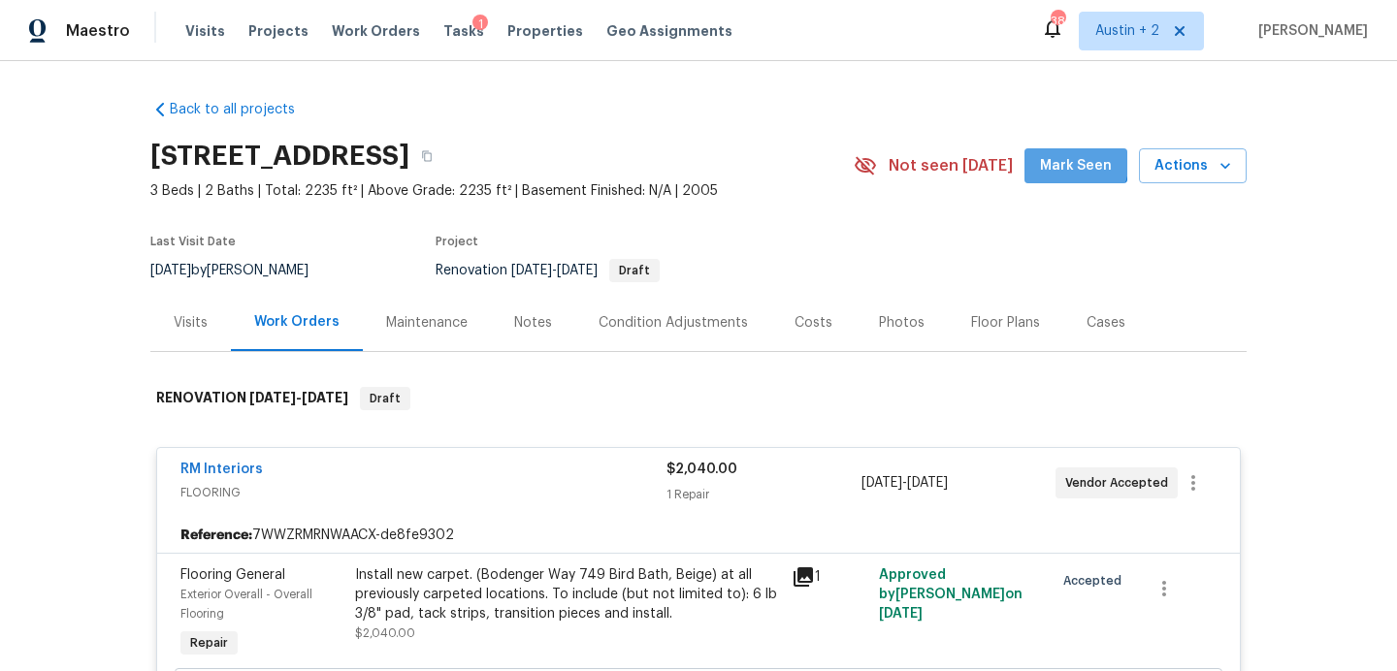
click at [1050, 158] on span "Mark Seen" at bounding box center [1076, 166] width 72 height 24
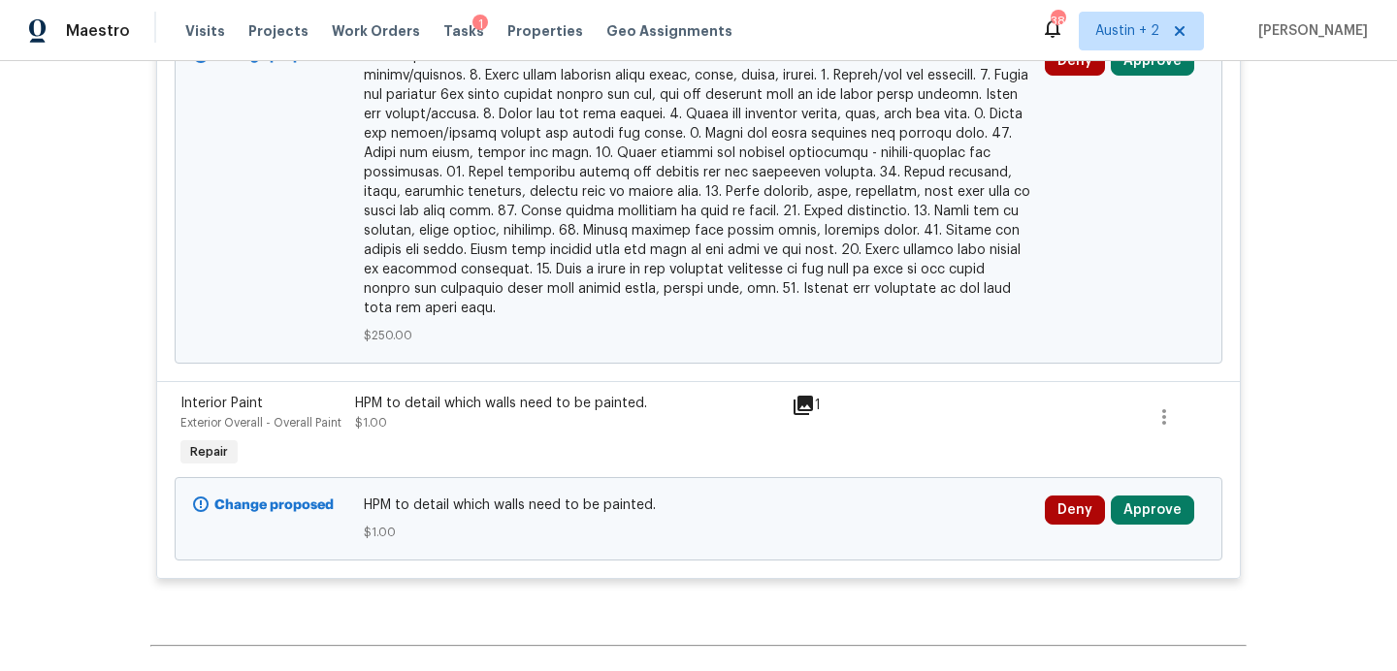
scroll to position [1552, 0]
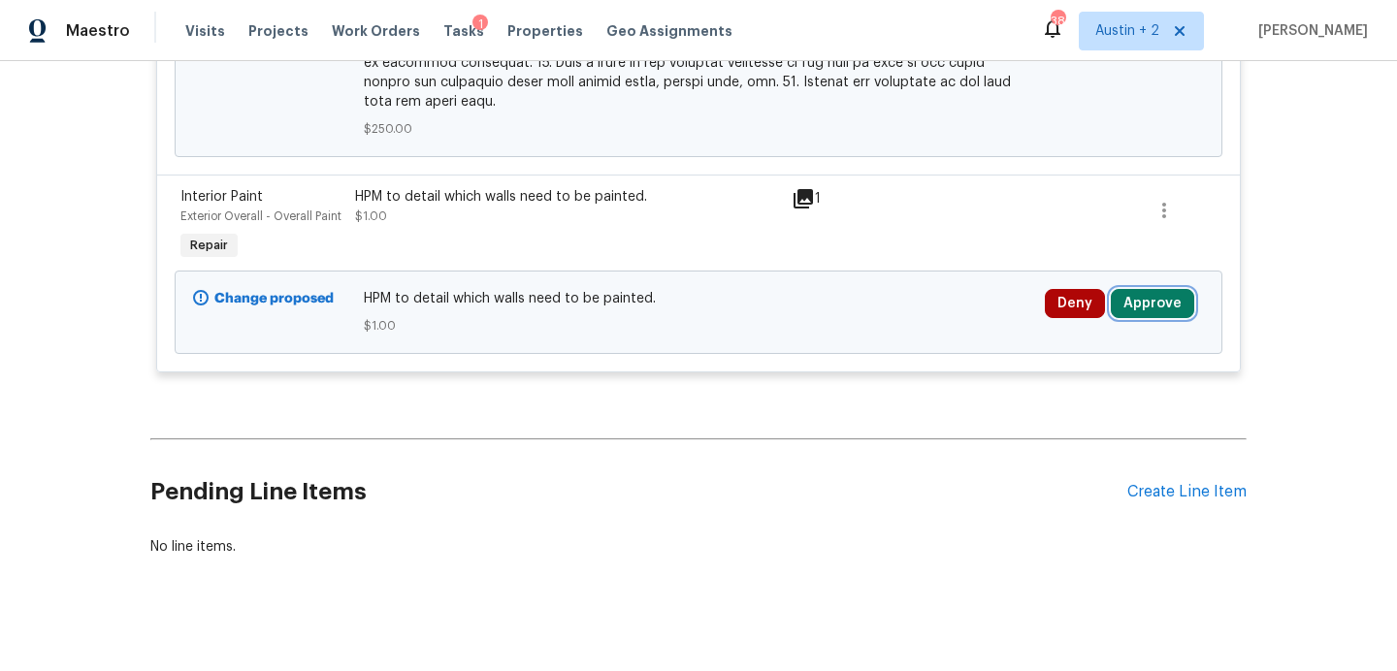
click at [1169, 294] on button "Approve" at bounding box center [1152, 303] width 83 height 29
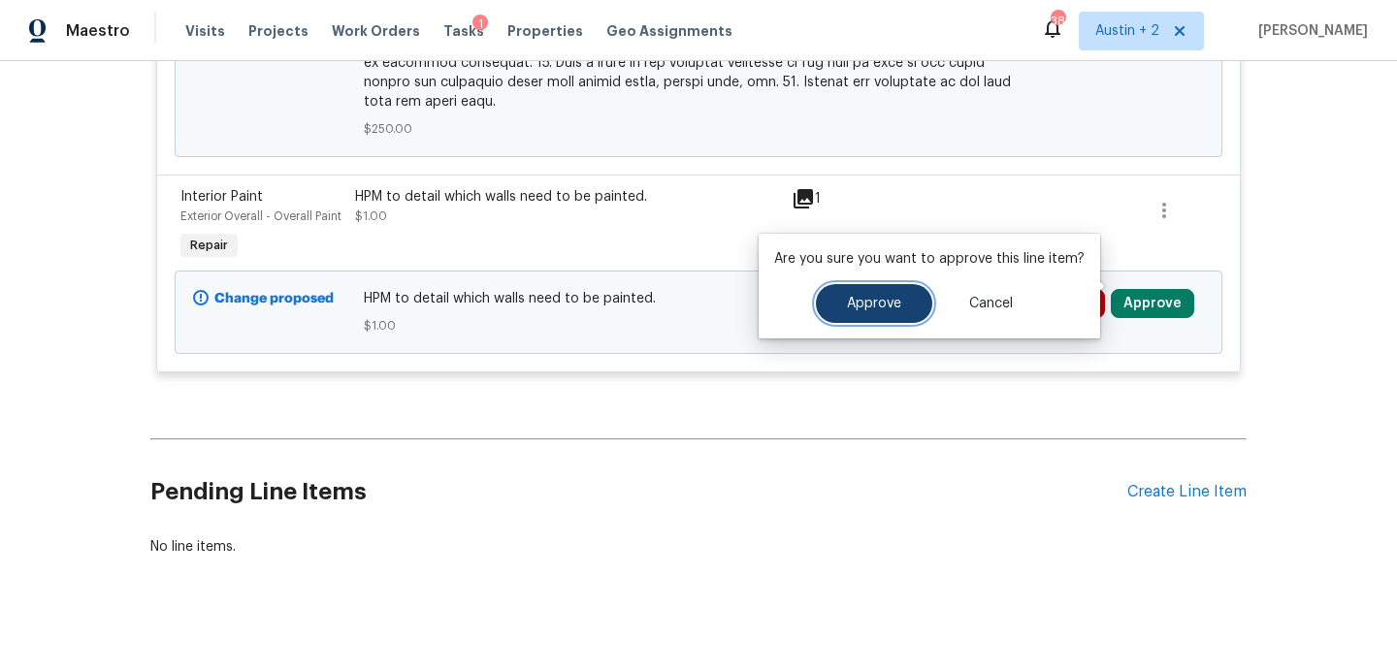
click at [888, 309] on span "Approve" at bounding box center [874, 304] width 54 height 15
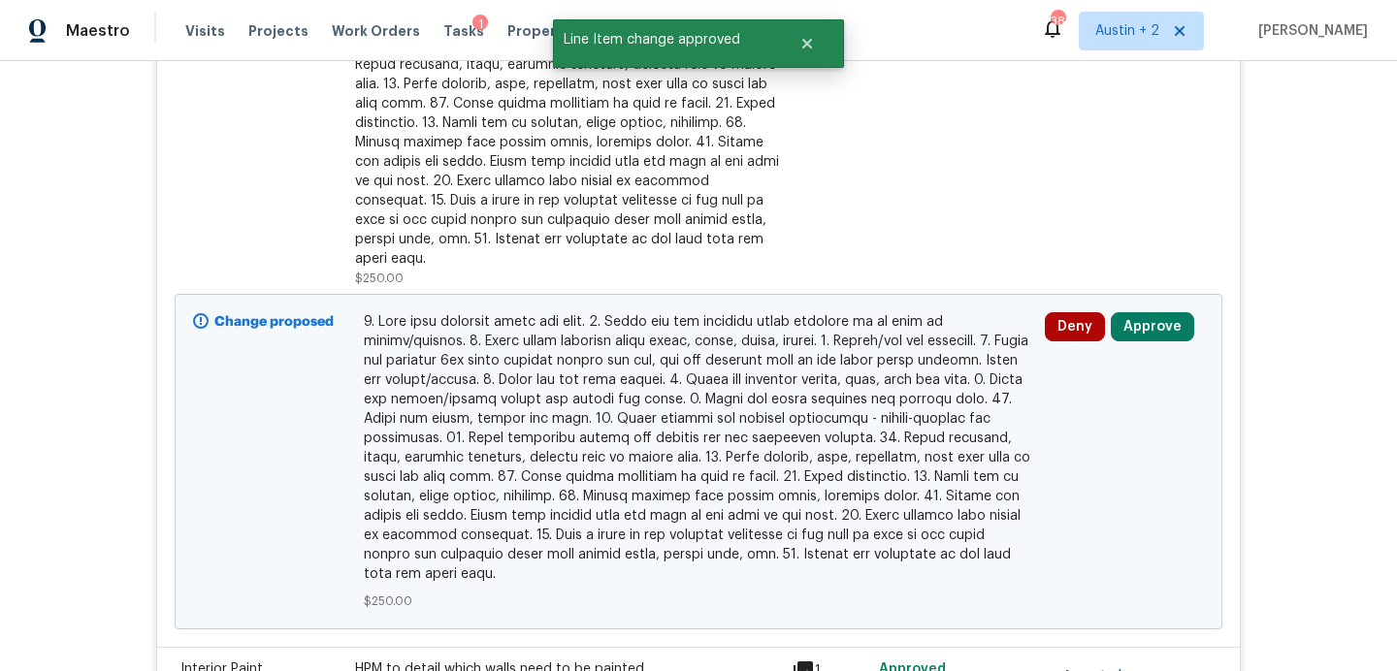
scroll to position [1071, 0]
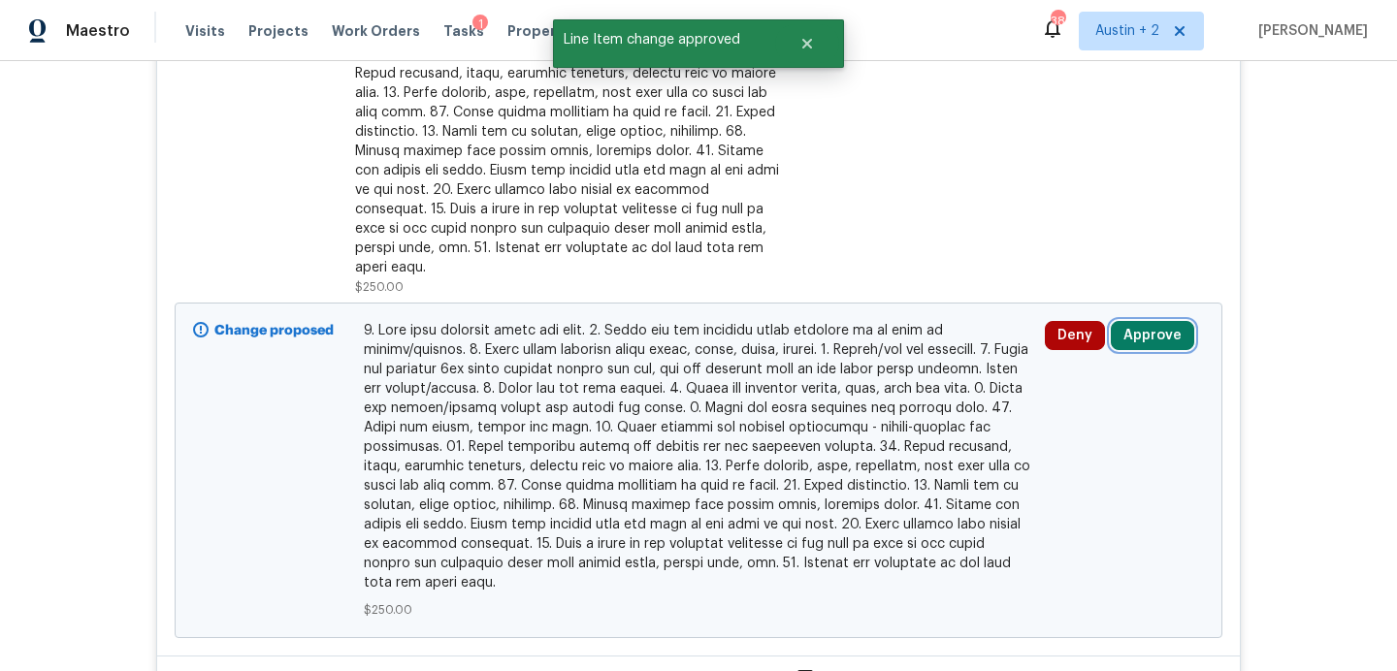
click at [1147, 322] on button "Approve" at bounding box center [1152, 335] width 83 height 29
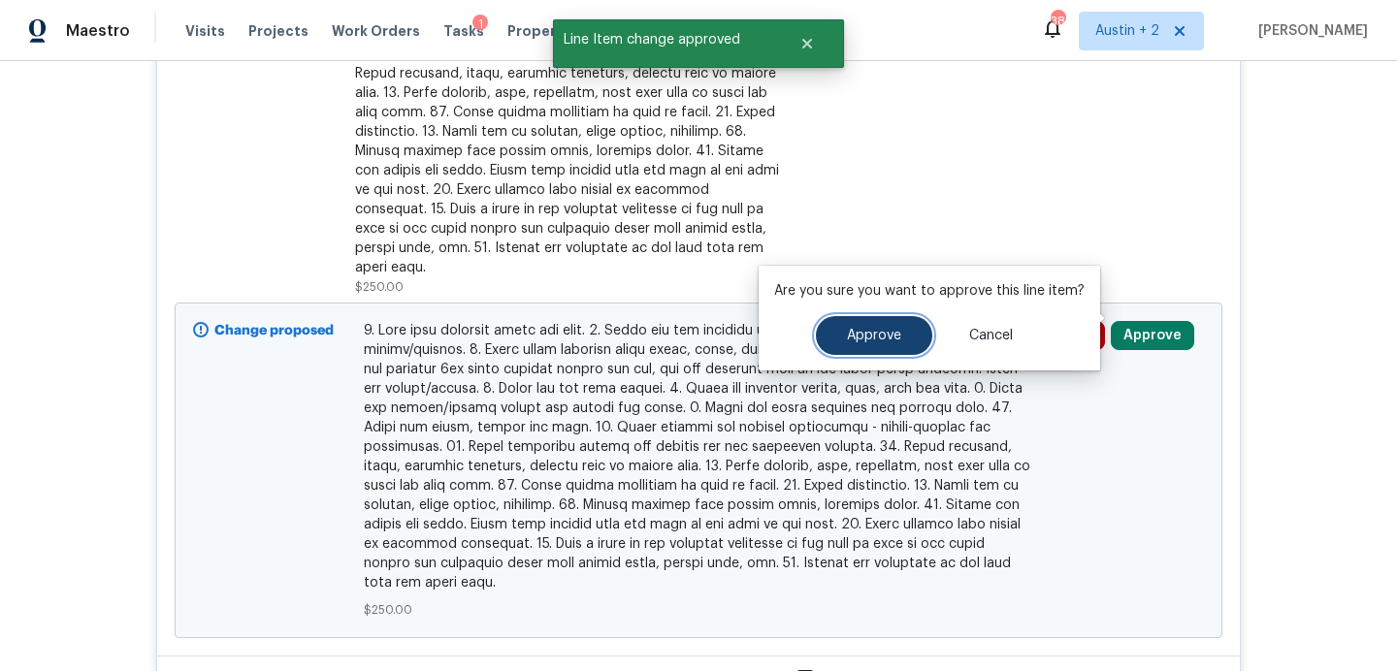
click at [898, 329] on button "Approve" at bounding box center [874, 335] width 116 height 39
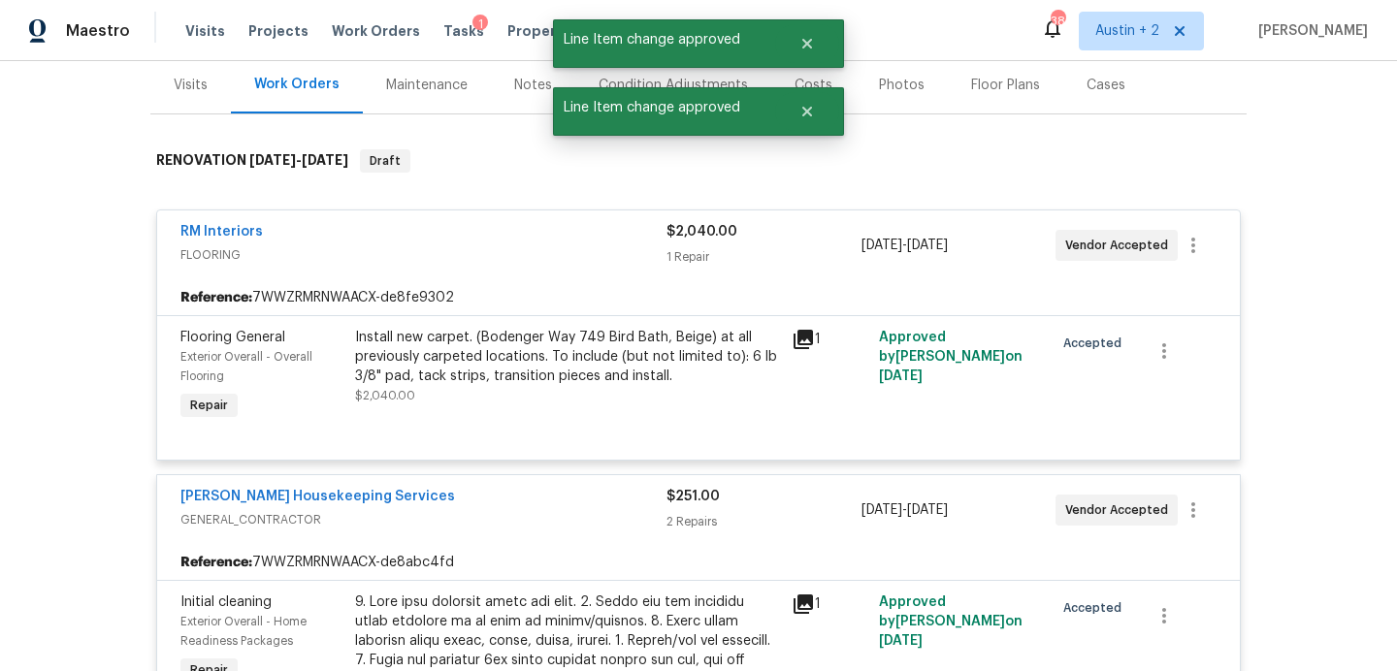
scroll to position [0, 0]
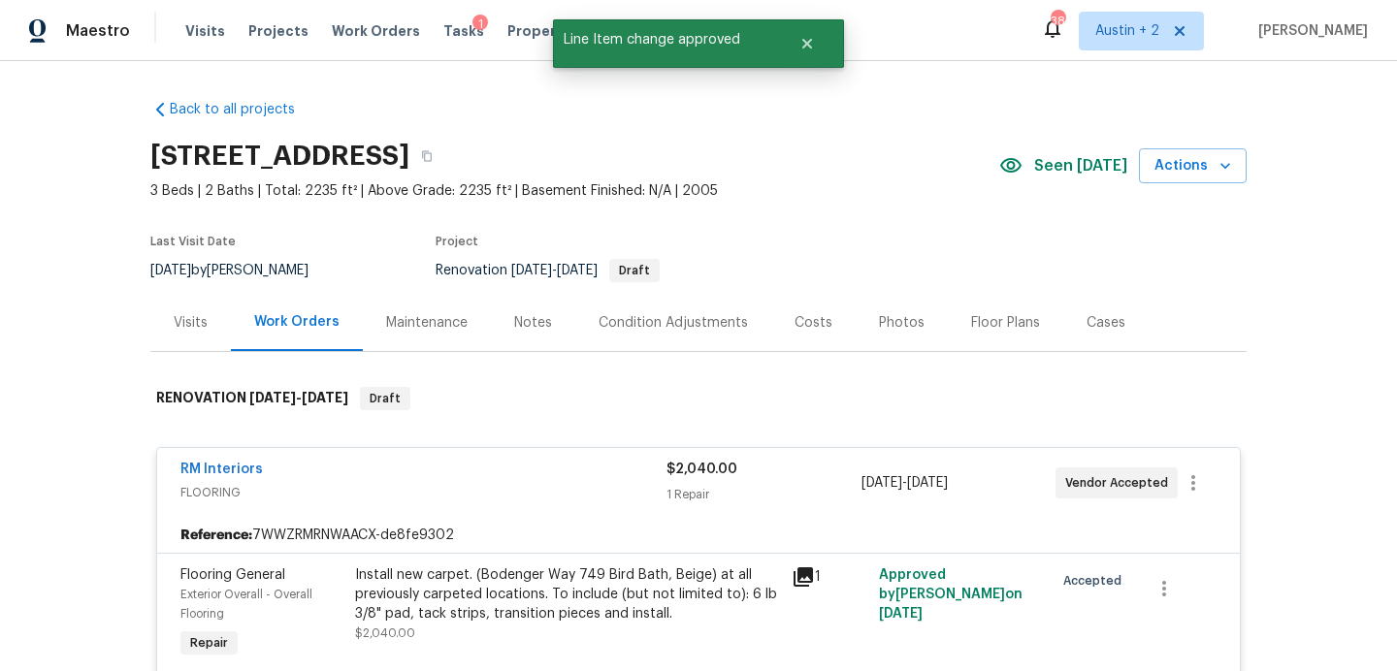
click at [446, 43] on div "Visits Projects Work Orders Tasks 1 Properties Geo Assignments" at bounding box center [470, 31] width 570 height 39
click at [443, 35] on span "Tasks" at bounding box center [463, 31] width 41 height 14
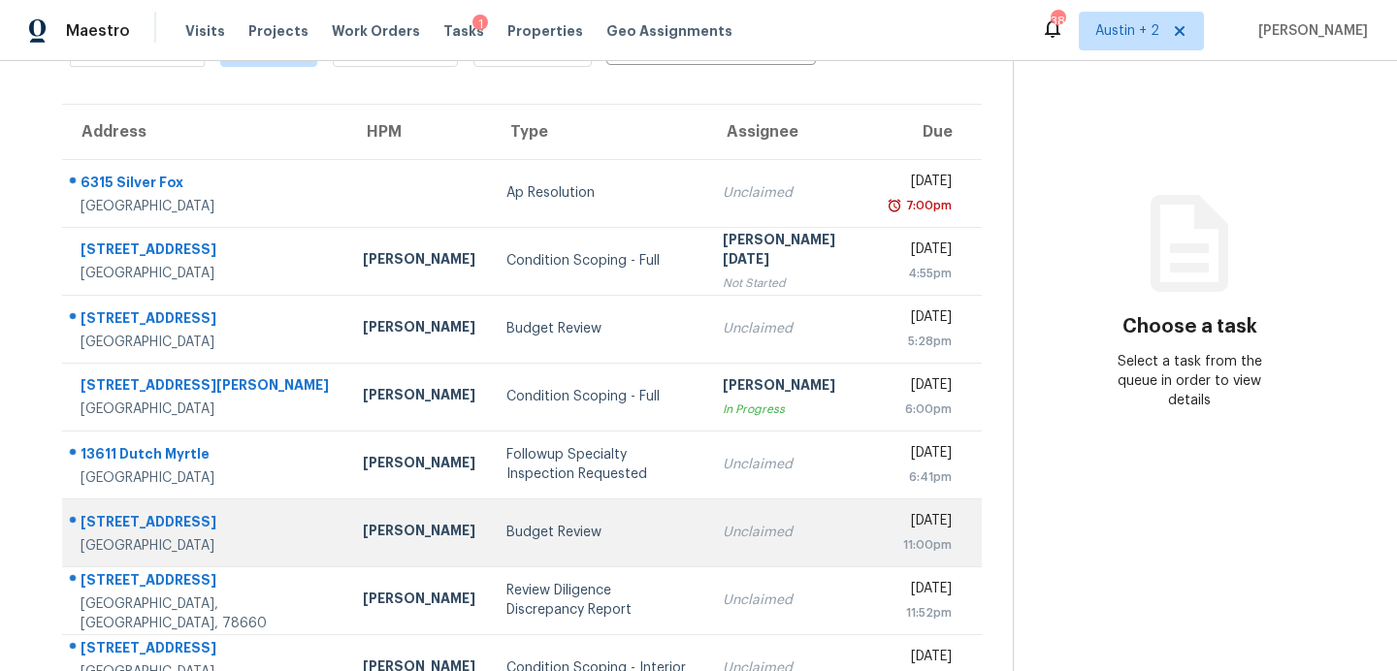
scroll to position [112, 0]
